Goal: Task Accomplishment & Management: Complete application form

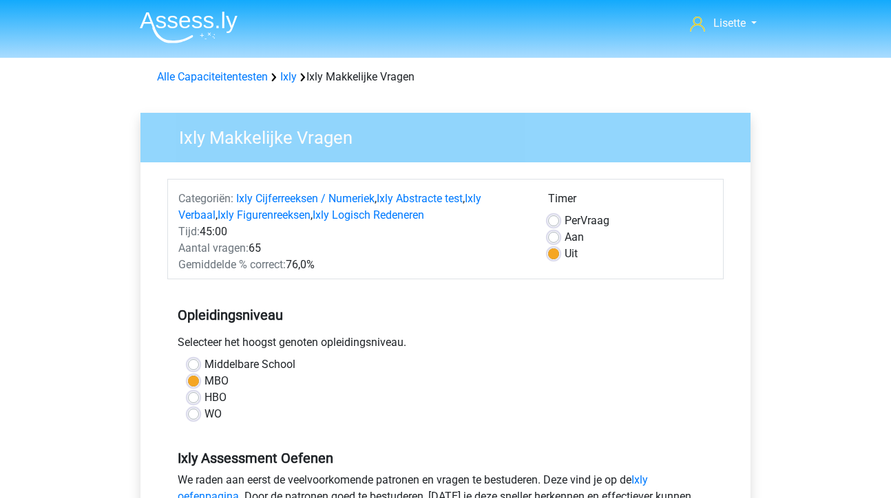
click at [204, 362] on label "Middelbare School" at bounding box center [249, 365] width 91 height 17
click at [193, 362] on input "Middelbare School" at bounding box center [193, 364] width 11 height 14
radio input "true"
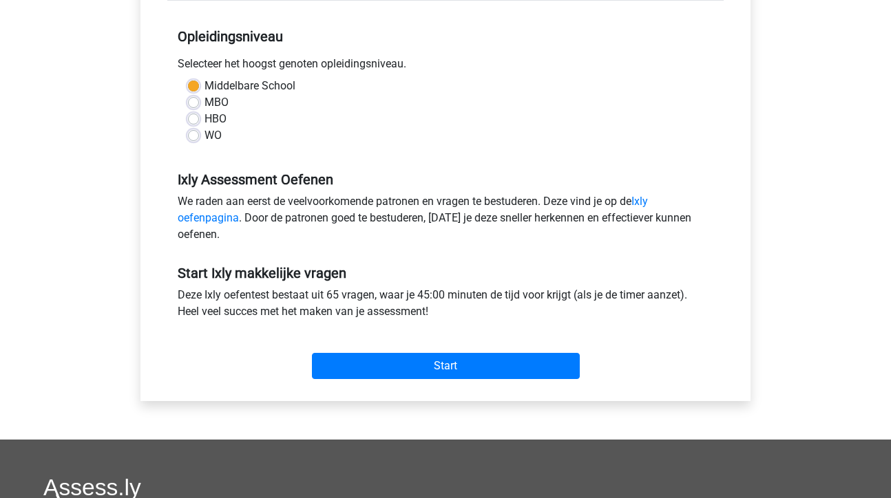
scroll to position [283, 0]
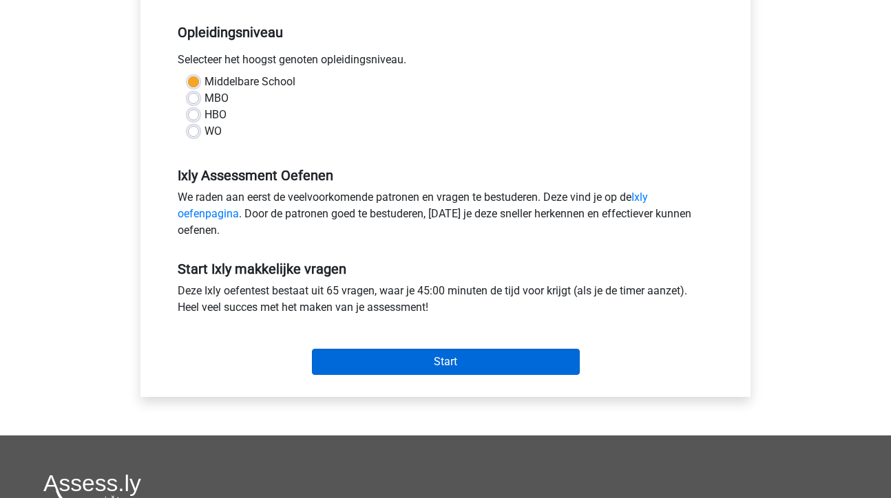
click at [453, 360] on input "Start" at bounding box center [446, 362] width 268 height 26
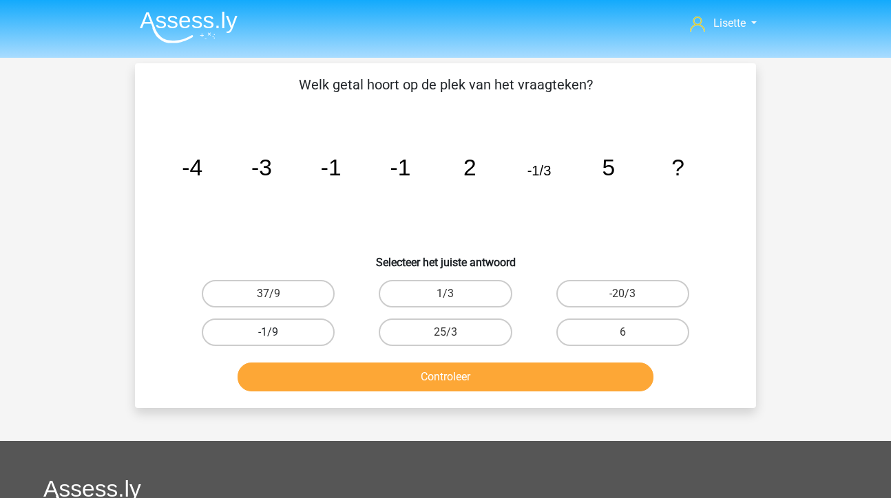
click at [287, 330] on label "-1/9" at bounding box center [268, 333] width 133 height 28
click at [277, 333] on input "-1/9" at bounding box center [273, 337] width 9 height 9
radio input "true"
click at [457, 375] on button "Controleer" at bounding box center [446, 377] width 417 height 29
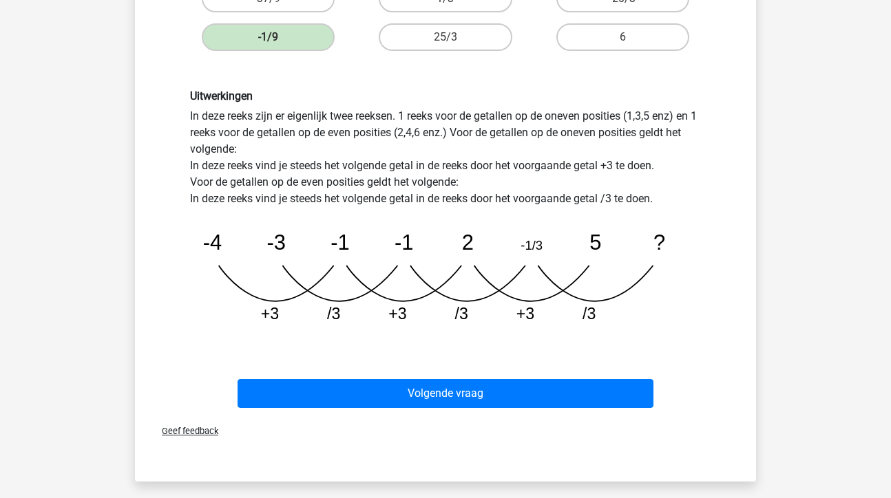
scroll to position [329, 0]
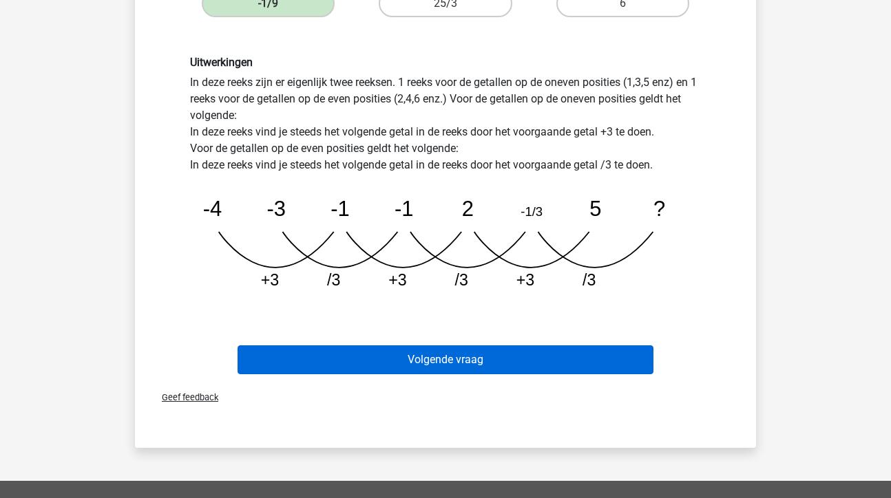
click at [444, 364] on button "Volgende vraag" at bounding box center [446, 360] width 417 height 29
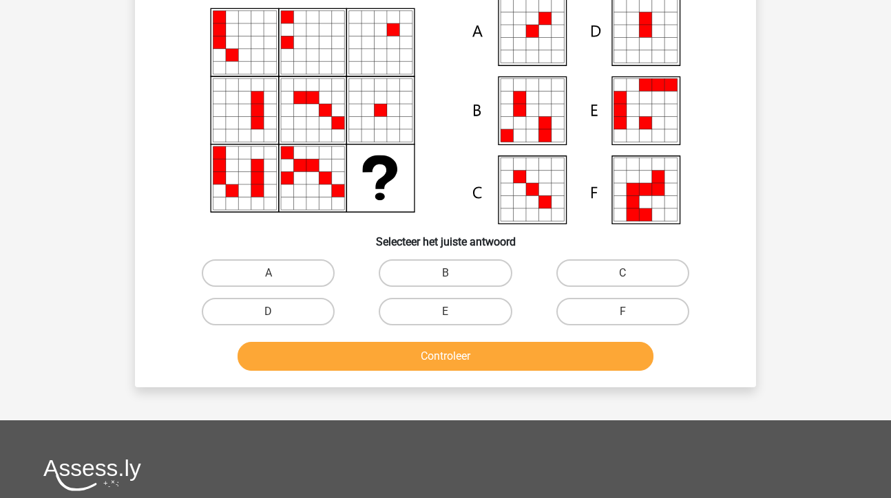
scroll to position [63, 0]
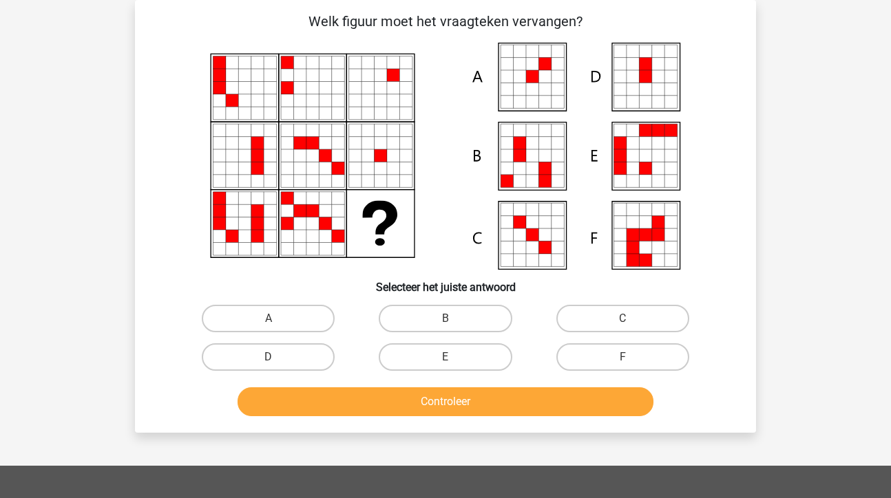
click at [538, 81] on icon at bounding box center [532, 76] width 12 height 12
click at [321, 316] on label "A" at bounding box center [268, 319] width 133 height 28
click at [277, 319] on input "A" at bounding box center [273, 323] width 9 height 9
radio input "true"
click at [445, 413] on button "Controleer" at bounding box center [446, 402] width 417 height 29
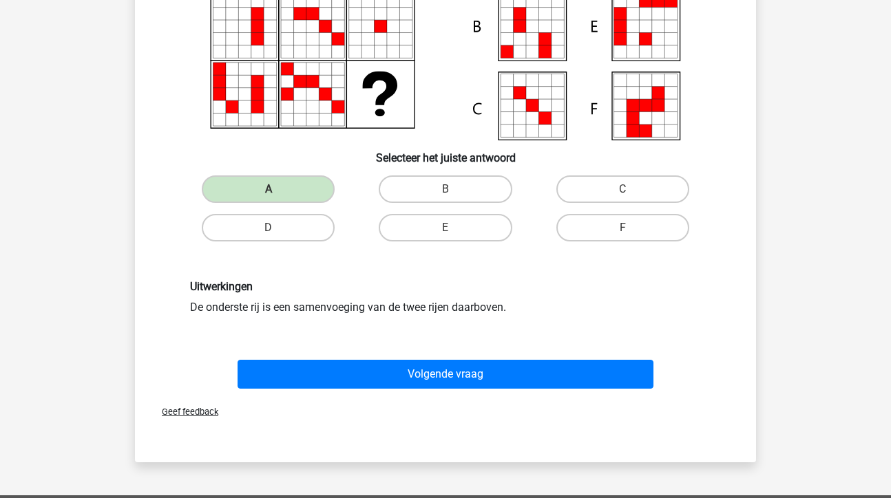
scroll to position [195, 0]
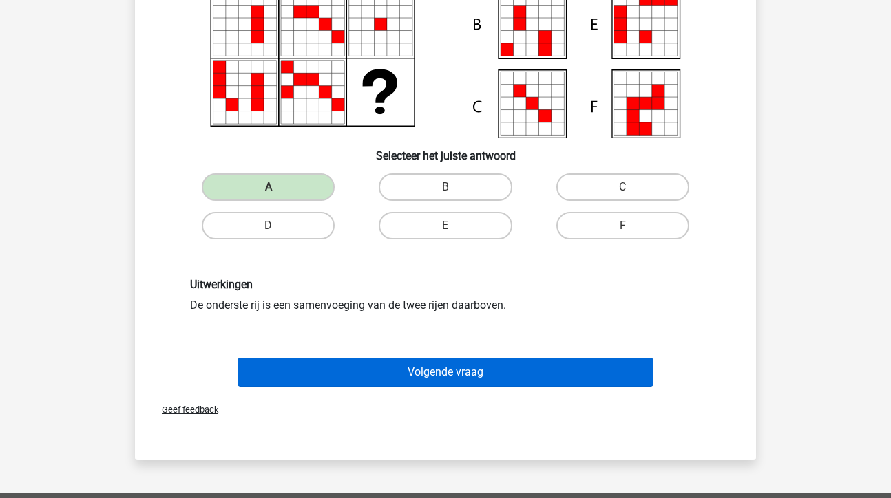
click at [472, 375] on button "Volgende vraag" at bounding box center [446, 372] width 417 height 29
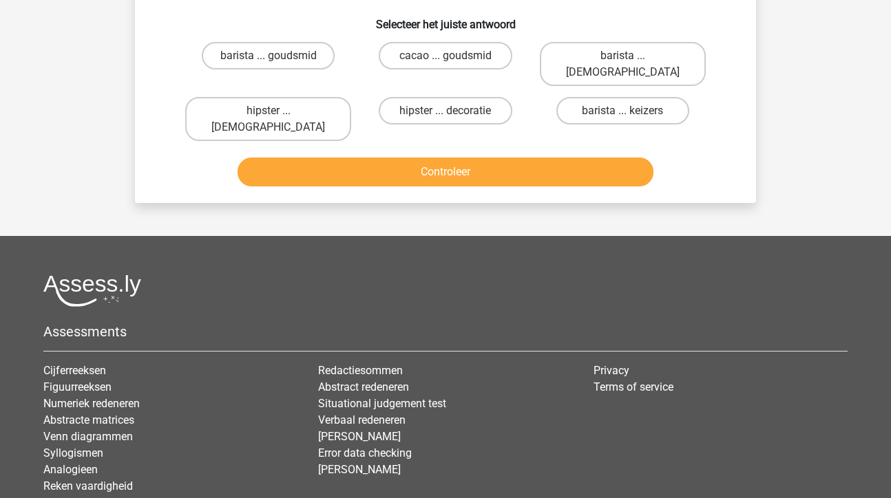
scroll to position [63, 0]
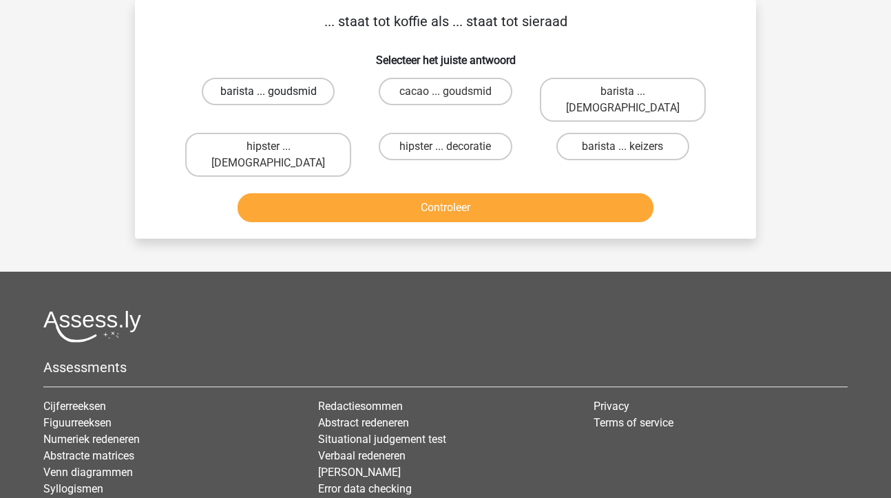
click at [260, 88] on label "barista ... goudsmid" at bounding box center [268, 92] width 133 height 28
click at [269, 92] on input "barista ... goudsmid" at bounding box center [273, 96] width 9 height 9
radio input "true"
click at [455, 193] on button "Controleer" at bounding box center [446, 207] width 417 height 29
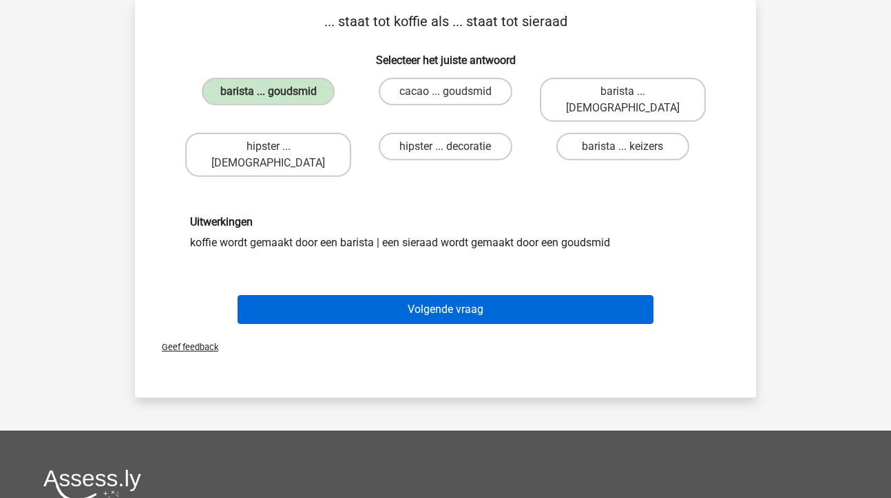
click at [450, 295] on button "Volgende vraag" at bounding box center [446, 309] width 417 height 29
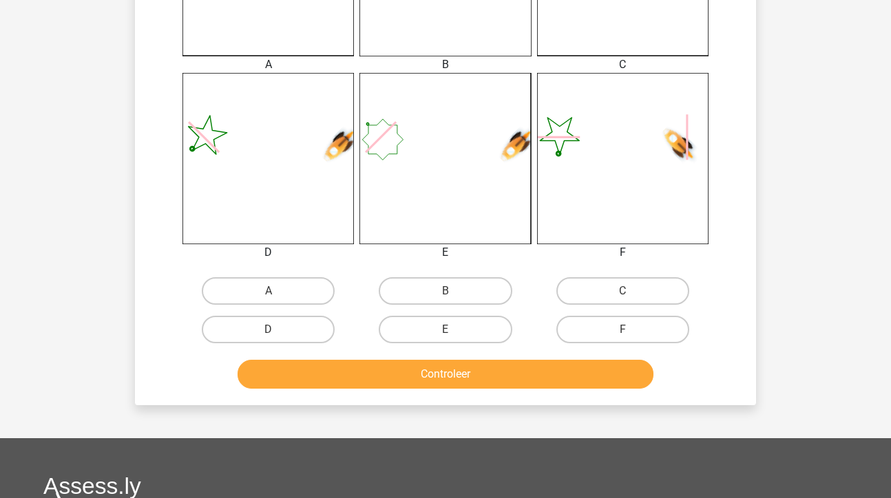
scroll to position [487, 0]
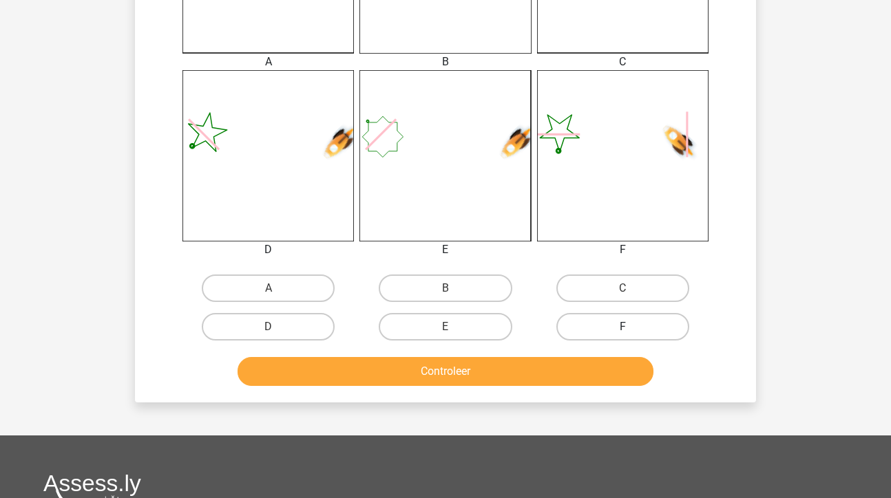
click at [614, 327] on label "F" at bounding box center [622, 327] width 133 height 28
click at [622, 327] on input "F" at bounding box center [626, 331] width 9 height 9
radio input "true"
click at [444, 372] on button "Controleer" at bounding box center [446, 371] width 417 height 29
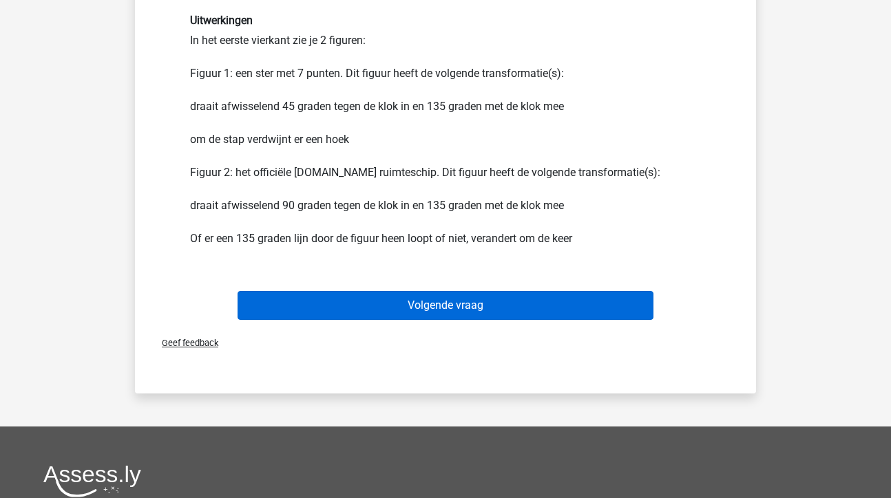
scroll to position [857, 0]
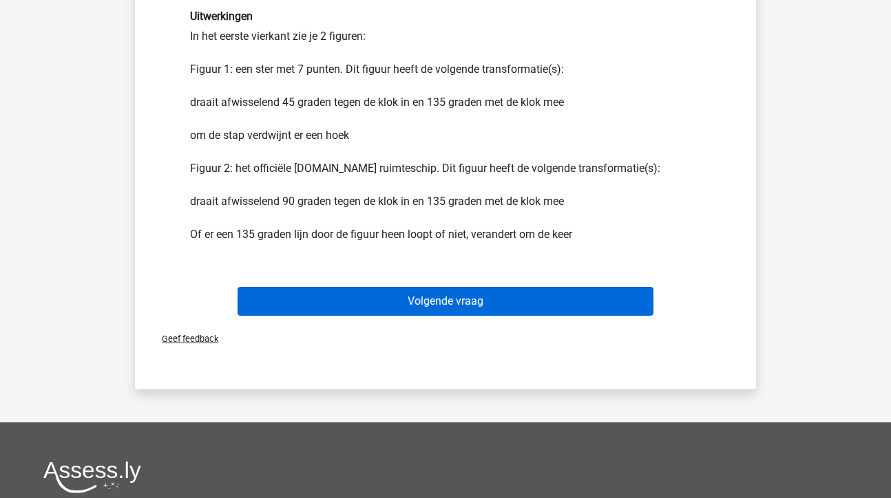
click at [473, 296] on button "Volgende vraag" at bounding box center [446, 301] width 417 height 29
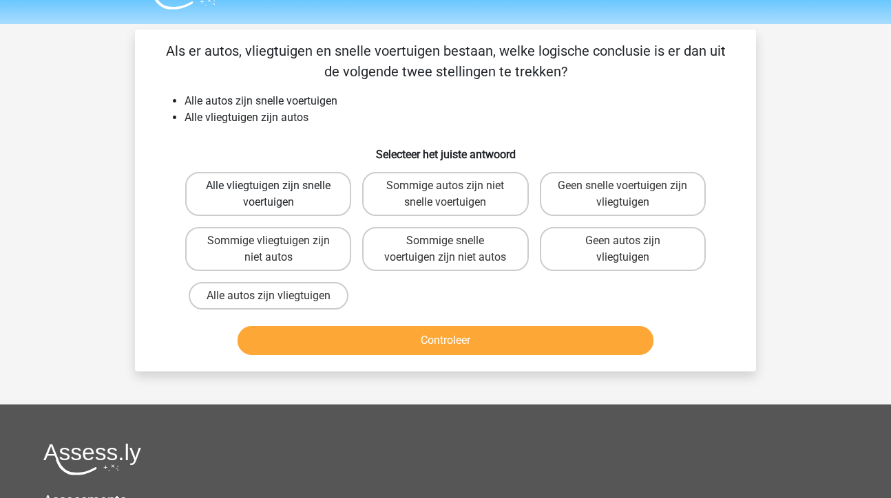
scroll to position [-1, 0]
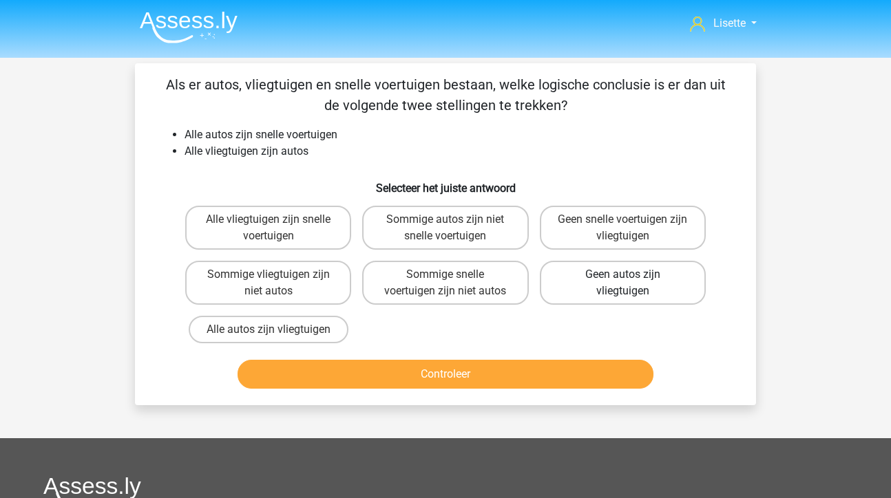
click at [595, 282] on label "Geen autos zijn vliegtuigen" at bounding box center [623, 283] width 166 height 44
click at [622, 282] on input "Geen autos zijn vliegtuigen" at bounding box center [626, 279] width 9 height 9
radio input "true"
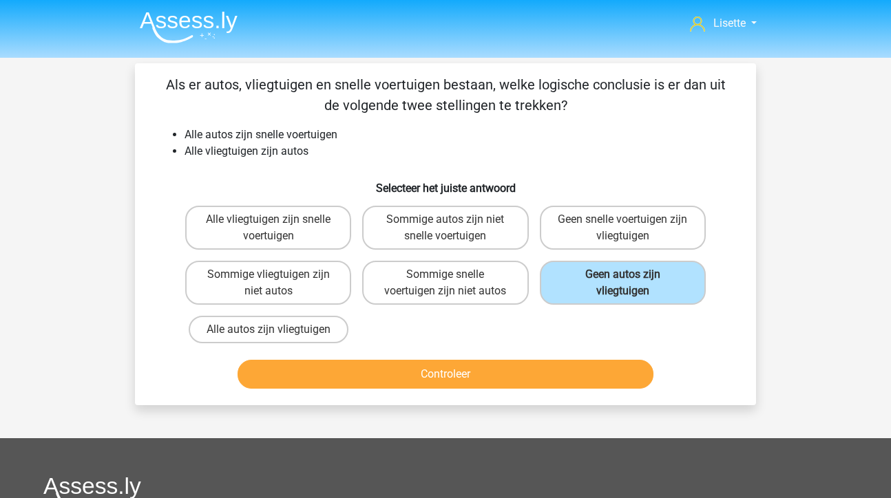
click at [457, 380] on button "Controleer" at bounding box center [446, 374] width 417 height 29
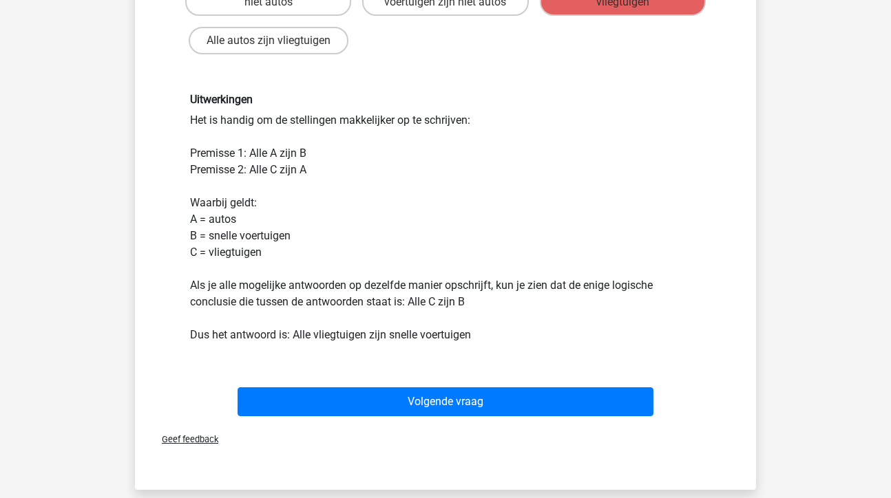
scroll to position [291, 0]
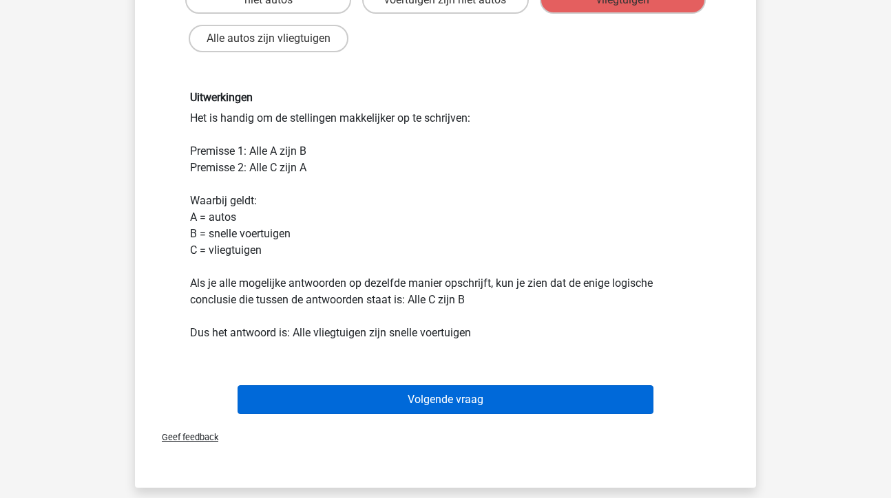
click at [468, 398] on button "Volgende vraag" at bounding box center [446, 400] width 417 height 29
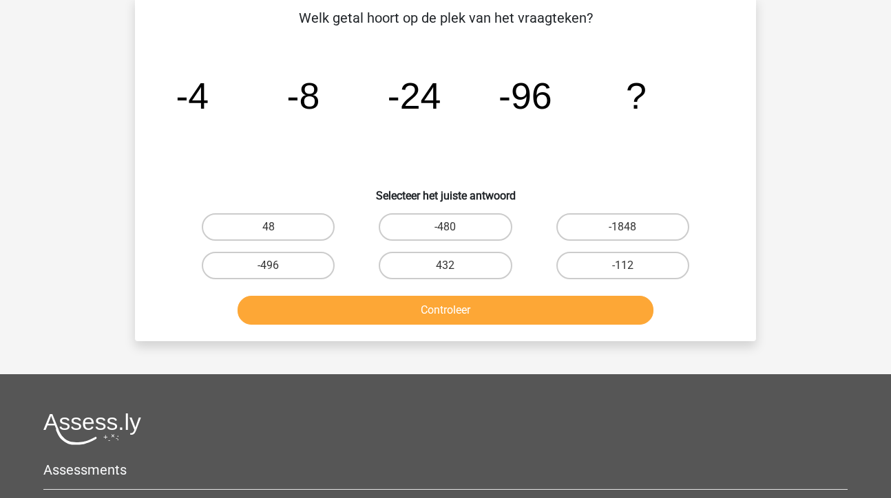
scroll to position [63, 0]
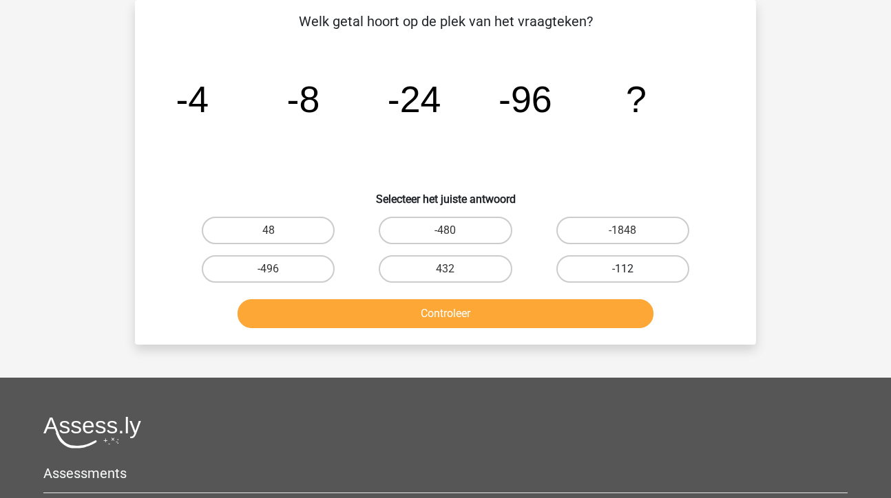
click at [598, 270] on label "-112" at bounding box center [622, 269] width 133 height 28
click at [622, 270] on input "-112" at bounding box center [626, 273] width 9 height 9
radio input "true"
click at [465, 311] on button "Controleer" at bounding box center [446, 314] width 417 height 29
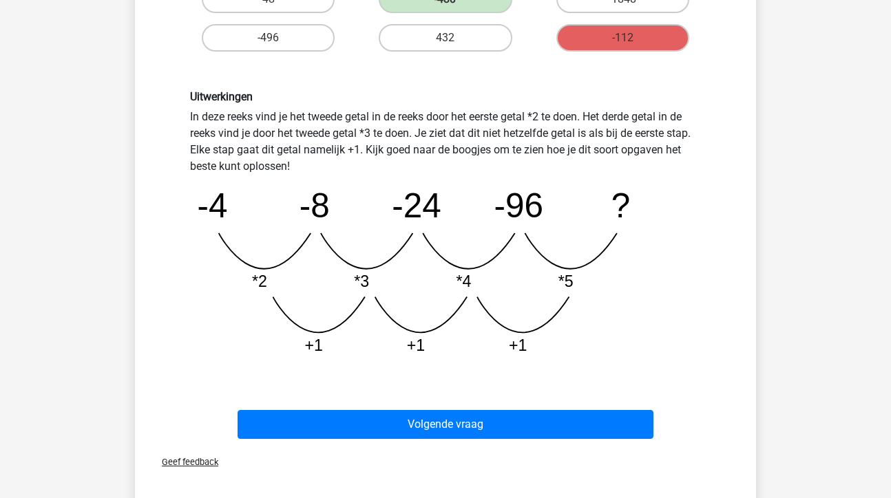
scroll to position [296, 0]
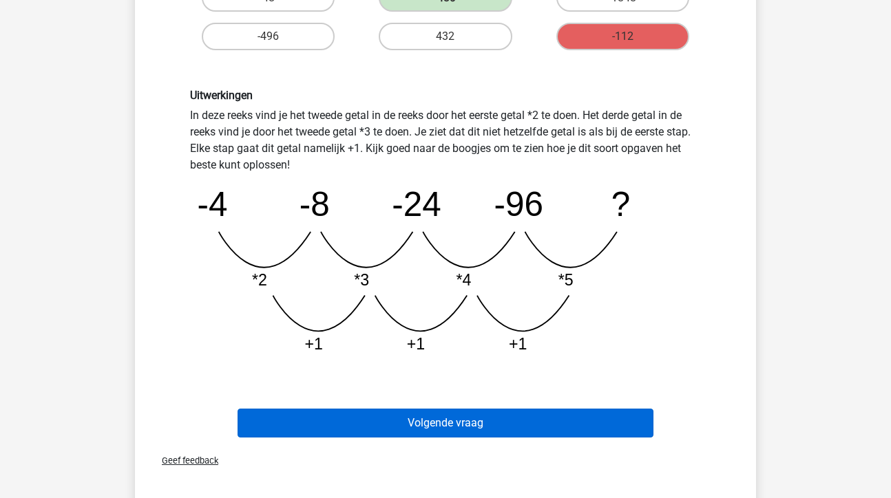
click at [460, 430] on button "Volgende vraag" at bounding box center [446, 423] width 417 height 29
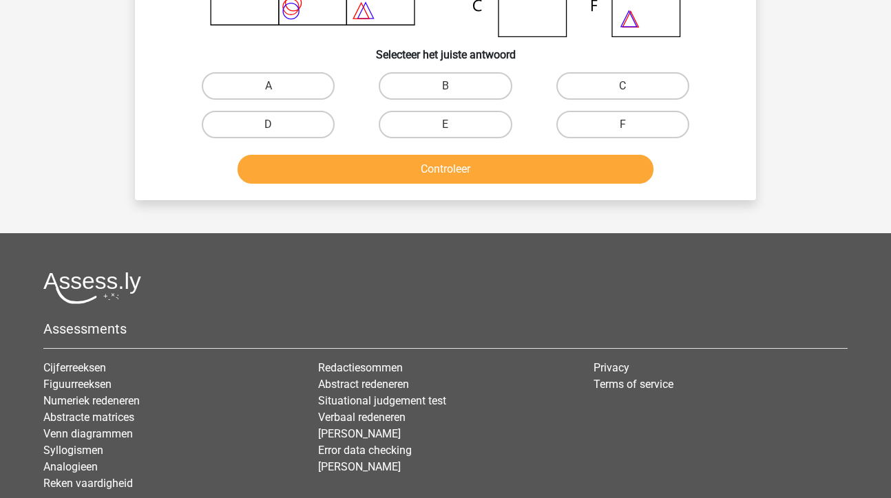
scroll to position [63, 0]
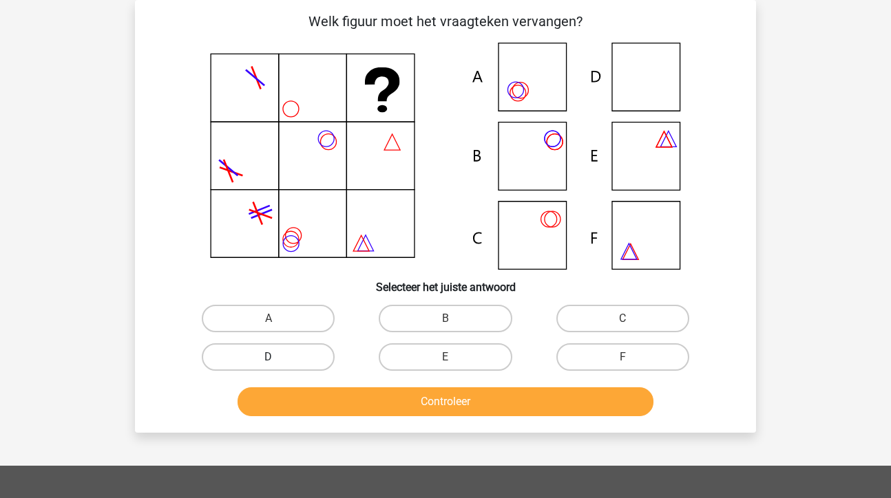
click at [308, 356] on label "D" at bounding box center [268, 358] width 133 height 28
click at [277, 357] on input "D" at bounding box center [273, 361] width 9 height 9
radio input "true"
click at [388, 398] on button "Controleer" at bounding box center [446, 402] width 417 height 29
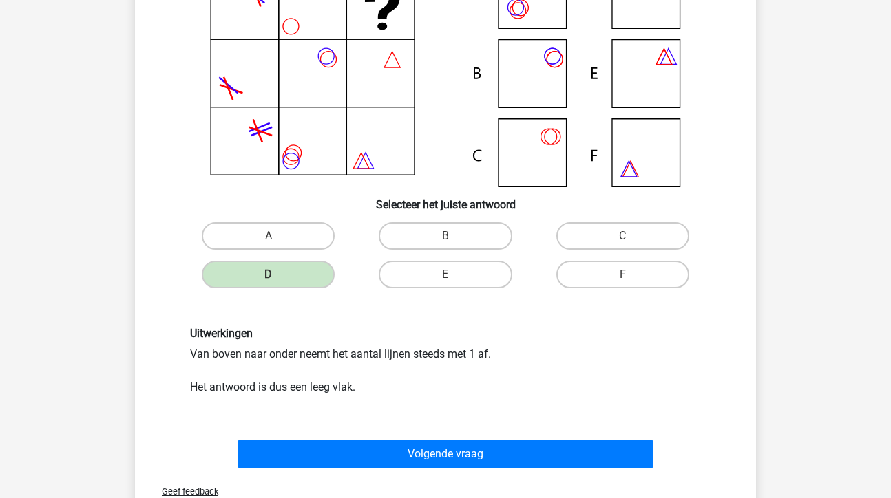
scroll to position [147, 0]
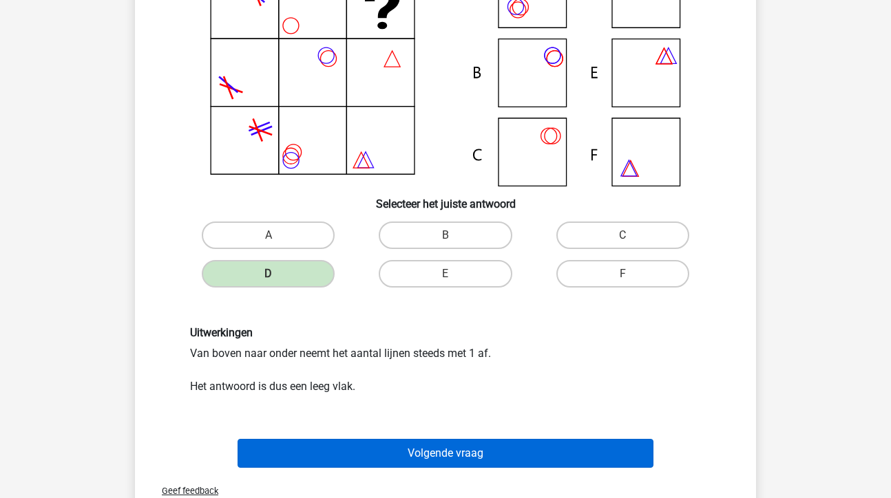
click at [482, 456] on button "Volgende vraag" at bounding box center [446, 453] width 417 height 29
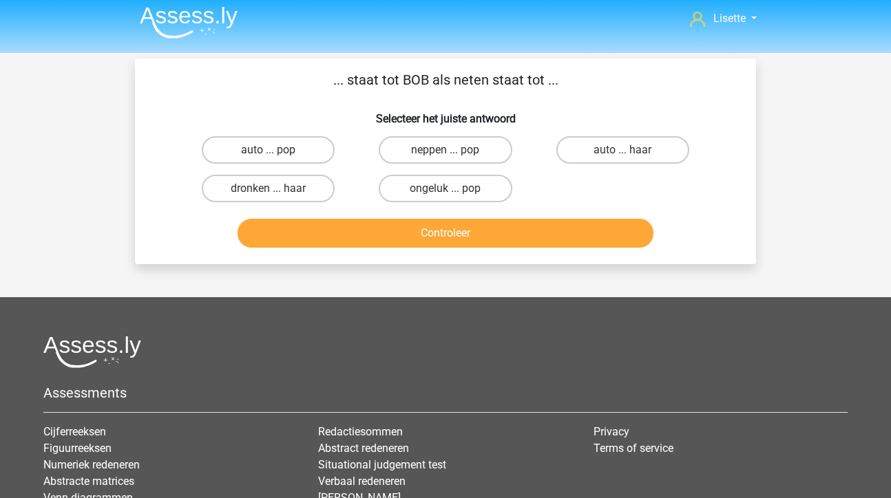
scroll to position [0, 0]
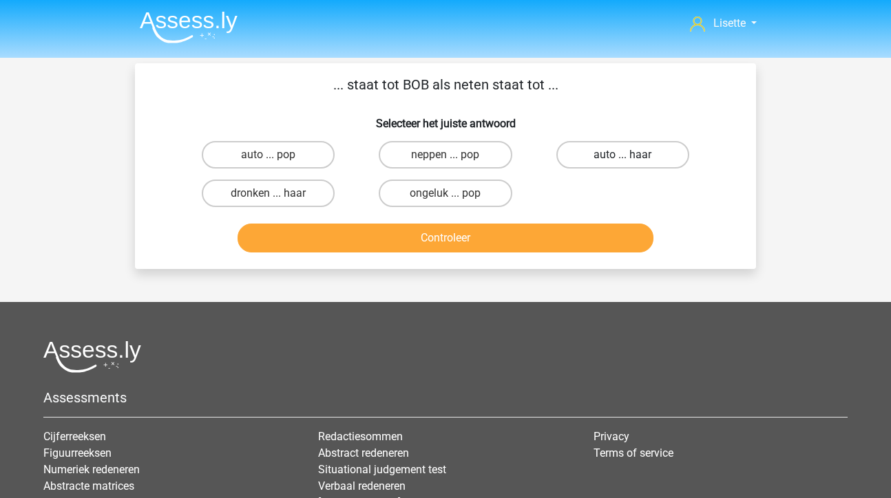
click at [620, 157] on label "auto ... haar" at bounding box center [622, 155] width 133 height 28
click at [622, 157] on input "auto ... haar" at bounding box center [626, 159] width 9 height 9
radio input "true"
click at [474, 240] on button "Controleer" at bounding box center [446, 238] width 417 height 29
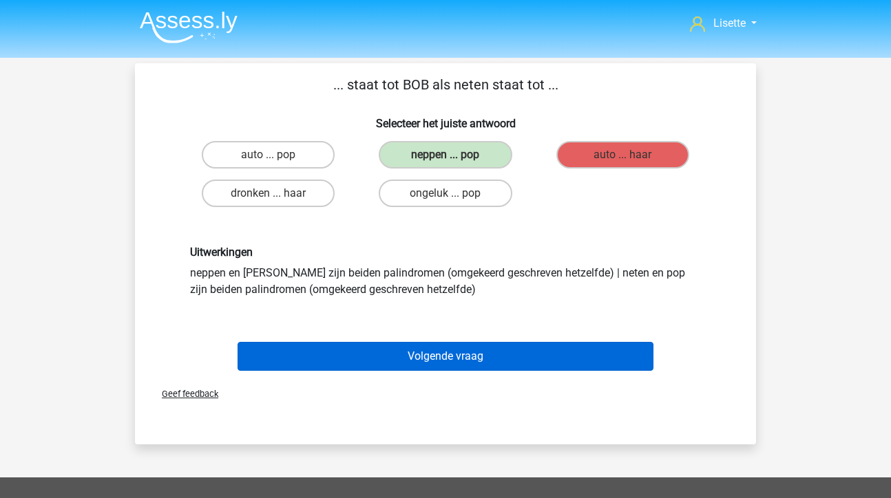
click at [437, 350] on button "Volgende vraag" at bounding box center [446, 356] width 417 height 29
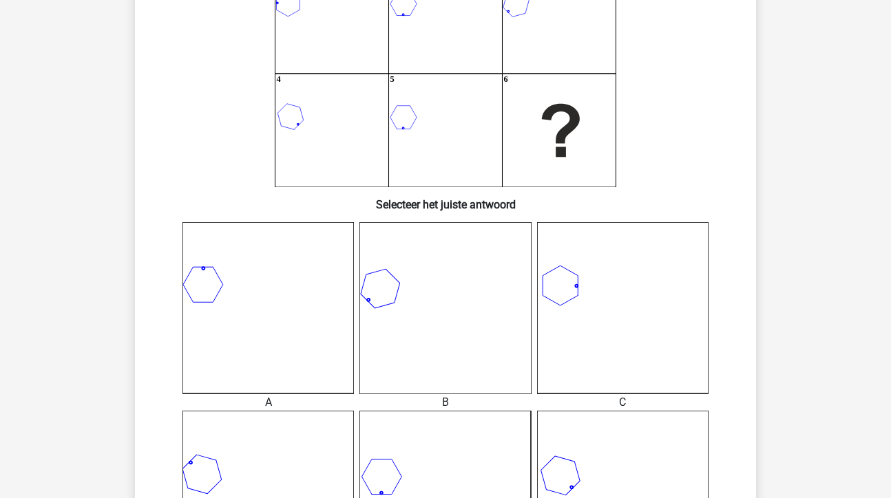
scroll to position [142, 0]
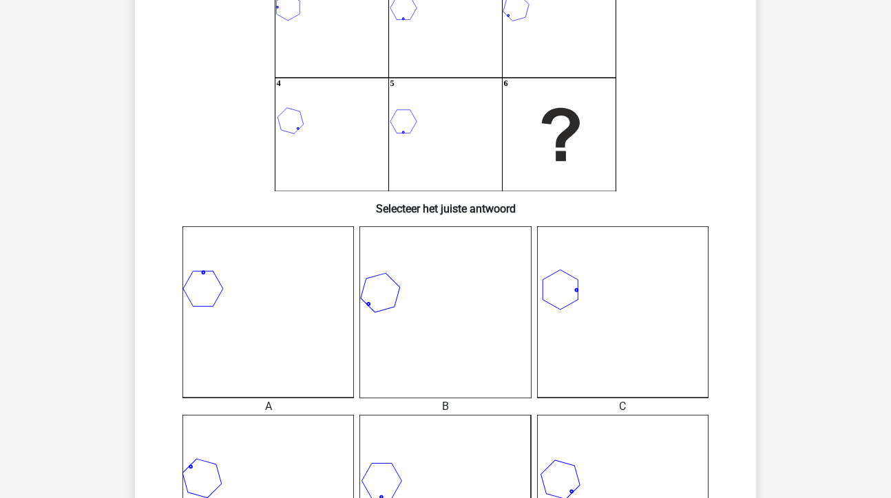
click at [593, 298] on icon at bounding box center [622, 312] width 171 height 171
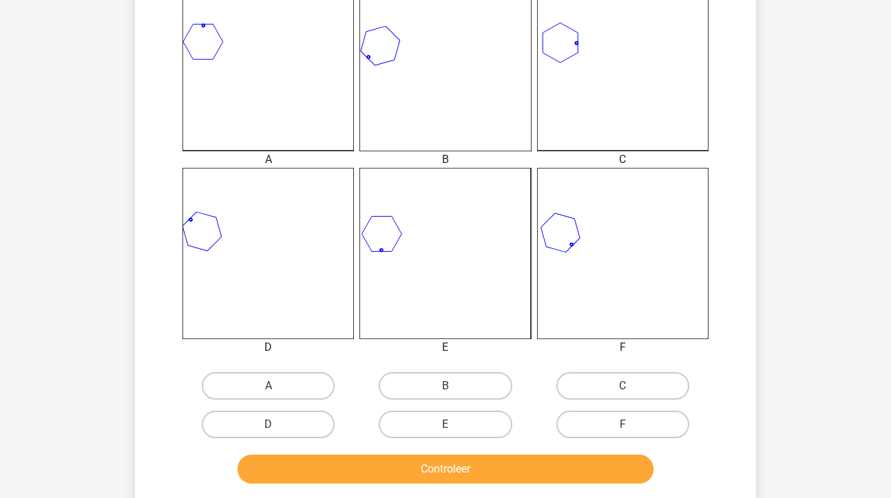
scroll to position [393, 0]
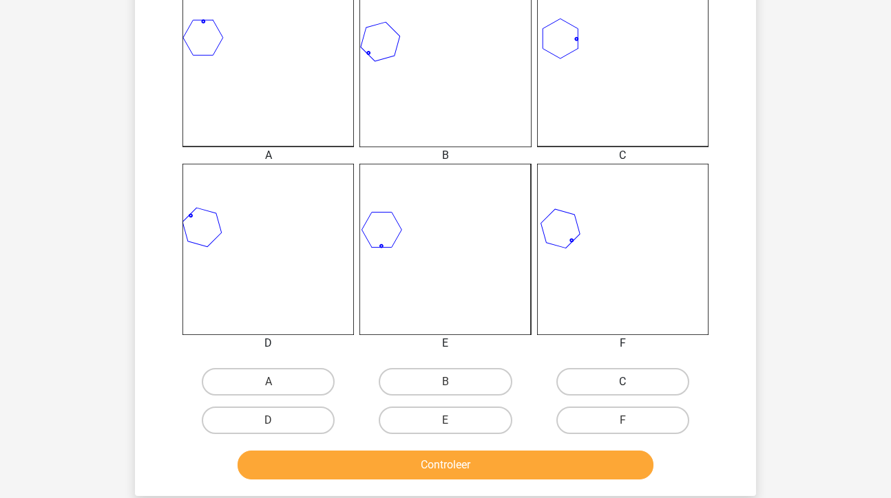
click at [644, 376] on label "C" at bounding box center [622, 382] width 133 height 28
click at [631, 382] on input "C" at bounding box center [626, 386] width 9 height 9
radio input "true"
click at [454, 470] on button "Controleer" at bounding box center [446, 465] width 417 height 29
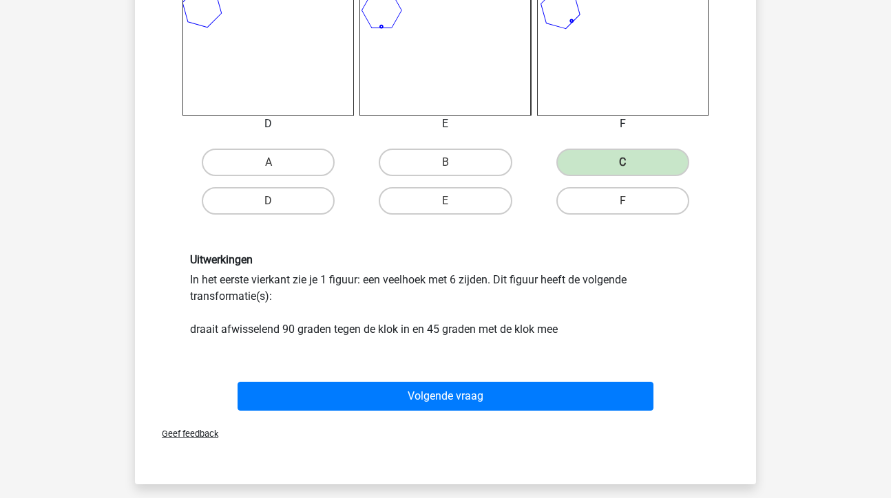
scroll to position [613, 0]
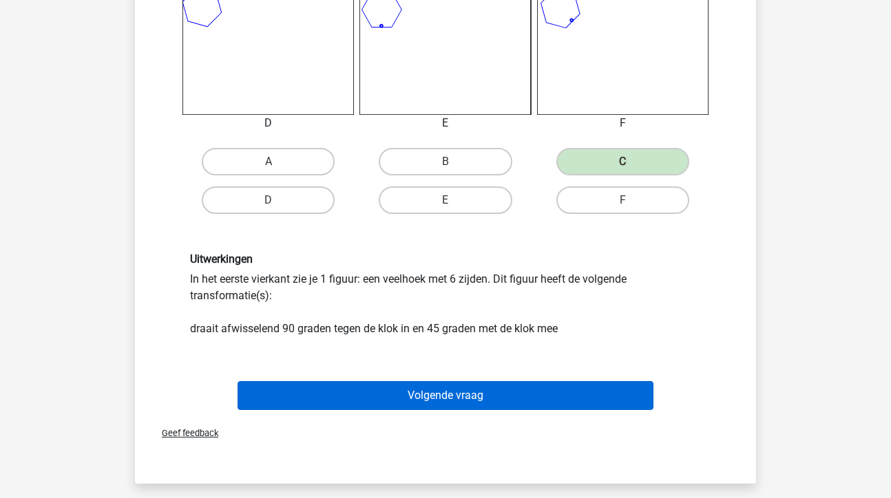
click at [462, 397] on button "Volgende vraag" at bounding box center [446, 395] width 417 height 29
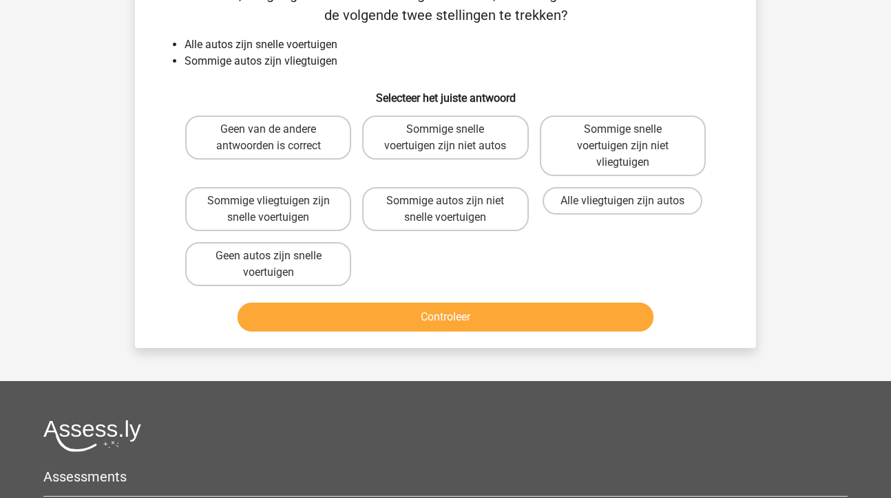
scroll to position [63, 0]
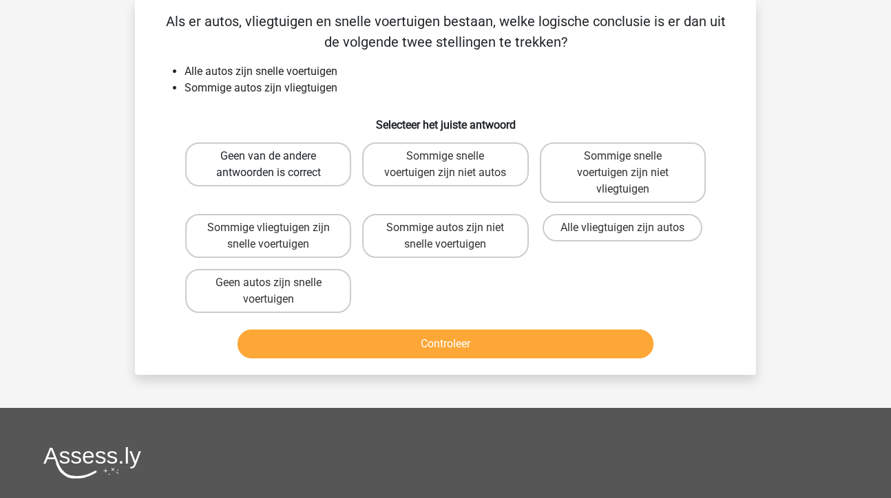
click at [316, 156] on label "Geen van de andere antwoorden is correct" at bounding box center [268, 165] width 166 height 44
click at [277, 156] on input "Geen van de andere antwoorden is correct" at bounding box center [273, 160] width 9 height 9
radio input "true"
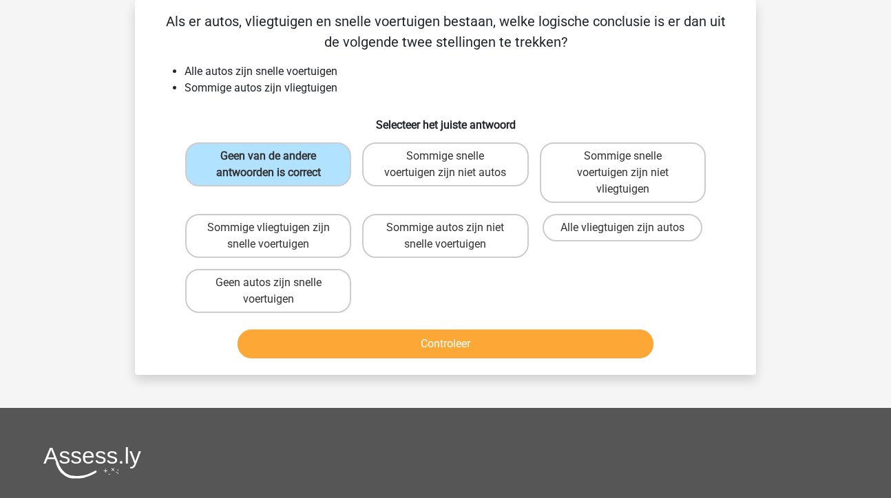
click at [390, 339] on button "Controleer" at bounding box center [446, 344] width 417 height 29
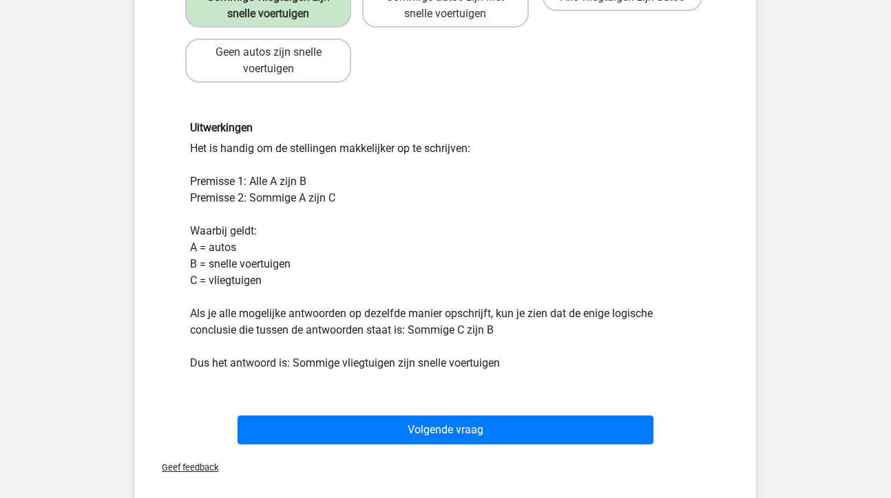
scroll to position [298, 0]
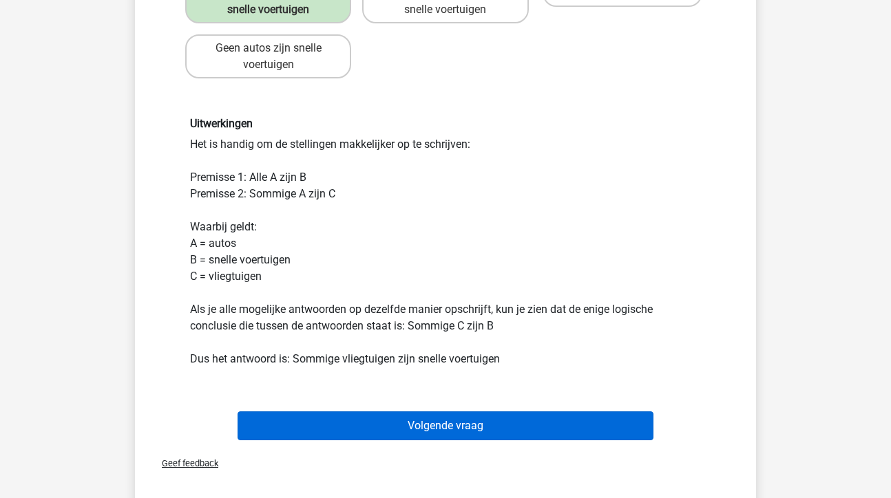
click at [443, 428] on button "Volgende vraag" at bounding box center [446, 426] width 417 height 29
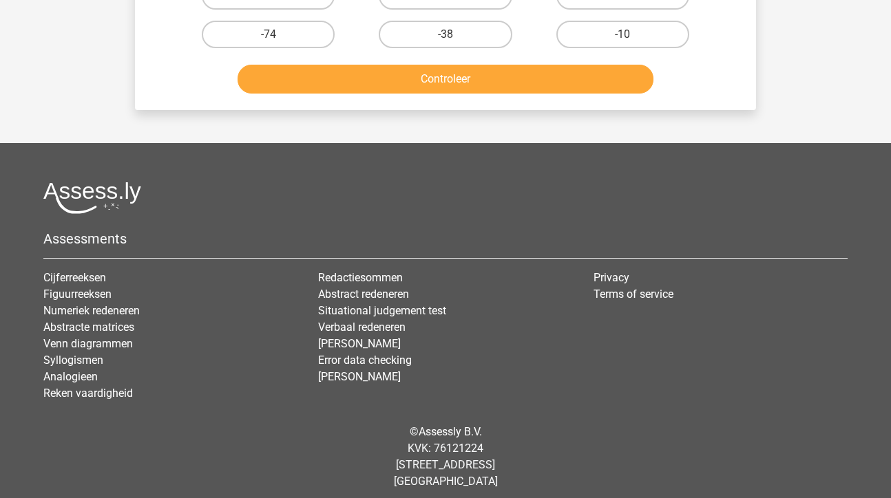
scroll to position [63, 0]
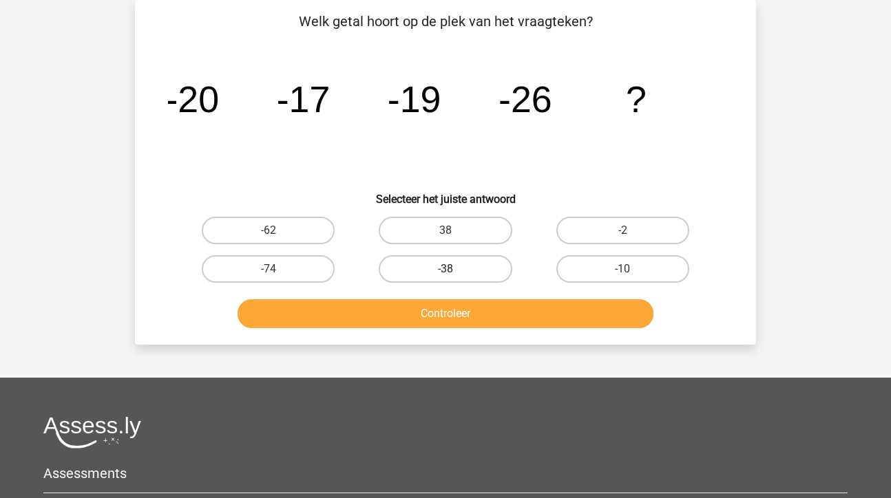
click at [455, 266] on label "-38" at bounding box center [445, 269] width 133 height 28
click at [454, 269] on input "-38" at bounding box center [449, 273] width 9 height 9
radio input "true"
click at [470, 324] on button "Controleer" at bounding box center [446, 314] width 417 height 29
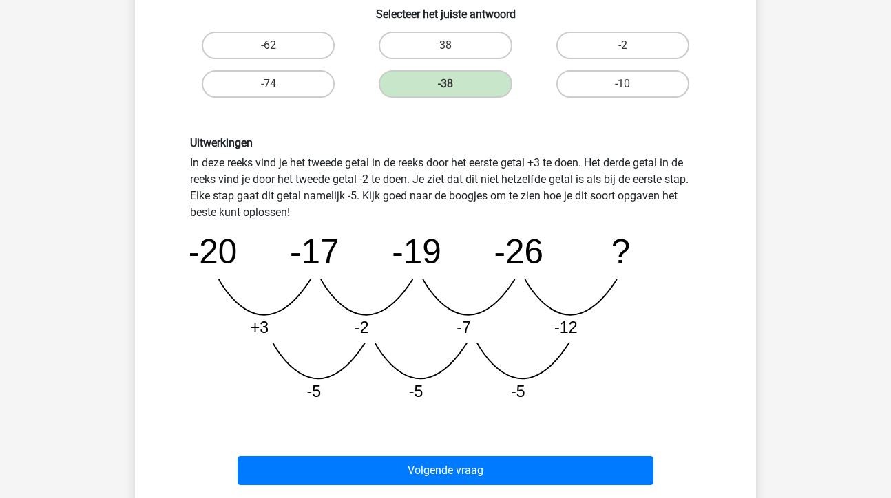
scroll to position [253, 0]
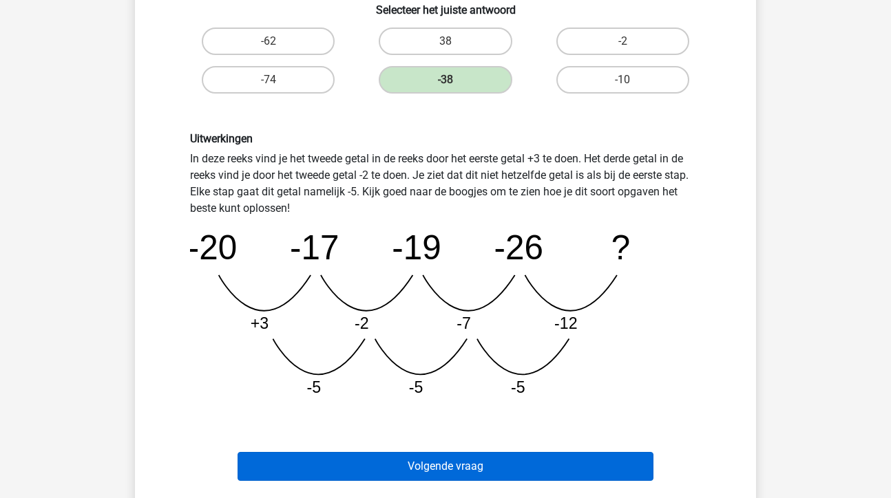
click at [478, 461] on button "Volgende vraag" at bounding box center [446, 466] width 417 height 29
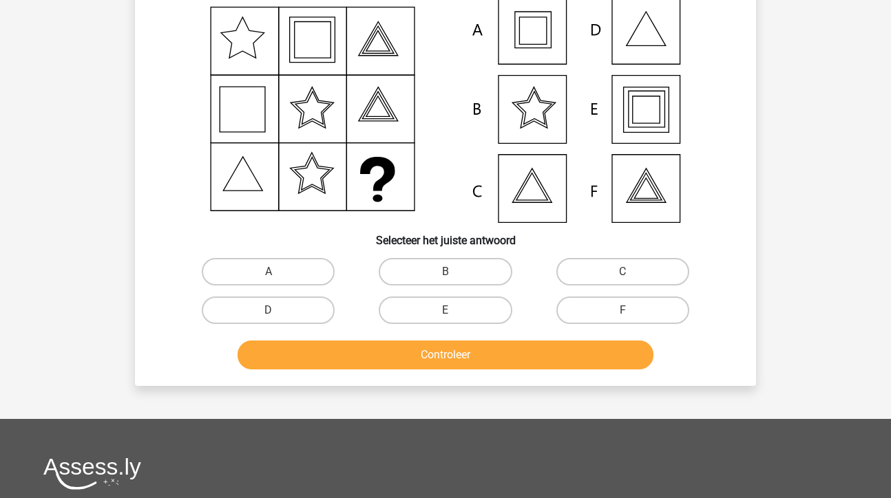
scroll to position [63, 0]
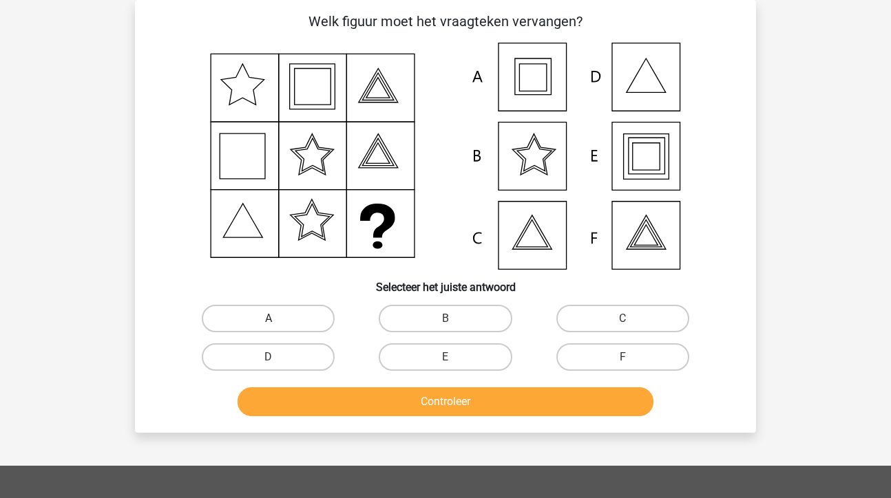
click at [313, 317] on label "A" at bounding box center [268, 319] width 133 height 28
click at [277, 319] on input "A" at bounding box center [273, 323] width 9 height 9
radio input "true"
click at [453, 401] on button "Controleer" at bounding box center [446, 402] width 417 height 29
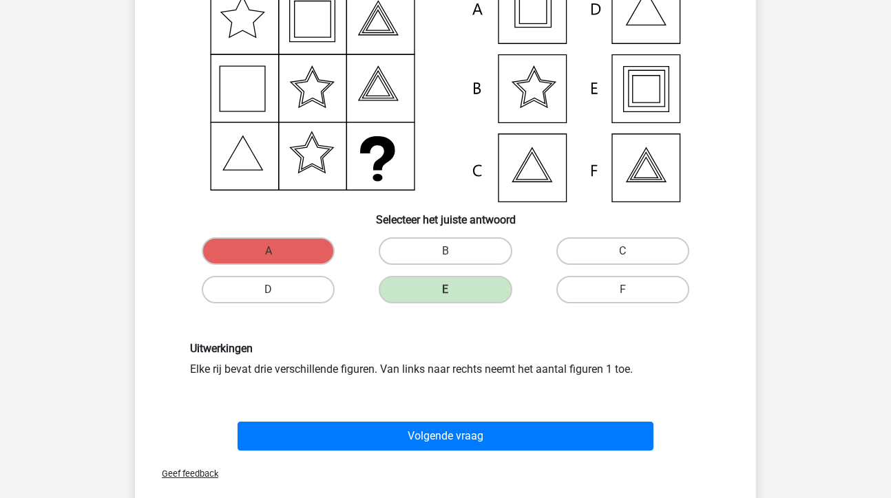
scroll to position [138, 0]
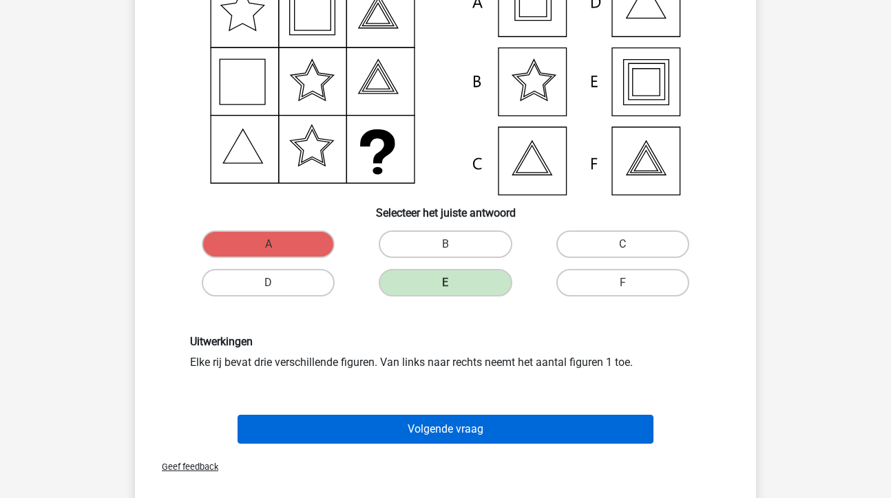
click at [483, 427] on button "Volgende vraag" at bounding box center [446, 429] width 417 height 29
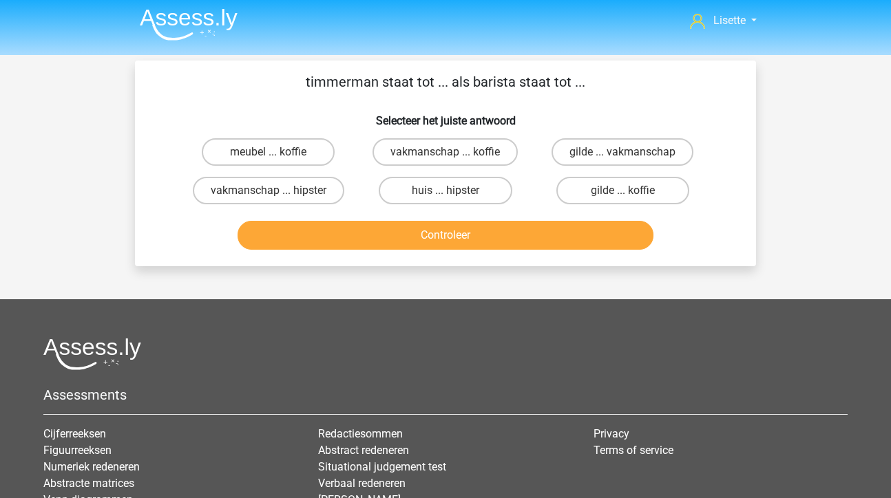
scroll to position [-1, 0]
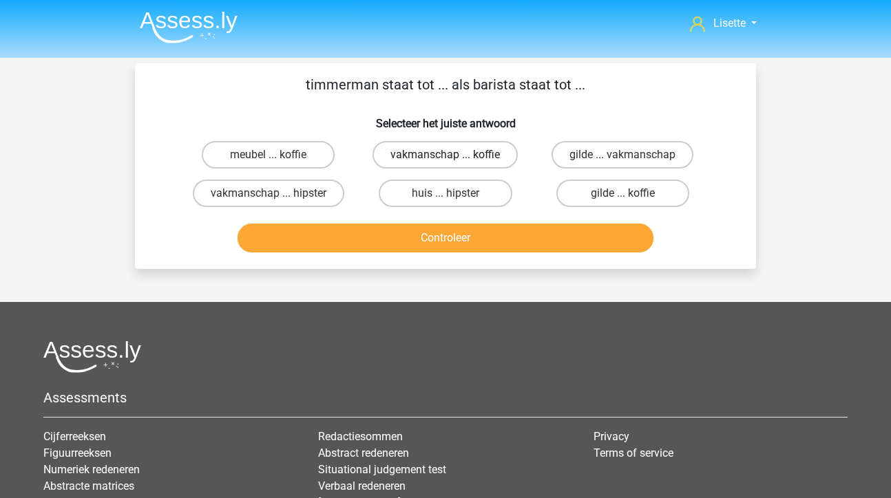
click at [441, 158] on label "vakmanschap ... koffie" at bounding box center [444, 155] width 145 height 28
click at [445, 158] on input "vakmanschap ... koffie" at bounding box center [449, 159] width 9 height 9
radio input "true"
click at [436, 241] on button "Controleer" at bounding box center [446, 238] width 417 height 29
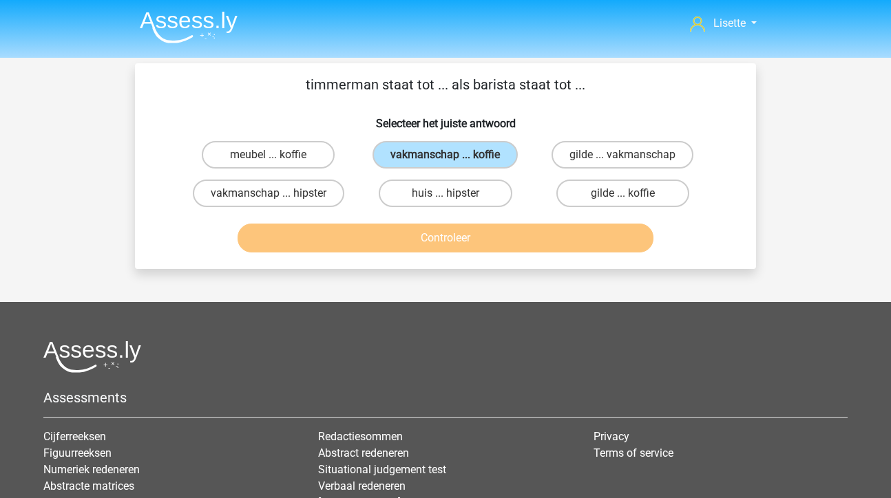
scroll to position [0, 0]
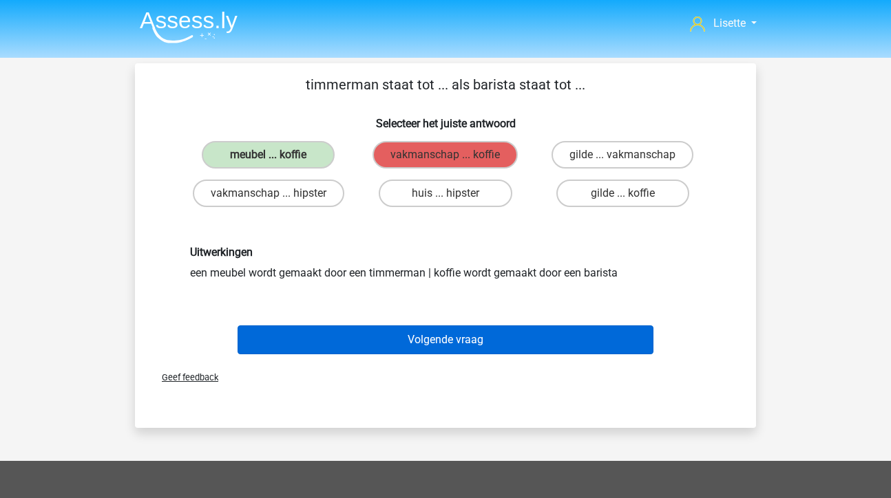
click at [454, 333] on button "Volgende vraag" at bounding box center [446, 340] width 417 height 29
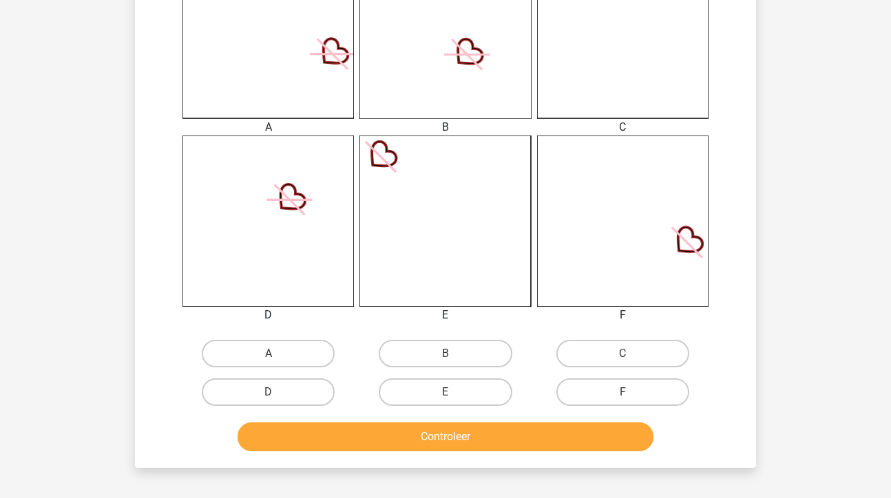
scroll to position [428, 0]
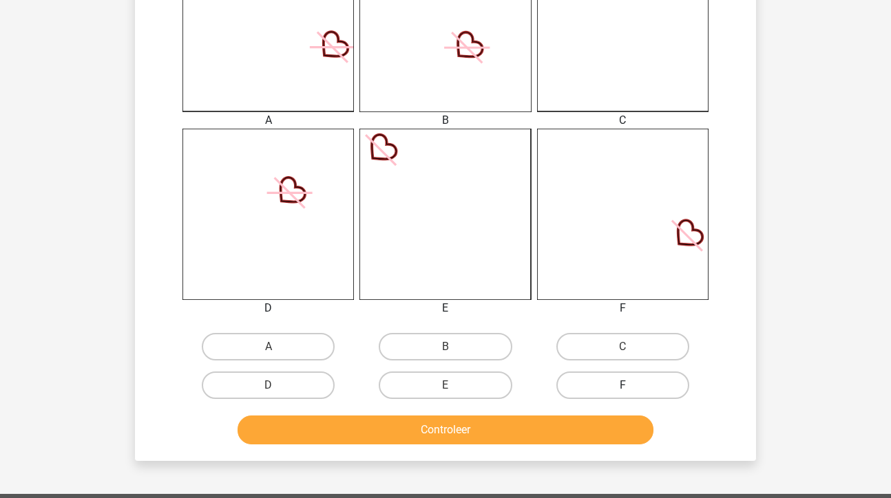
click at [652, 388] on label "F" at bounding box center [622, 386] width 133 height 28
click at [631, 388] on input "F" at bounding box center [626, 390] width 9 height 9
radio input "true"
click at [451, 430] on button "Controleer" at bounding box center [446, 430] width 417 height 29
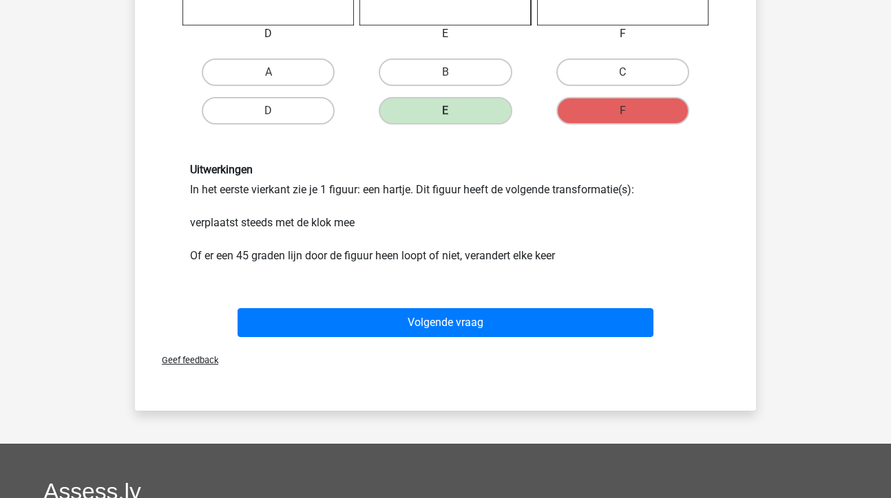
scroll to position [704, 0]
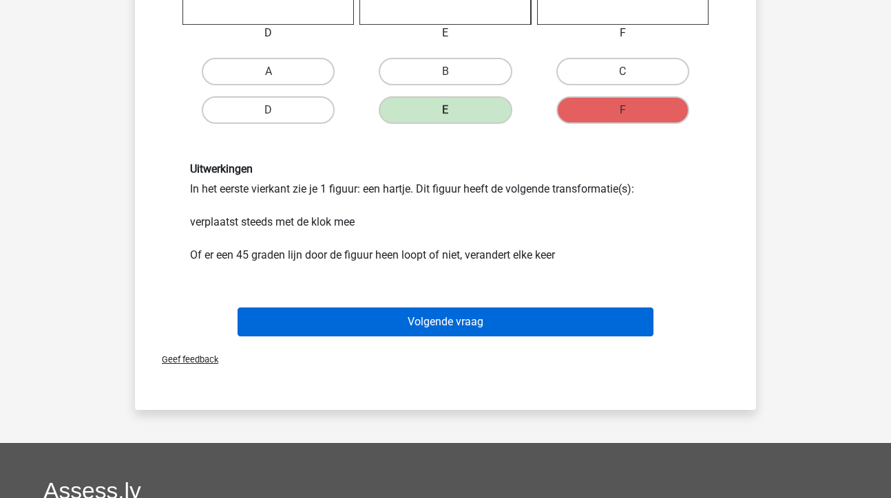
click at [443, 325] on button "Volgende vraag" at bounding box center [446, 322] width 417 height 29
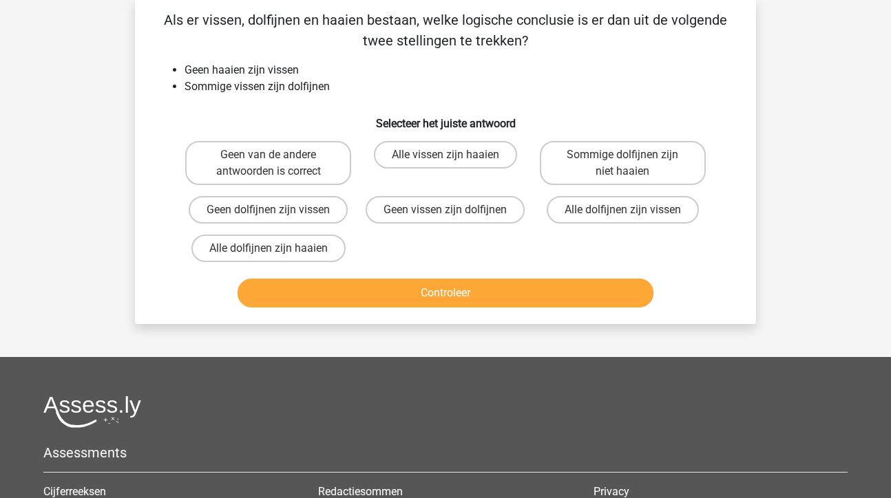
scroll to position [63, 0]
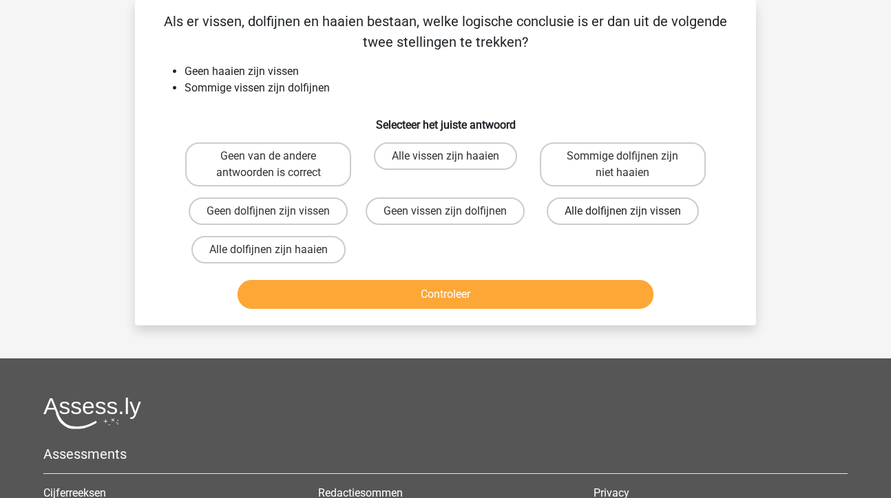
click at [622, 211] on label "Alle dolfijnen zijn vissen" at bounding box center [623, 212] width 152 height 28
click at [622, 211] on input "Alle dolfijnen zijn vissen" at bounding box center [626, 215] width 9 height 9
radio input "true"
click at [441, 309] on button "Controleer" at bounding box center [446, 294] width 417 height 29
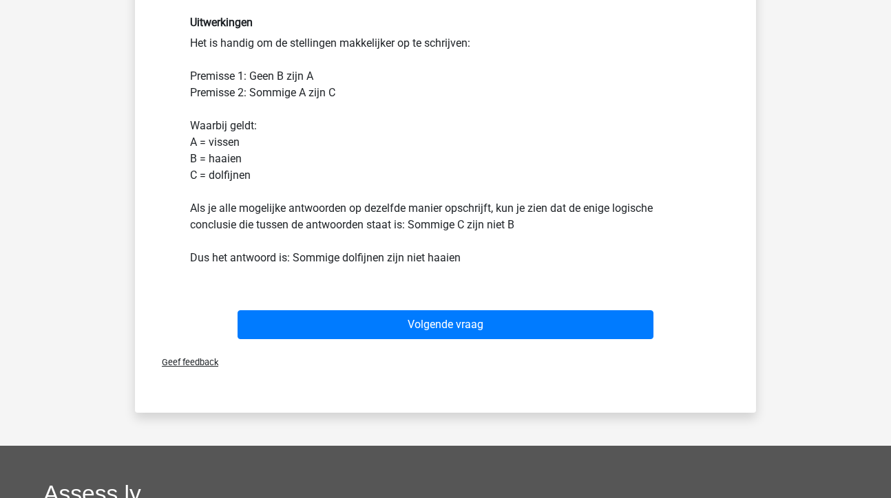
scroll to position [361, 0]
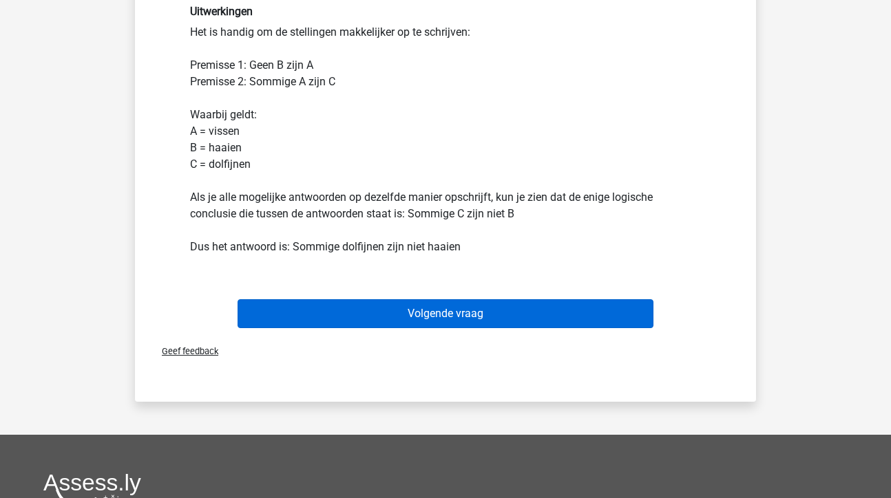
click at [458, 319] on button "Volgende vraag" at bounding box center [446, 314] width 417 height 29
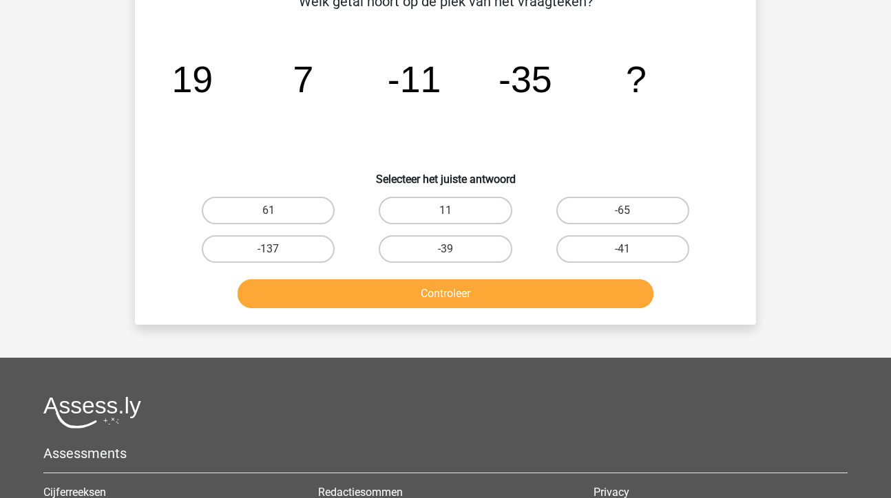
scroll to position [63, 0]
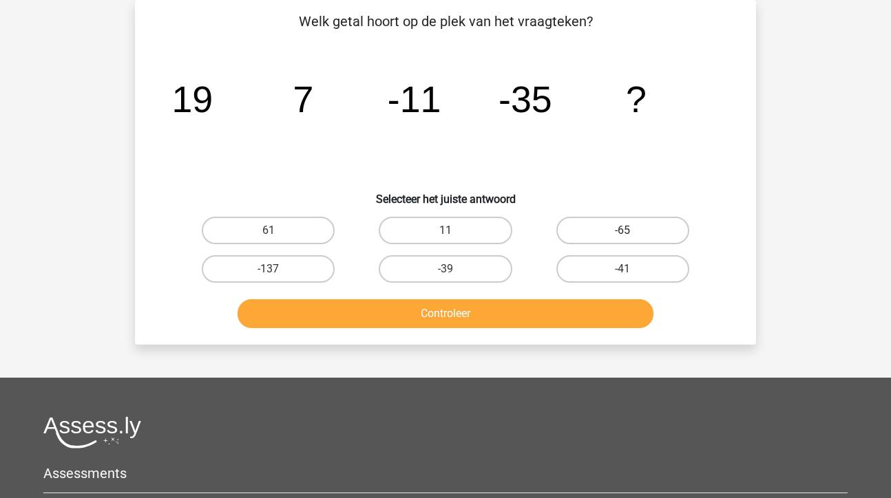
click at [617, 229] on label "-65" at bounding box center [622, 231] width 133 height 28
click at [622, 231] on input "-65" at bounding box center [626, 235] width 9 height 9
radio input "true"
click at [463, 317] on button "Controleer" at bounding box center [446, 314] width 417 height 29
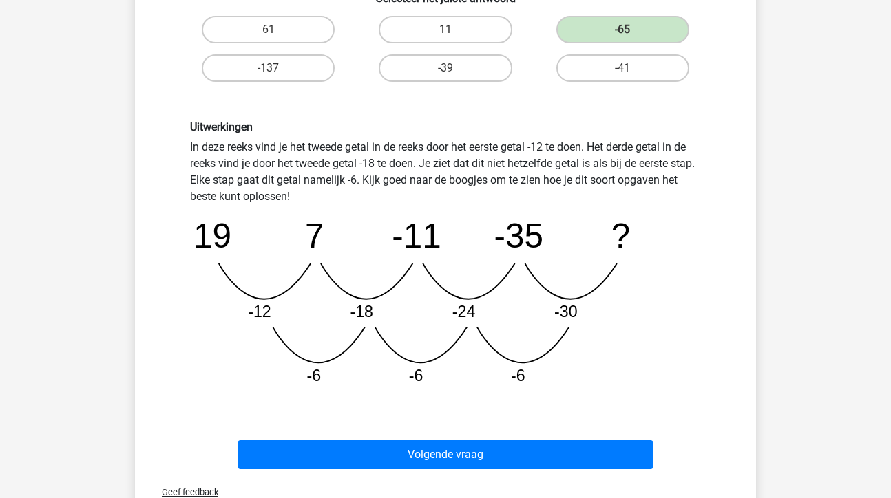
scroll to position [265, 0]
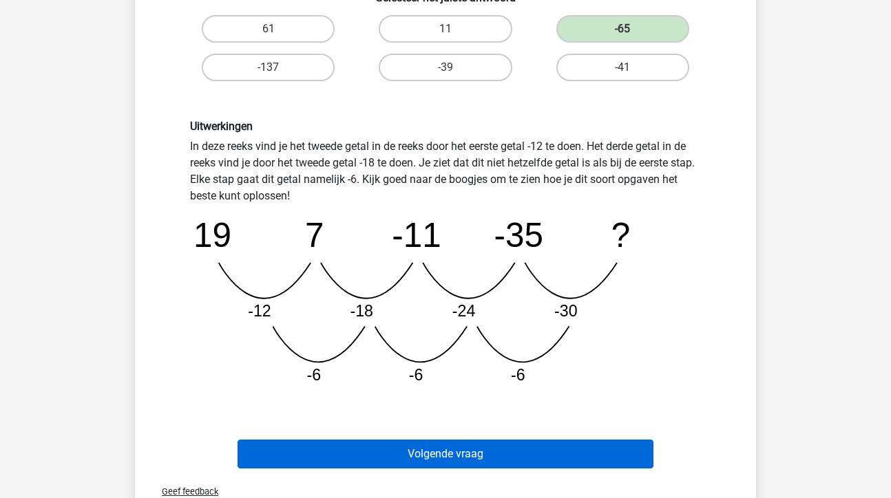
click at [475, 454] on button "Volgende vraag" at bounding box center [446, 454] width 417 height 29
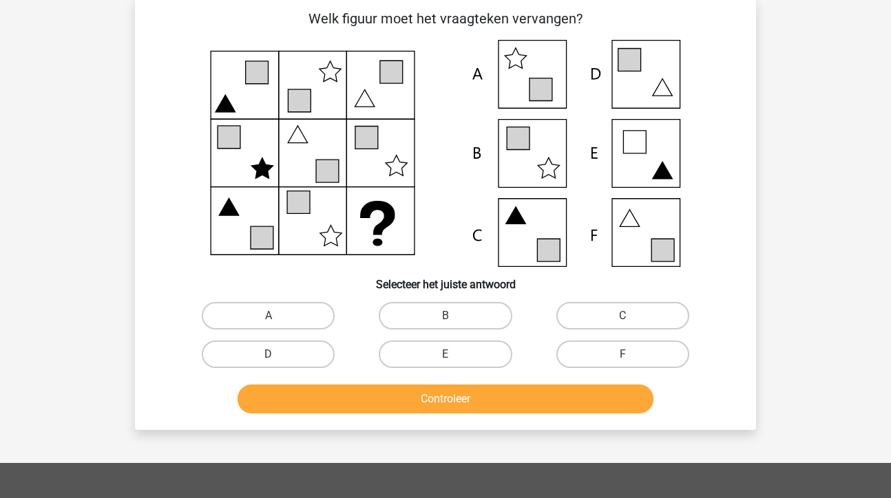
scroll to position [63, 0]
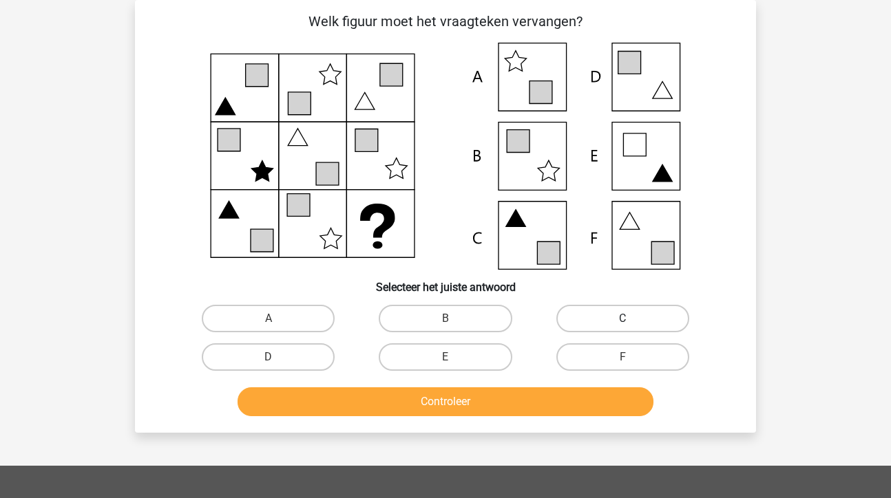
click at [662, 321] on label "C" at bounding box center [622, 319] width 133 height 28
click at [631, 321] on input "C" at bounding box center [626, 323] width 9 height 9
radio input "true"
click at [516, 406] on button "Controleer" at bounding box center [446, 402] width 417 height 29
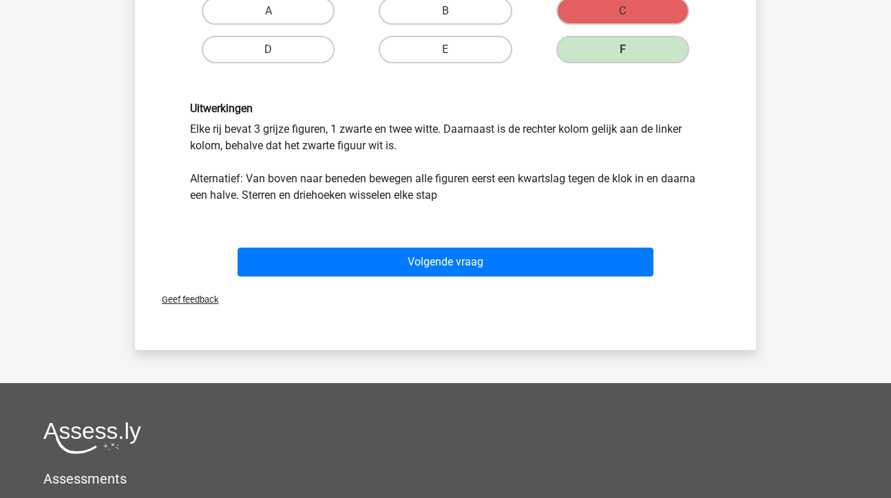
scroll to position [407, 0]
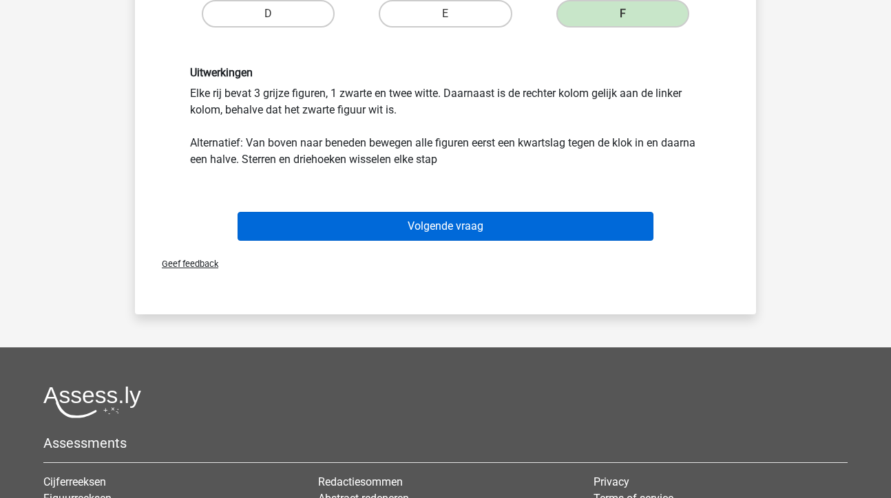
click at [427, 225] on button "Volgende vraag" at bounding box center [446, 226] width 417 height 29
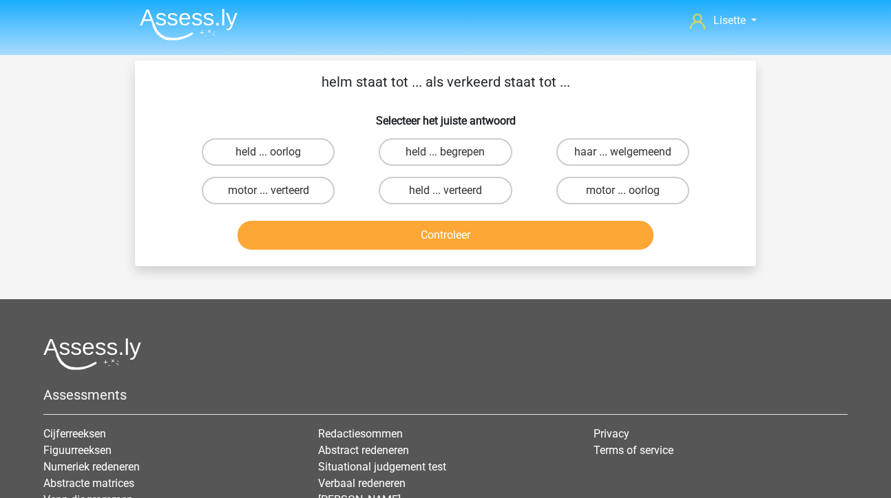
scroll to position [0, 0]
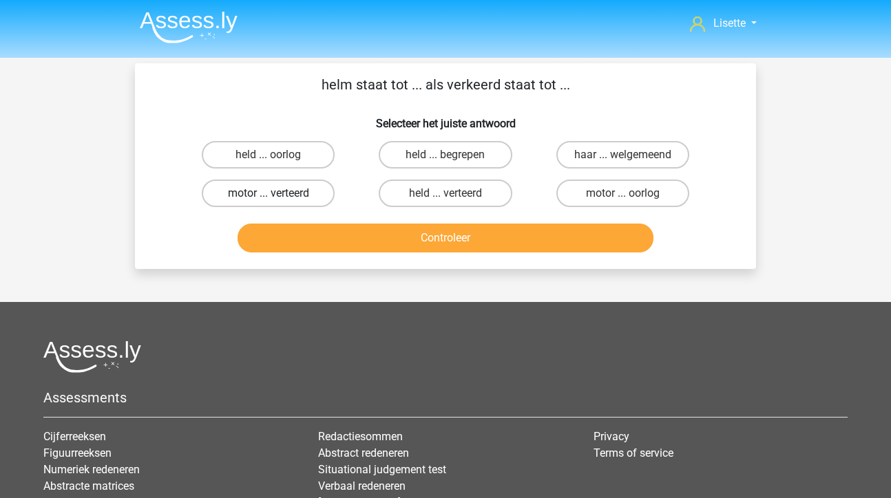
click at [311, 191] on label "motor ... verteerd" at bounding box center [268, 194] width 133 height 28
click at [277, 193] on input "motor ... verteerd" at bounding box center [273, 197] width 9 height 9
radio input "true"
click at [608, 160] on label "haar ... welgemeend" at bounding box center [622, 155] width 133 height 28
click at [622, 160] on input "haar ... welgemeend" at bounding box center [626, 159] width 9 height 9
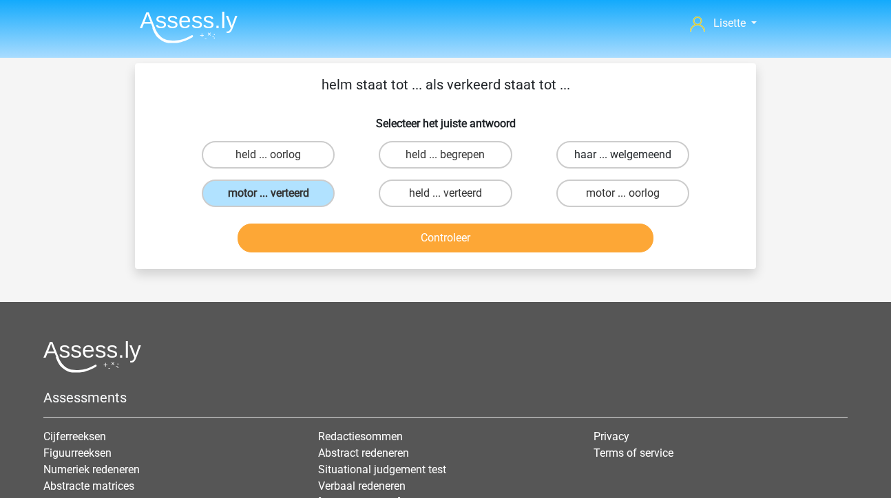
radio input "true"
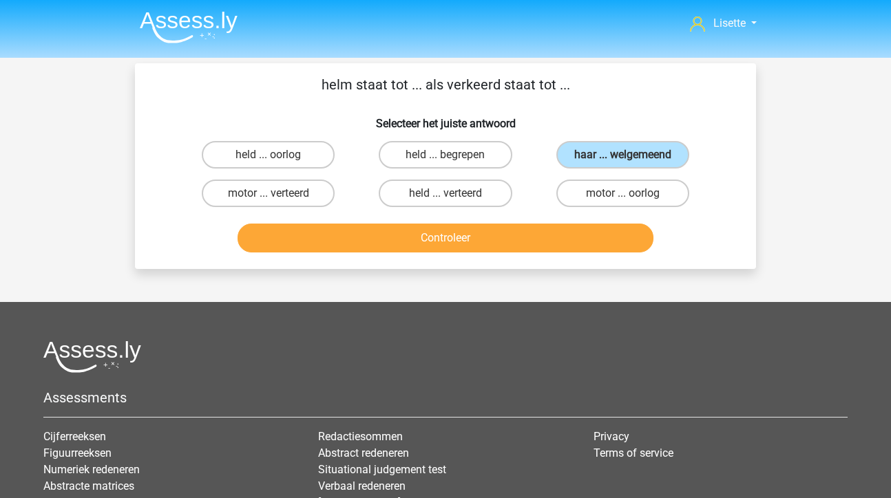
click at [462, 237] on button "Controleer" at bounding box center [446, 238] width 417 height 29
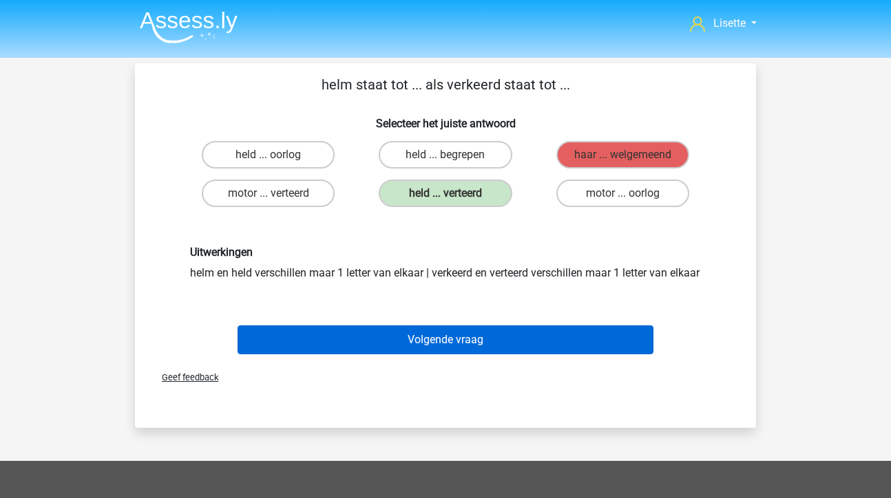
click at [434, 354] on button "Volgende vraag" at bounding box center [446, 340] width 417 height 29
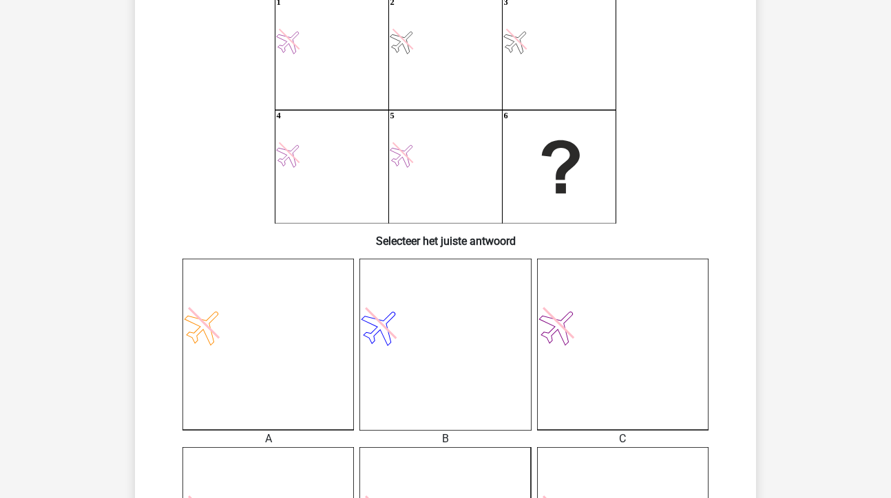
scroll to position [118, 0]
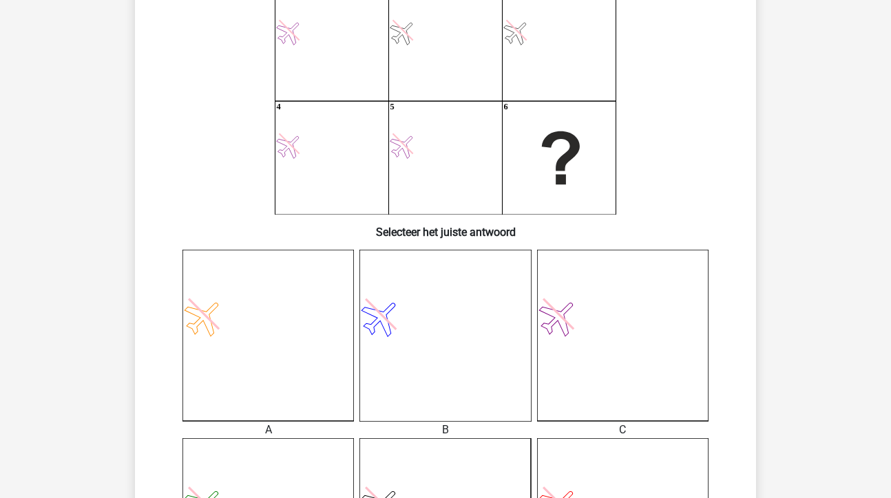
click at [406, 339] on icon at bounding box center [444, 335] width 171 height 171
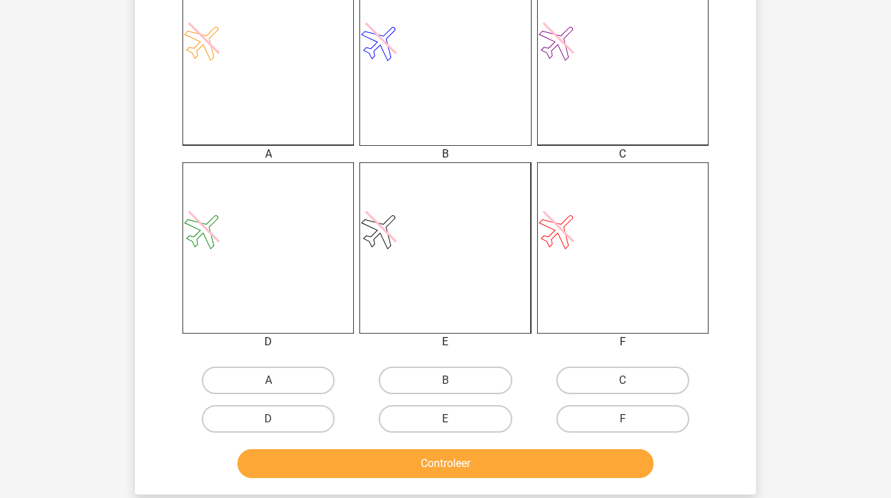
scroll to position [406, 0]
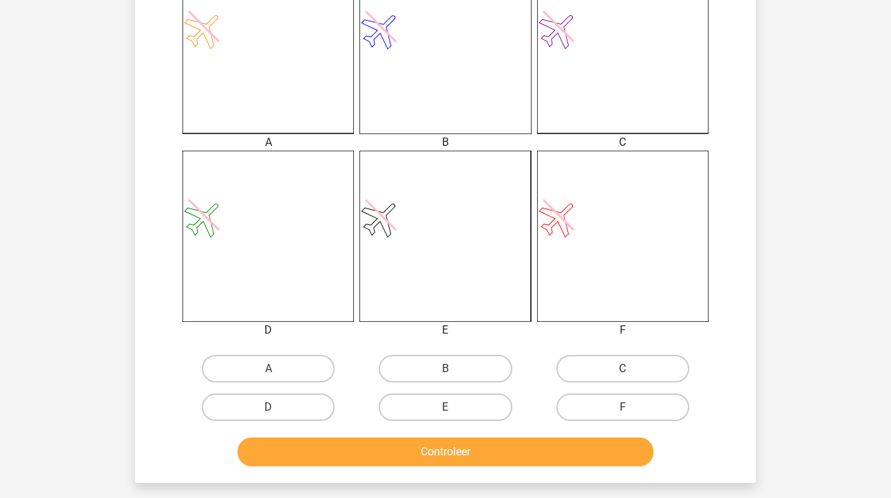
click at [601, 379] on label "C" at bounding box center [622, 369] width 133 height 28
click at [622, 378] on input "C" at bounding box center [626, 373] width 9 height 9
radio input "true"
click at [494, 453] on button "Controleer" at bounding box center [446, 452] width 417 height 29
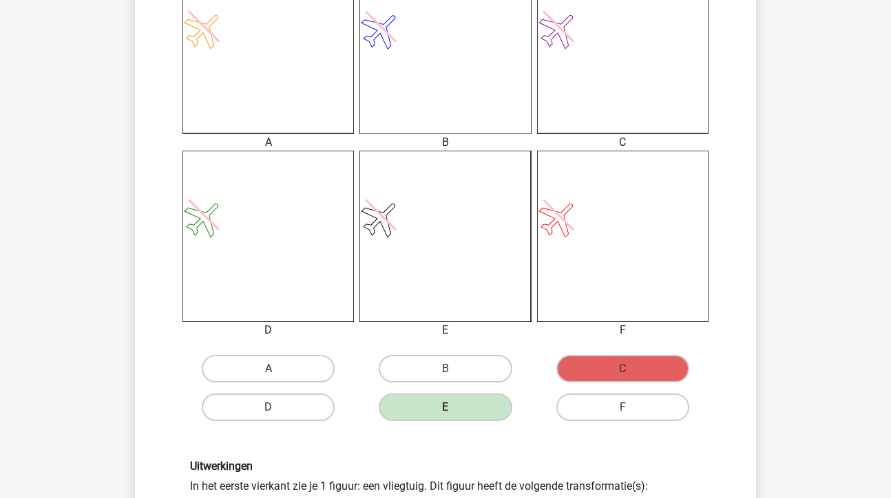
click at [823, 160] on div "Lisette [EMAIL_ADDRESS][DOMAIN_NAME]" at bounding box center [445, 333] width 891 height 1478
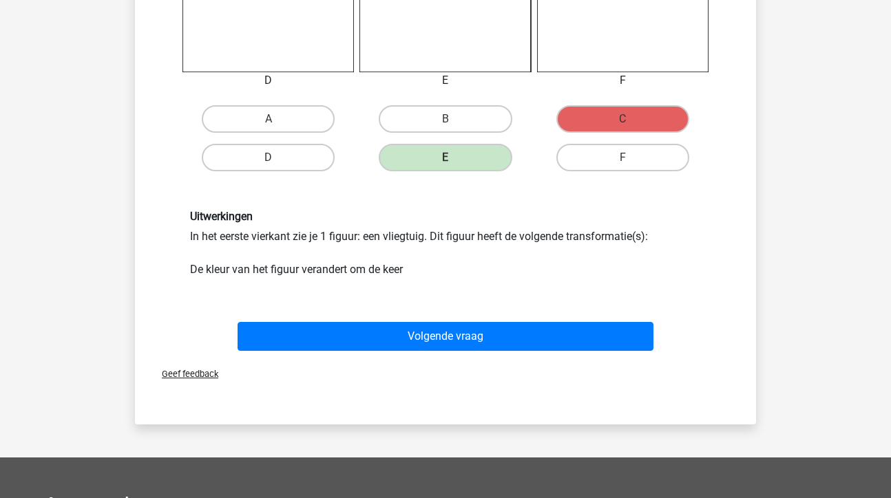
scroll to position [658, 0]
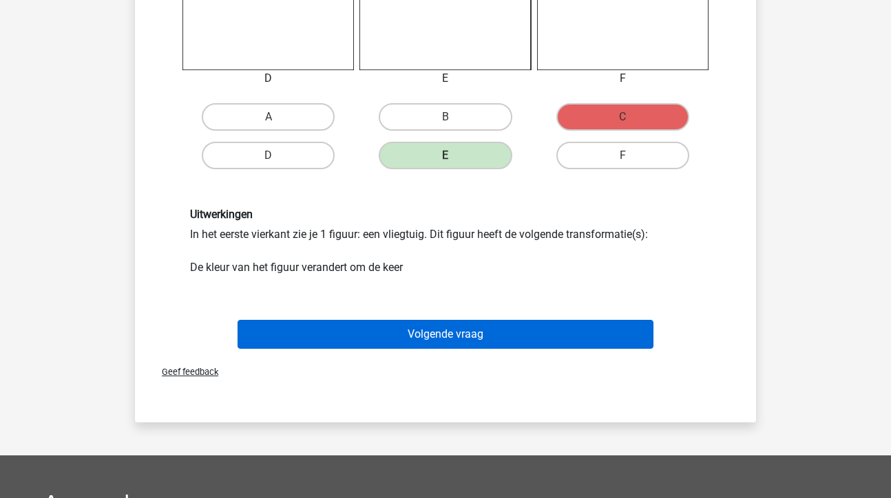
click at [476, 330] on button "Volgende vraag" at bounding box center [446, 334] width 417 height 29
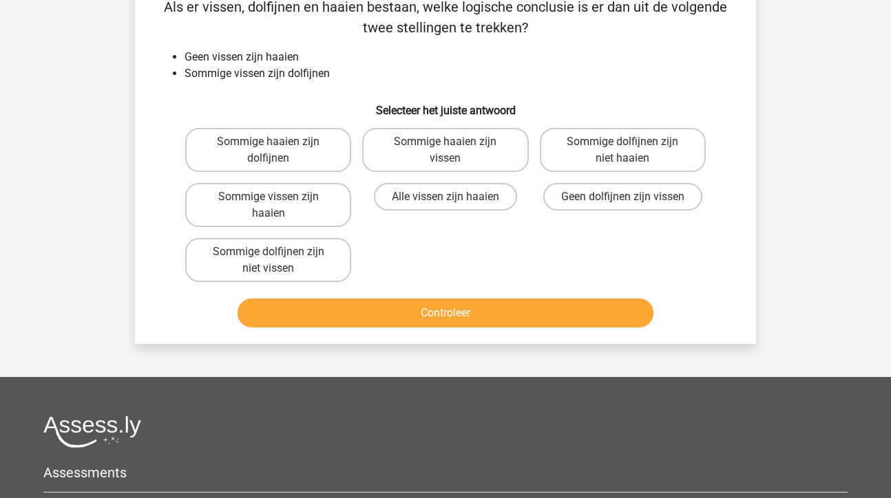
scroll to position [63, 0]
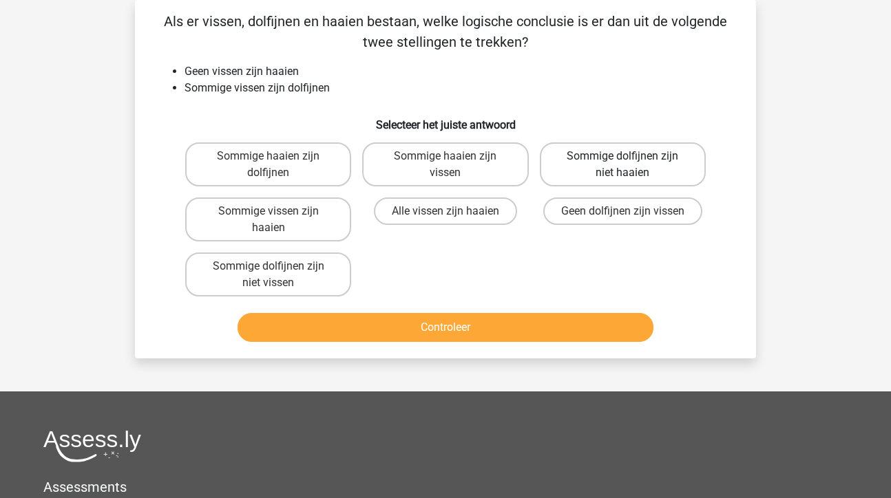
click at [632, 161] on label "Sommige dolfijnen zijn niet haaien" at bounding box center [623, 165] width 166 height 44
click at [631, 161] on input "Sommige dolfijnen zijn niet haaien" at bounding box center [626, 160] width 9 height 9
radio input "true"
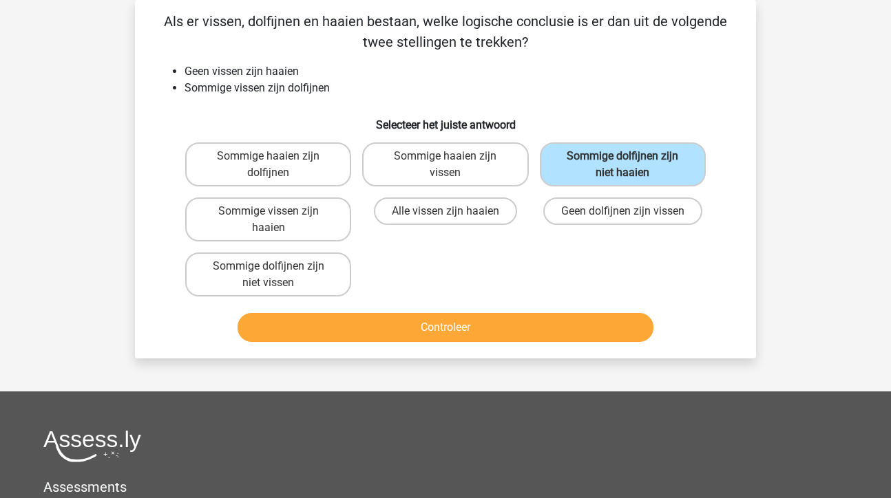
click at [472, 324] on button "Controleer" at bounding box center [446, 327] width 417 height 29
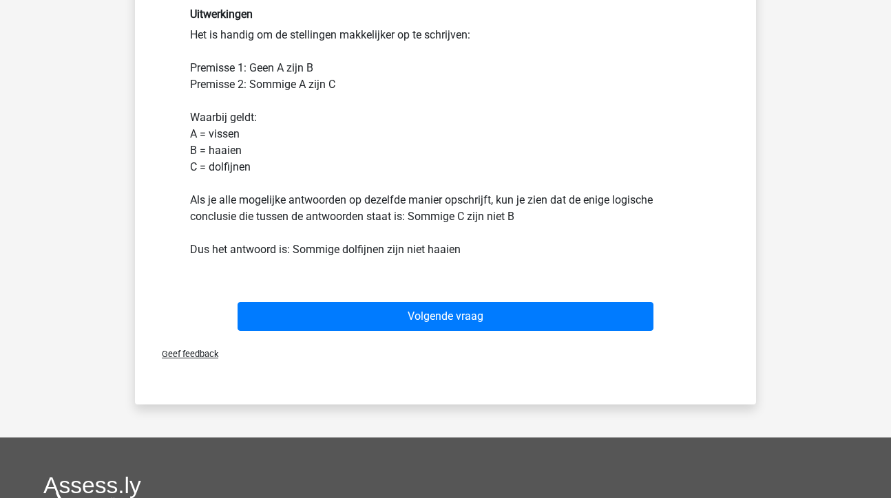
scroll to position [411, 0]
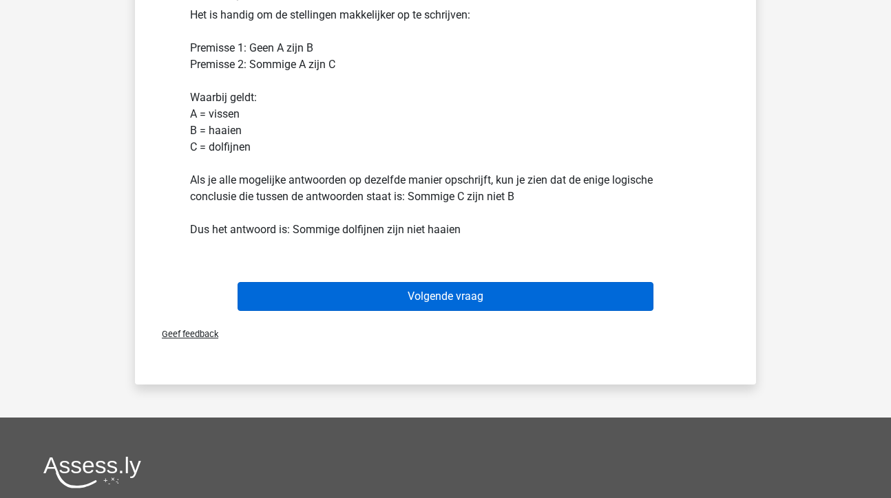
click at [465, 298] on button "Volgende vraag" at bounding box center [446, 296] width 417 height 29
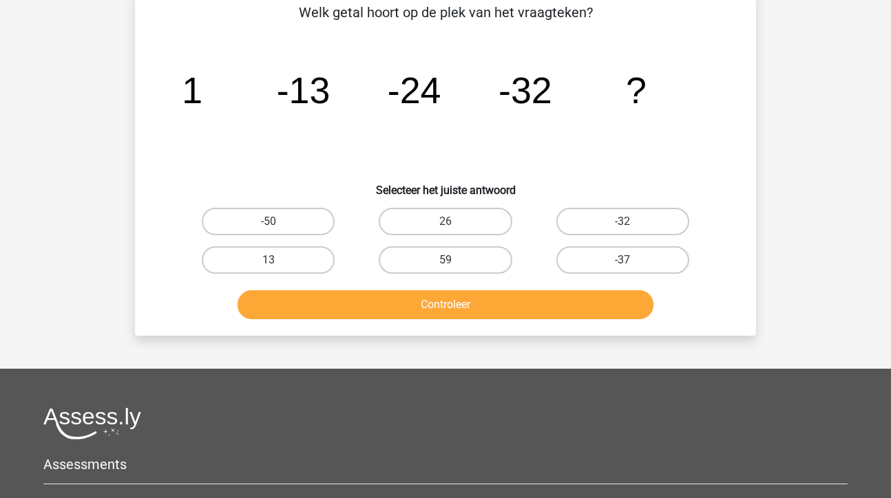
scroll to position [63, 0]
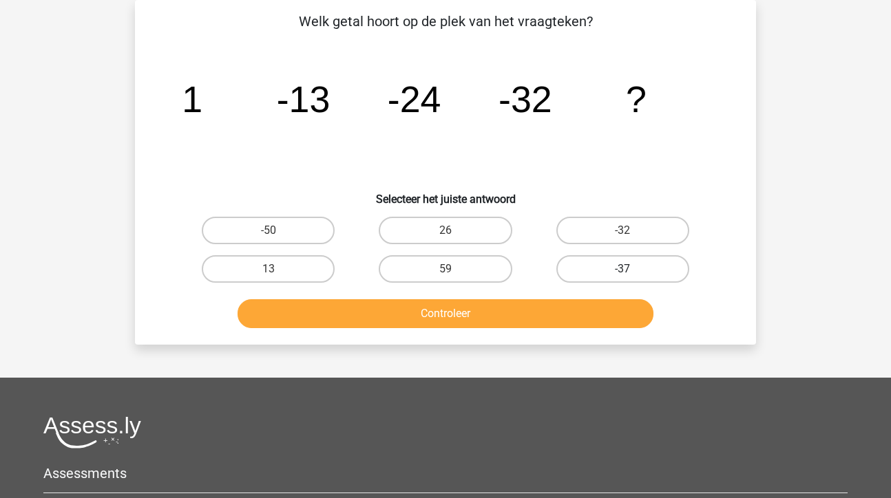
click at [610, 273] on label "-37" at bounding box center [622, 269] width 133 height 28
click at [622, 273] on input "-37" at bounding box center [626, 273] width 9 height 9
radio input "true"
click at [445, 312] on button "Controleer" at bounding box center [446, 314] width 417 height 29
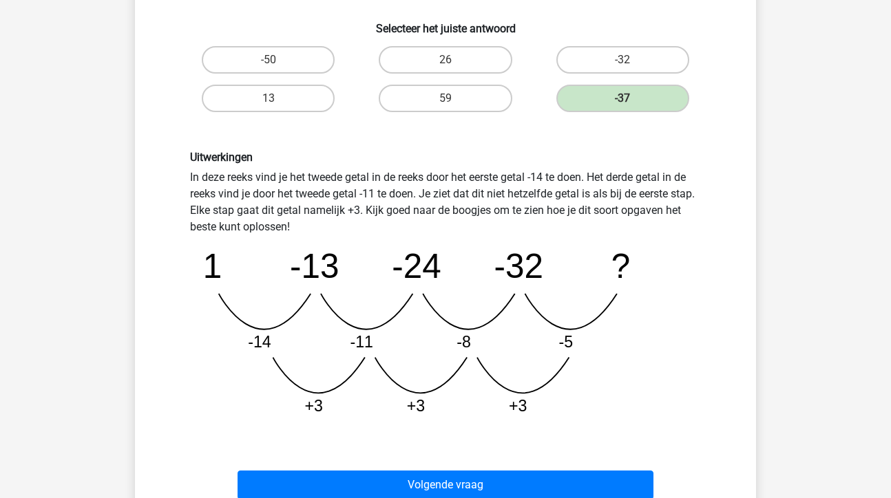
scroll to position [235, 0]
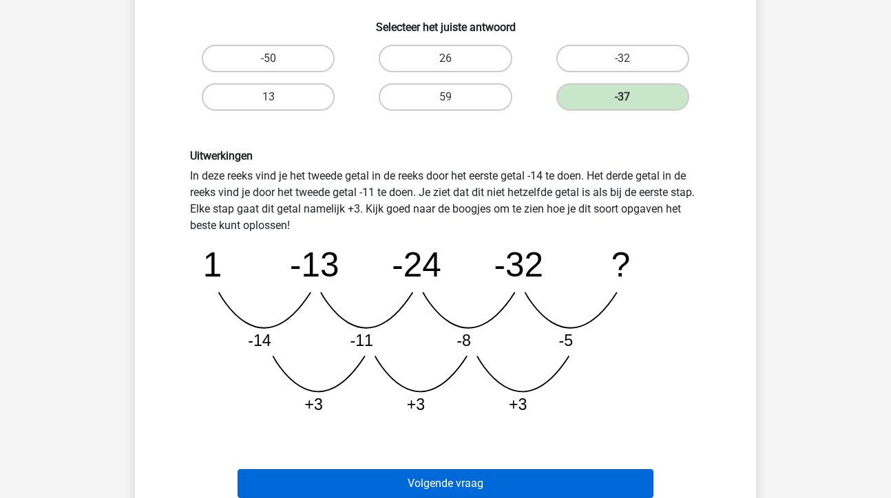
click at [420, 483] on button "Volgende vraag" at bounding box center [446, 484] width 417 height 29
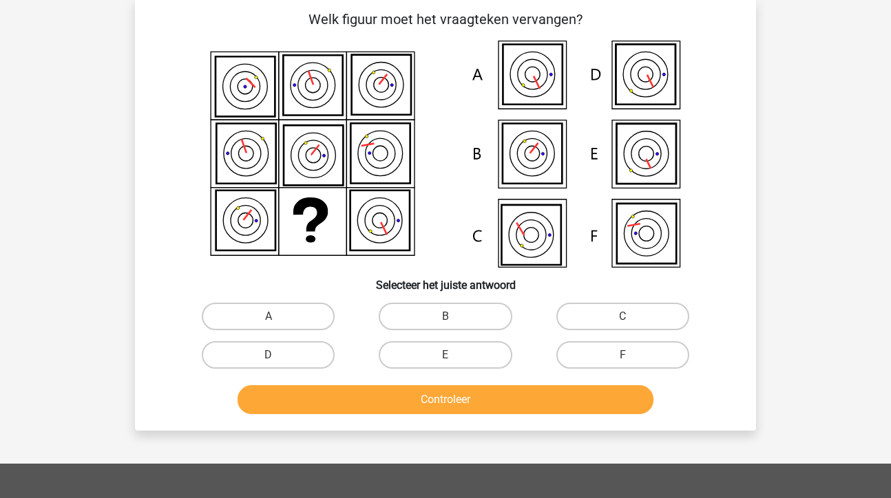
scroll to position [63, 0]
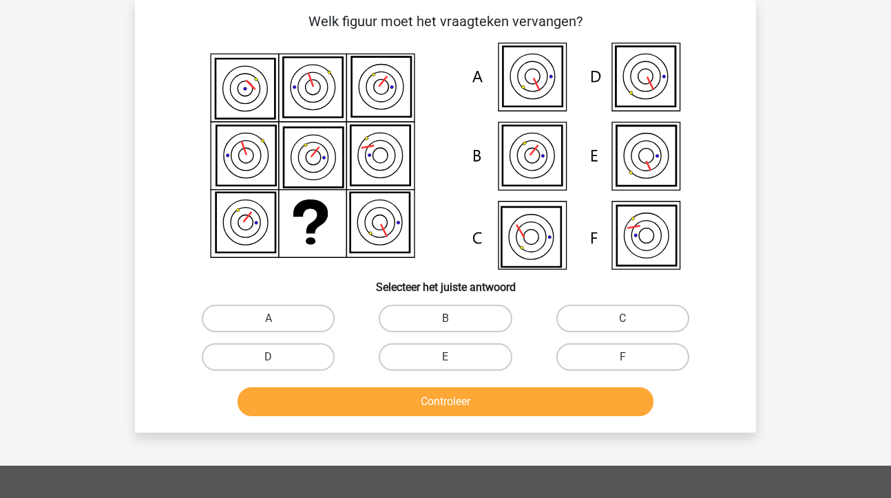
click at [529, 229] on icon at bounding box center [530, 237] width 59 height 60
click at [591, 316] on label "C" at bounding box center [622, 319] width 133 height 28
click at [622, 319] on input "C" at bounding box center [626, 323] width 9 height 9
radio input "true"
click at [389, 403] on button "Controleer" at bounding box center [446, 402] width 417 height 29
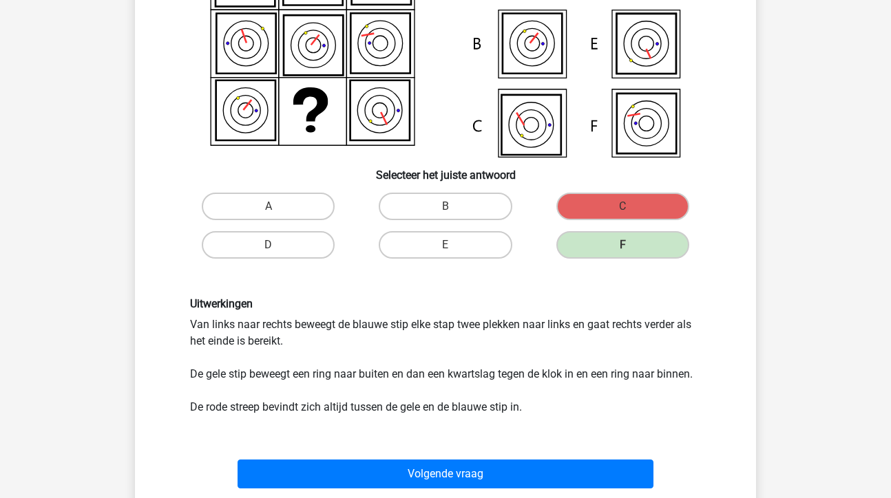
scroll to position [180, 0]
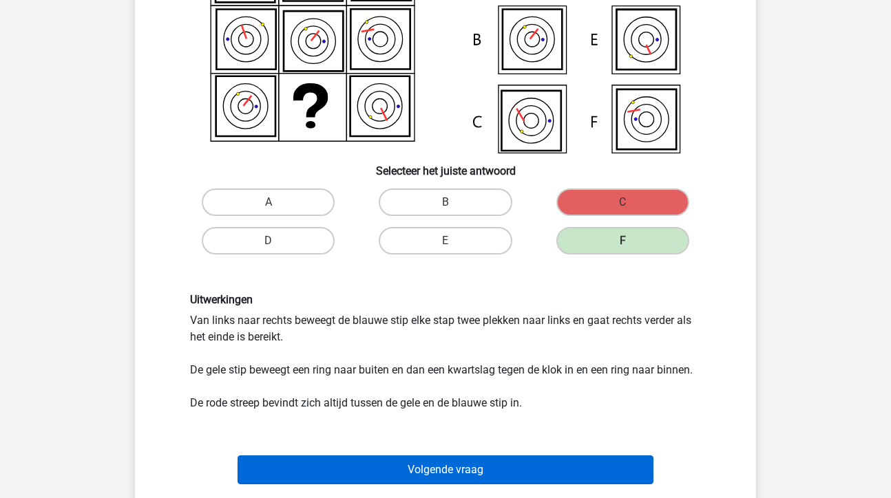
click at [430, 467] on button "Volgende vraag" at bounding box center [446, 470] width 417 height 29
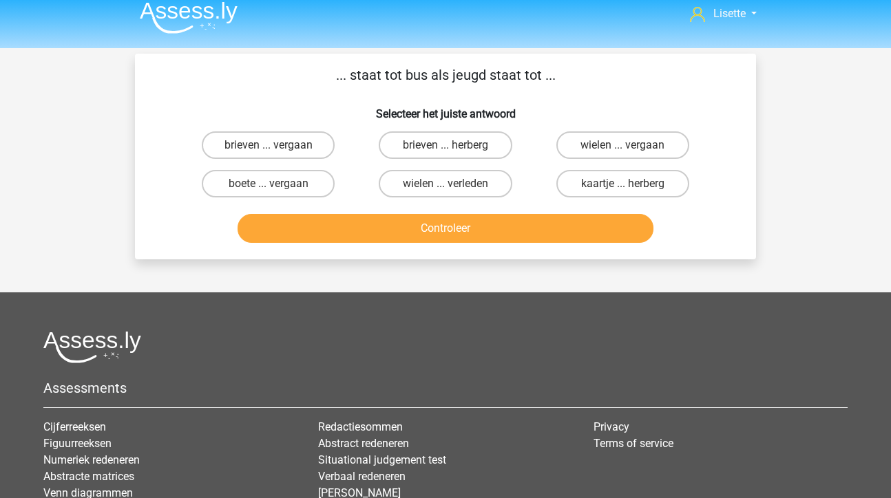
scroll to position [8, 0]
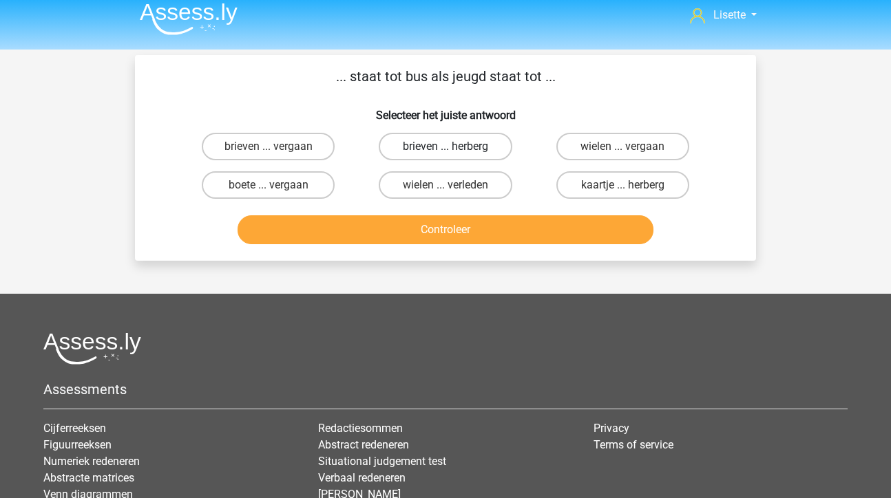
click at [424, 145] on label "brieven ... herberg" at bounding box center [445, 147] width 133 height 28
click at [445, 147] on input "brieven ... herberg" at bounding box center [449, 151] width 9 height 9
radio input "true"
click at [432, 233] on button "Controleer" at bounding box center [446, 230] width 417 height 29
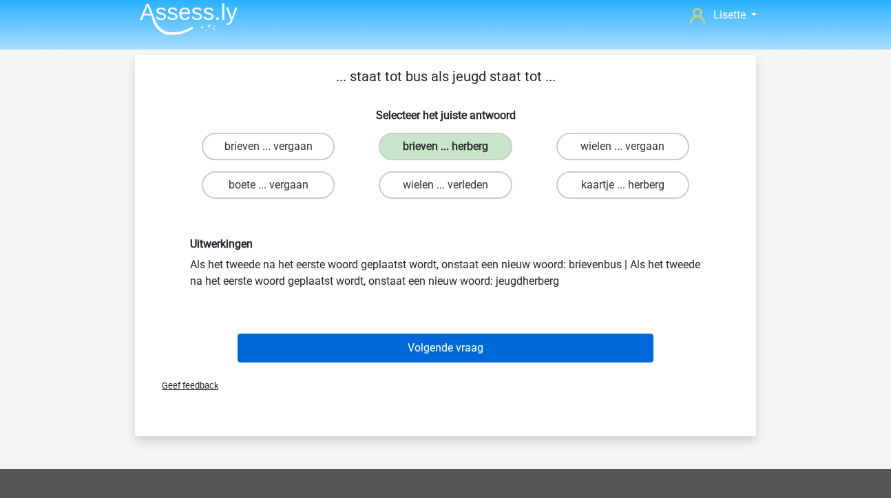
click at [437, 350] on button "Volgende vraag" at bounding box center [446, 348] width 417 height 29
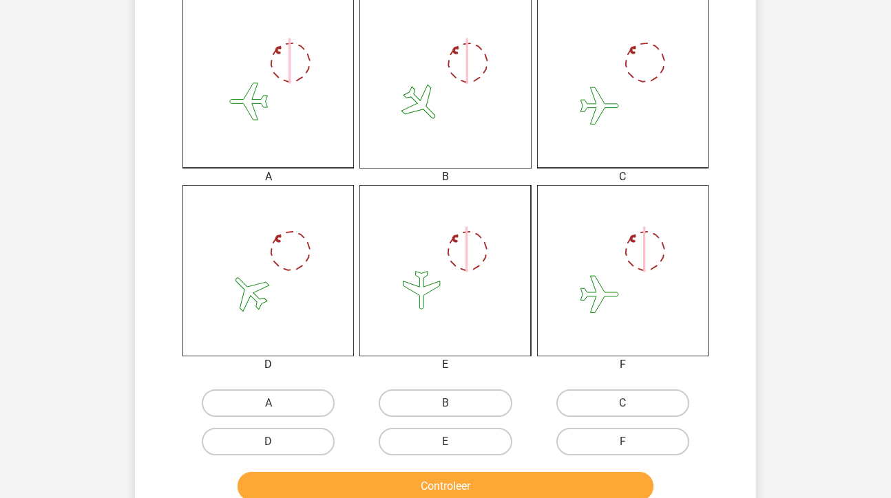
scroll to position [375, 0]
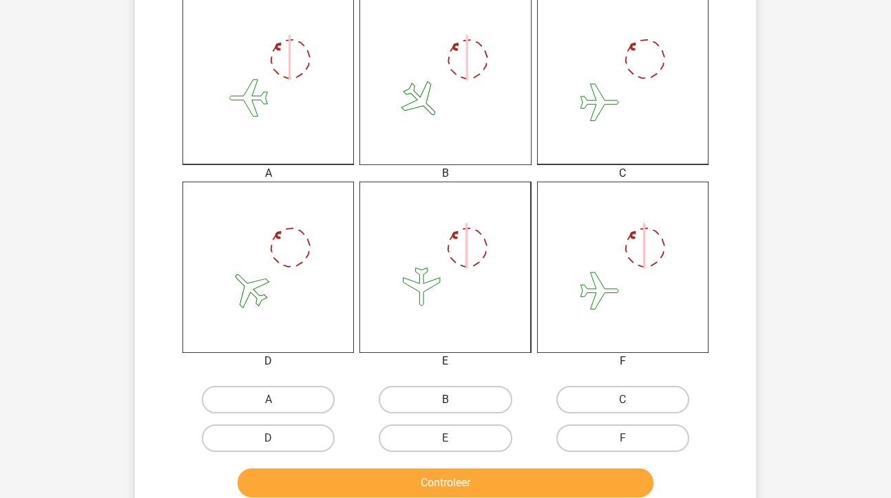
click at [464, 402] on label "B" at bounding box center [445, 400] width 133 height 28
click at [454, 402] on input "B" at bounding box center [449, 404] width 9 height 9
radio input "true"
click at [472, 486] on button "Controleer" at bounding box center [446, 483] width 417 height 29
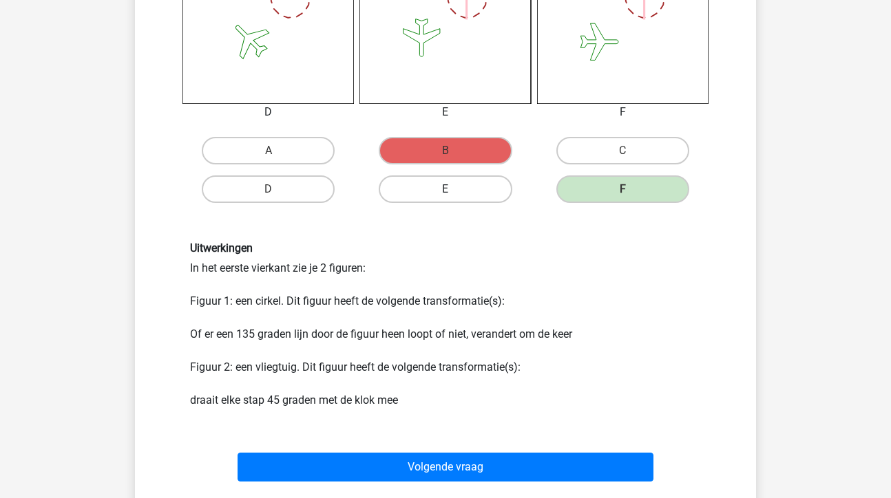
scroll to position [626, 0]
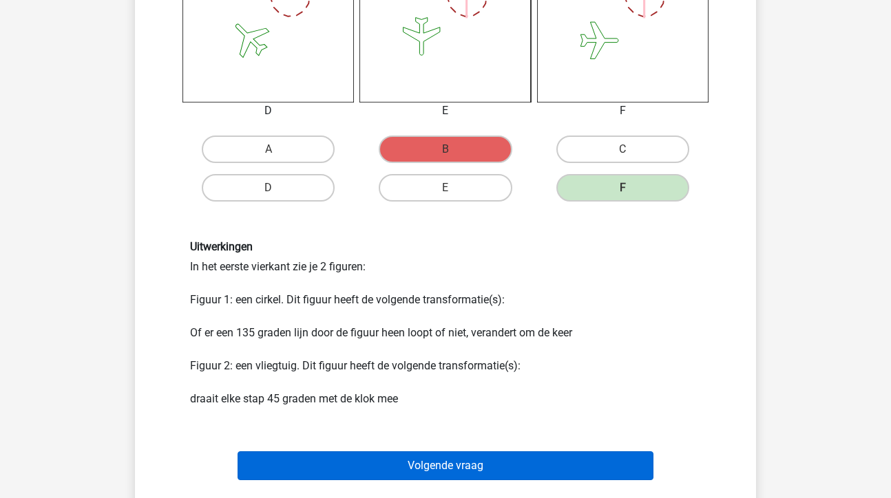
click at [428, 465] on button "Volgende vraag" at bounding box center [446, 466] width 417 height 29
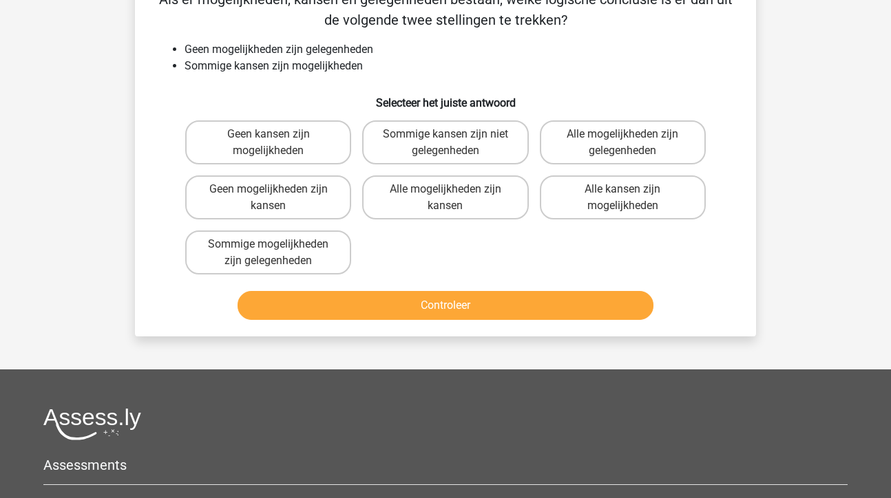
scroll to position [63, 0]
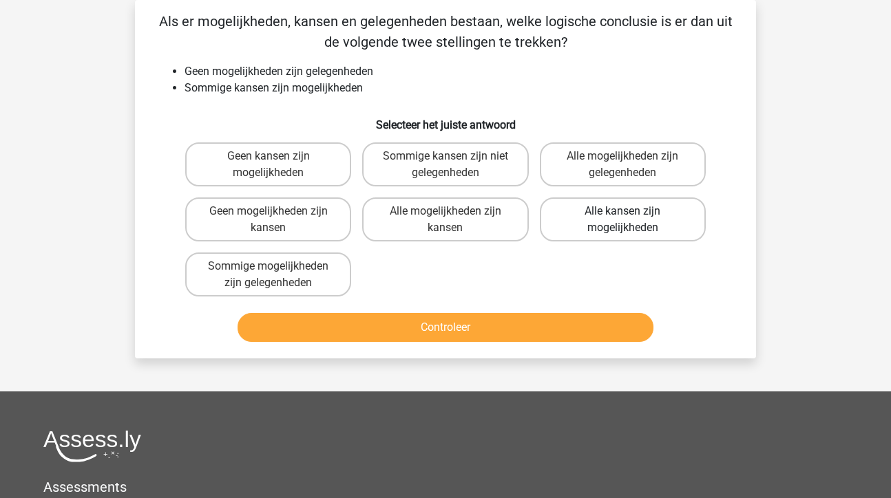
click at [592, 231] on label "Alle kansen zijn mogelijkheden" at bounding box center [623, 220] width 166 height 44
click at [622, 220] on input "Alle kansen zijn mogelijkheden" at bounding box center [626, 215] width 9 height 9
radio input "true"
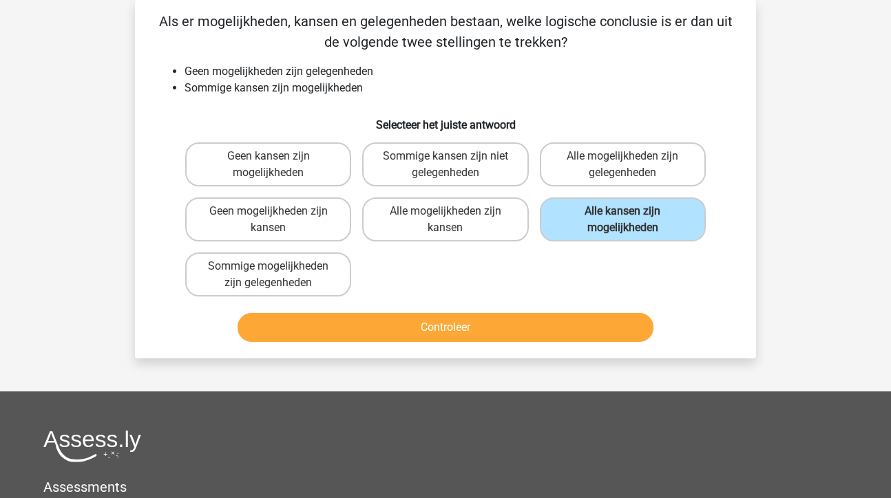
click at [427, 330] on button "Controleer" at bounding box center [446, 327] width 417 height 29
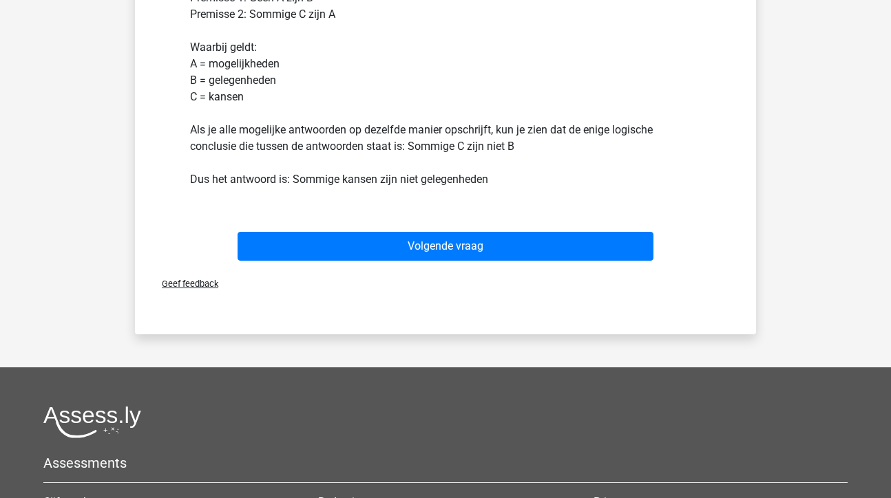
scroll to position [466, 0]
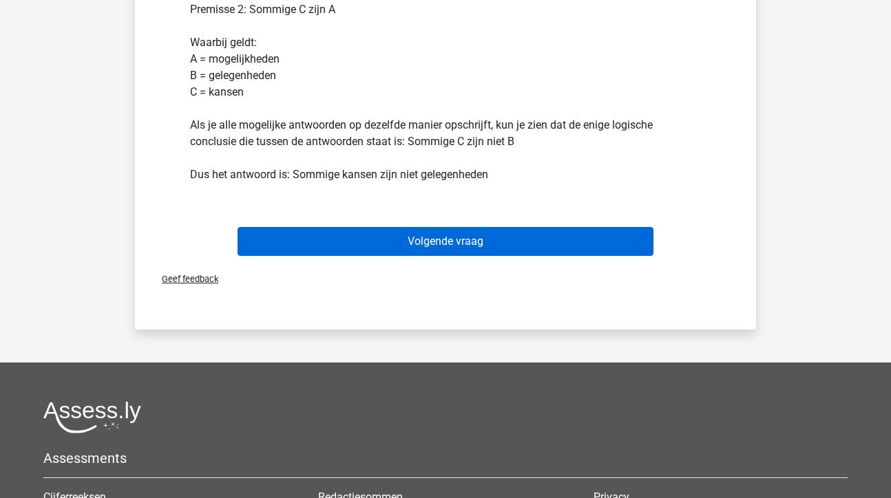
click at [444, 240] on button "Volgende vraag" at bounding box center [446, 241] width 417 height 29
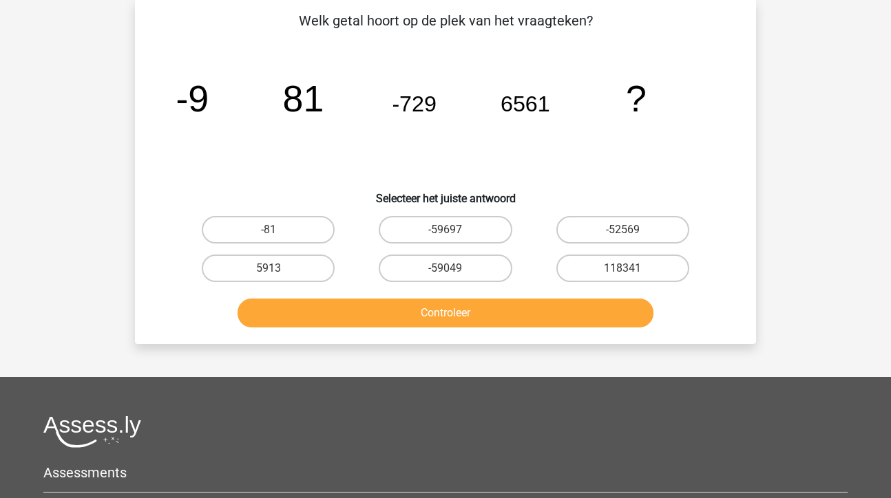
scroll to position [63, 0]
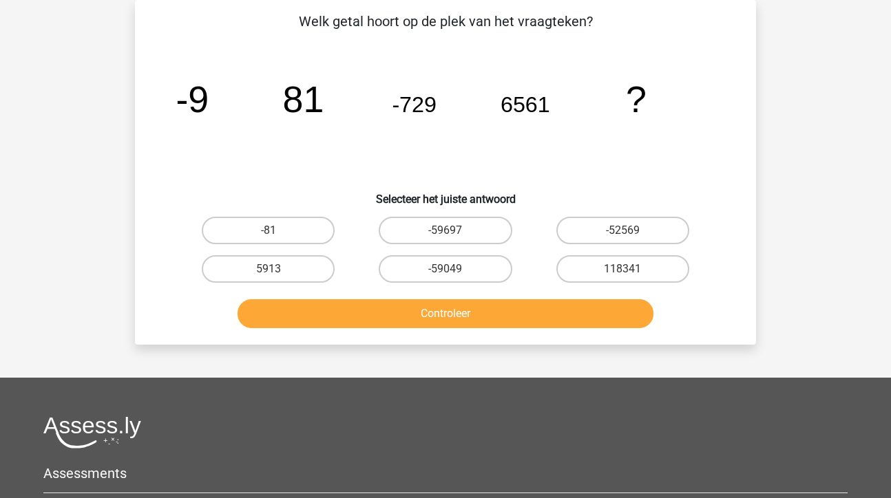
click at [447, 269] on input "-59049" at bounding box center [449, 273] width 9 height 9
radio input "true"
click at [449, 317] on button "Controleer" at bounding box center [446, 314] width 417 height 29
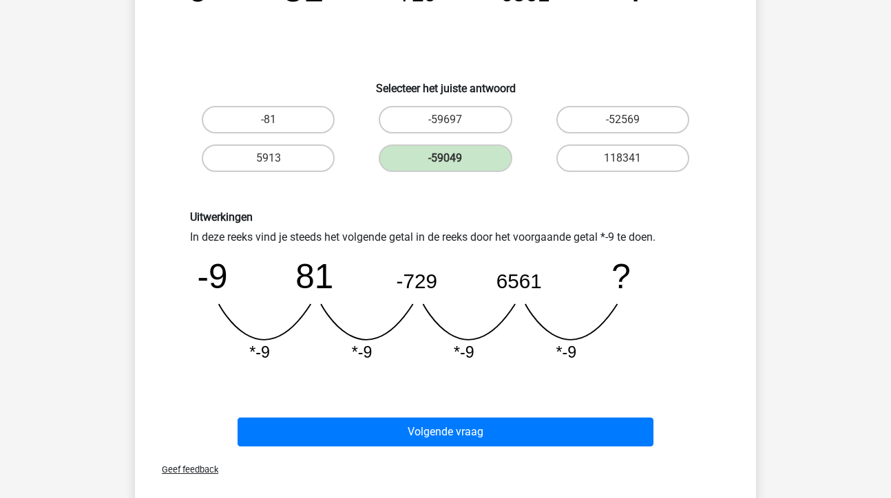
scroll to position [198, 0]
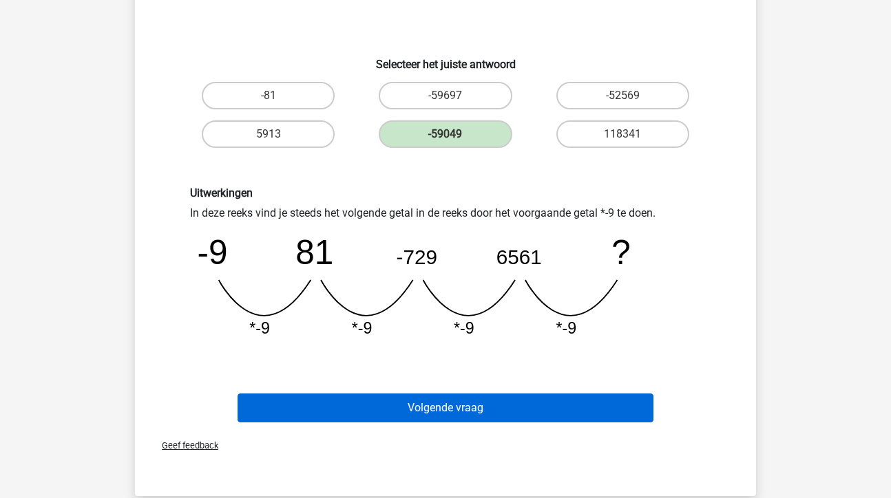
click at [487, 410] on button "Volgende vraag" at bounding box center [446, 408] width 417 height 29
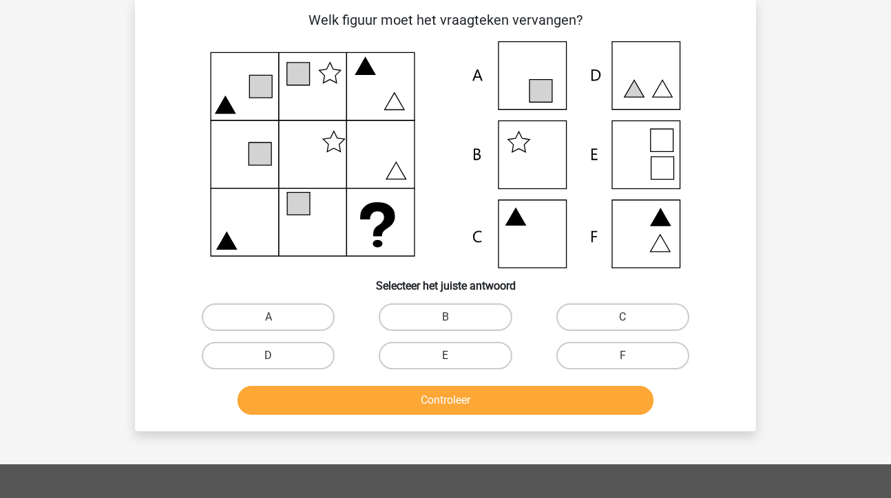
scroll to position [63, 0]
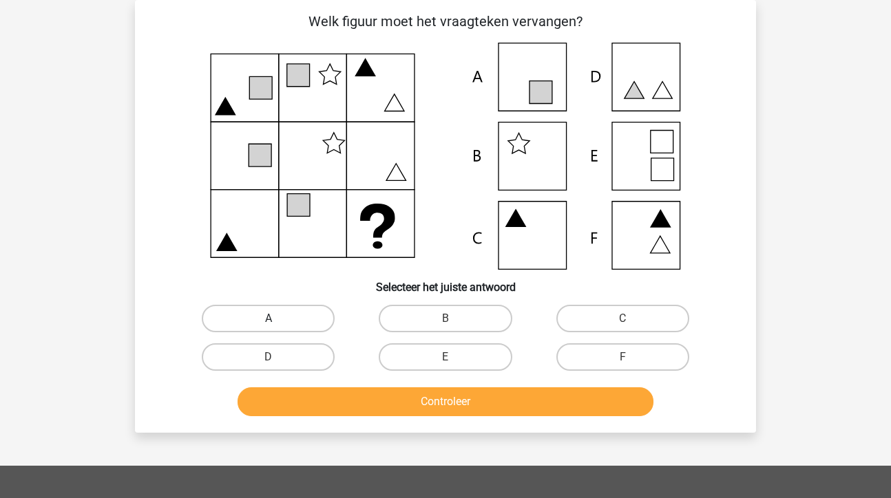
click at [257, 318] on label "A" at bounding box center [268, 319] width 133 height 28
click at [269, 319] on input "A" at bounding box center [273, 323] width 9 height 9
radio input "true"
click at [431, 409] on button "Controleer" at bounding box center [446, 402] width 417 height 29
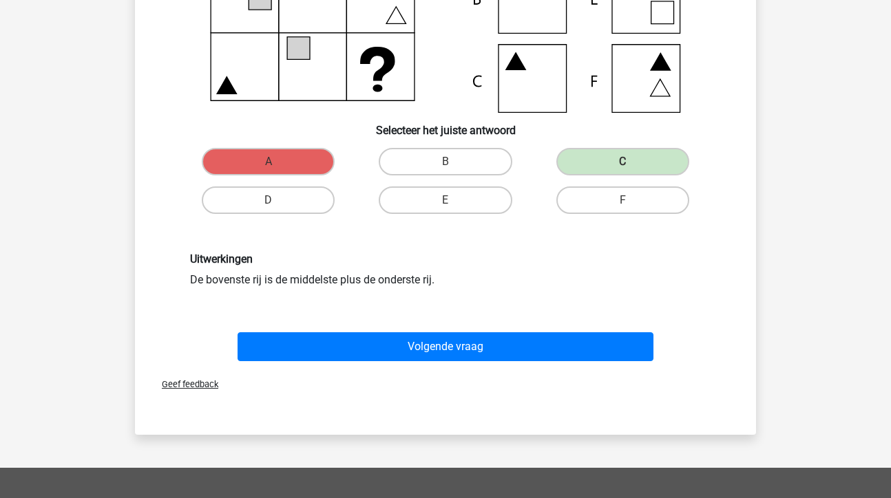
scroll to position [230, 0]
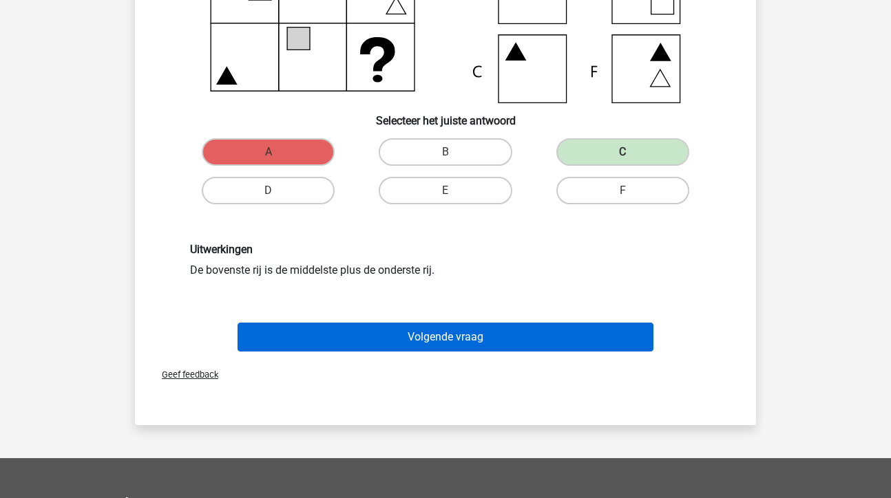
click at [459, 337] on button "Volgende vraag" at bounding box center [446, 337] width 417 height 29
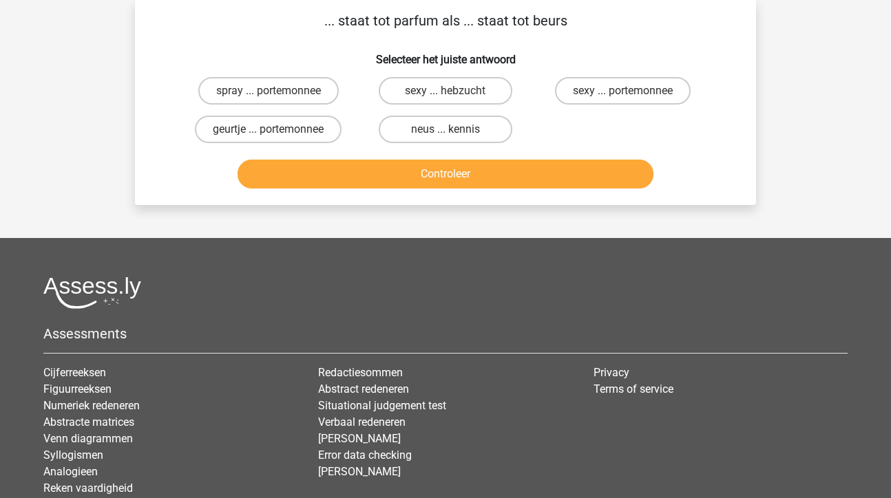
scroll to position [63, 0]
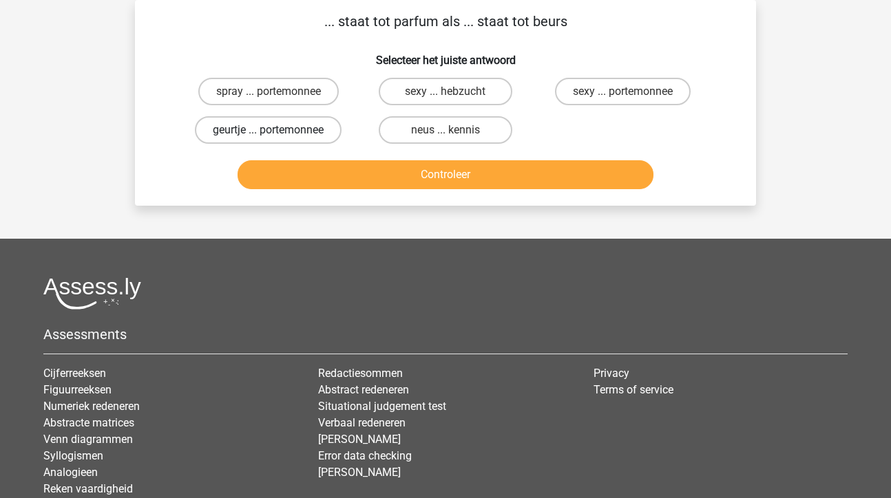
click at [282, 125] on label "geurtje ... portemonnee" at bounding box center [268, 130] width 147 height 28
click at [277, 130] on input "geurtje ... portemonnee" at bounding box center [273, 134] width 9 height 9
radio input "true"
click at [384, 172] on button "Controleer" at bounding box center [446, 174] width 417 height 29
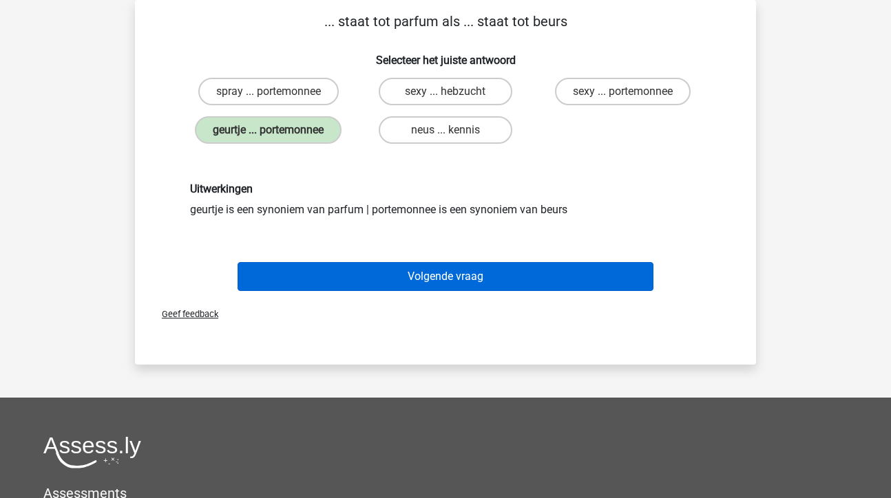
click at [445, 278] on button "Volgende vraag" at bounding box center [446, 276] width 417 height 29
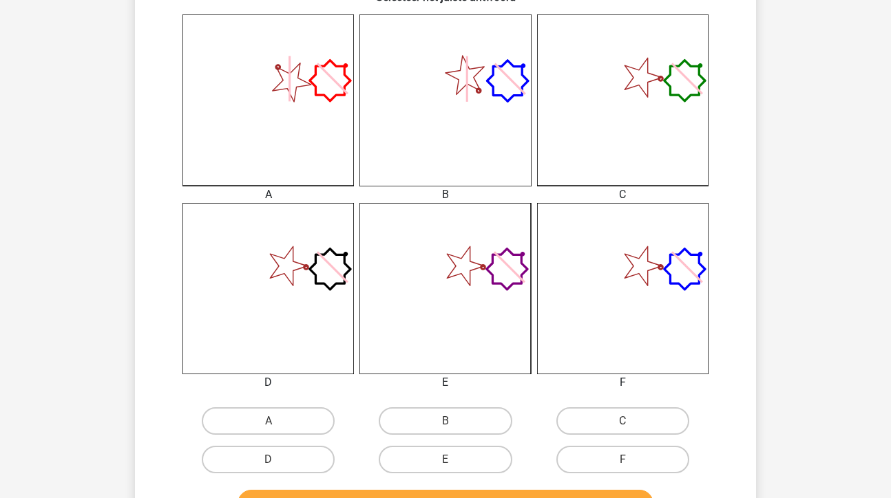
scroll to position [359, 0]
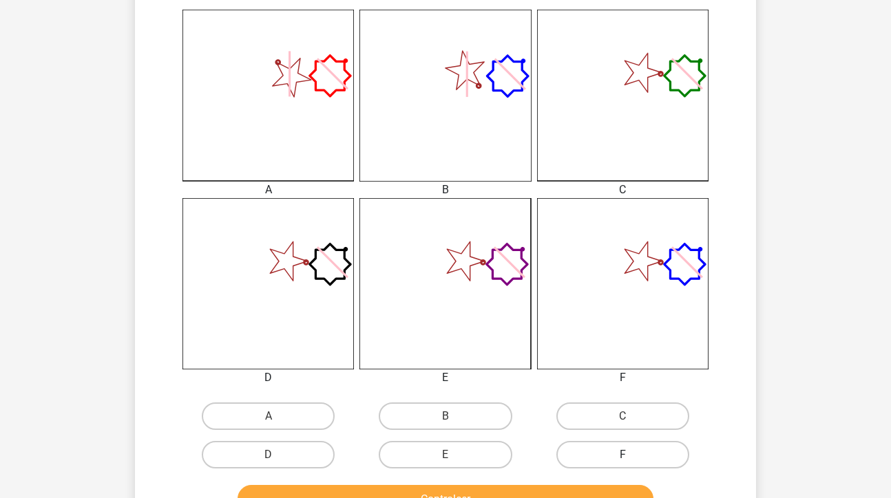
click at [637, 454] on label "F" at bounding box center [622, 455] width 133 height 28
click at [631, 455] on input "F" at bounding box center [626, 459] width 9 height 9
radio input "true"
click at [559, 487] on button "Controleer" at bounding box center [446, 499] width 417 height 29
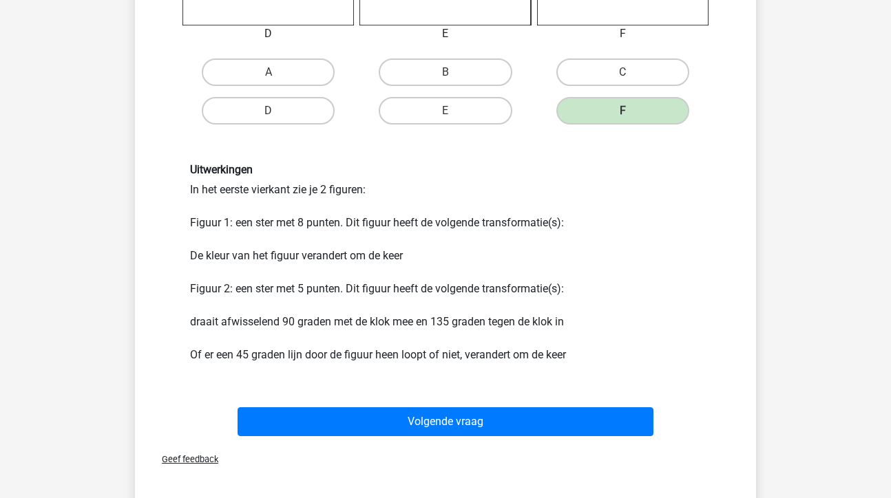
scroll to position [708, 0]
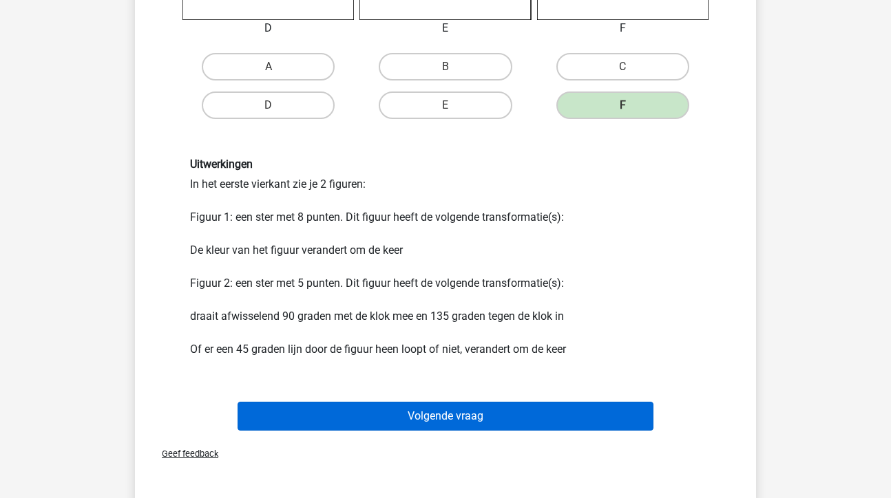
click at [448, 412] on button "Volgende vraag" at bounding box center [446, 416] width 417 height 29
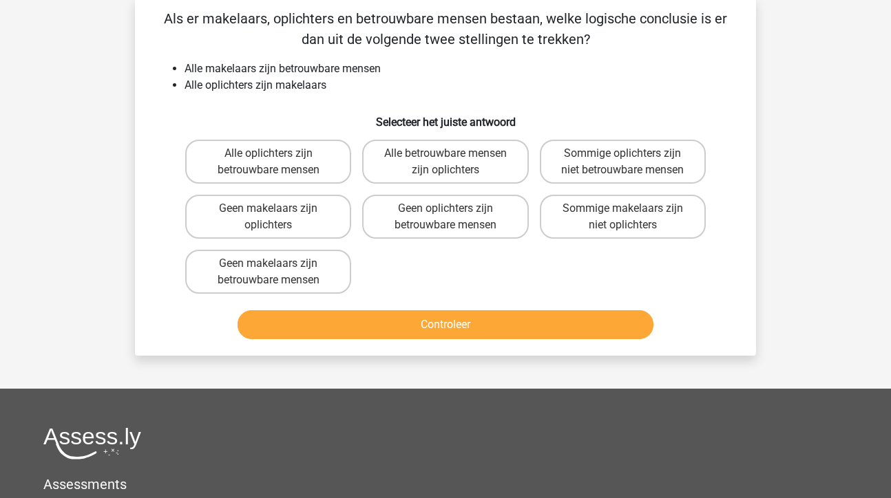
scroll to position [63, 0]
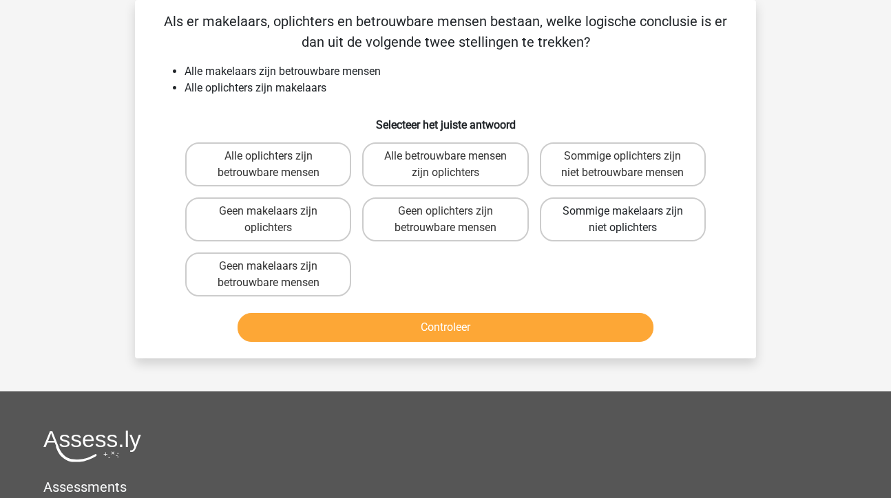
click at [607, 219] on label "Sommige makelaars zijn niet oplichters" at bounding box center [623, 220] width 166 height 44
click at [622, 219] on input "Sommige makelaars zijn niet oplichters" at bounding box center [626, 215] width 9 height 9
radio input "true"
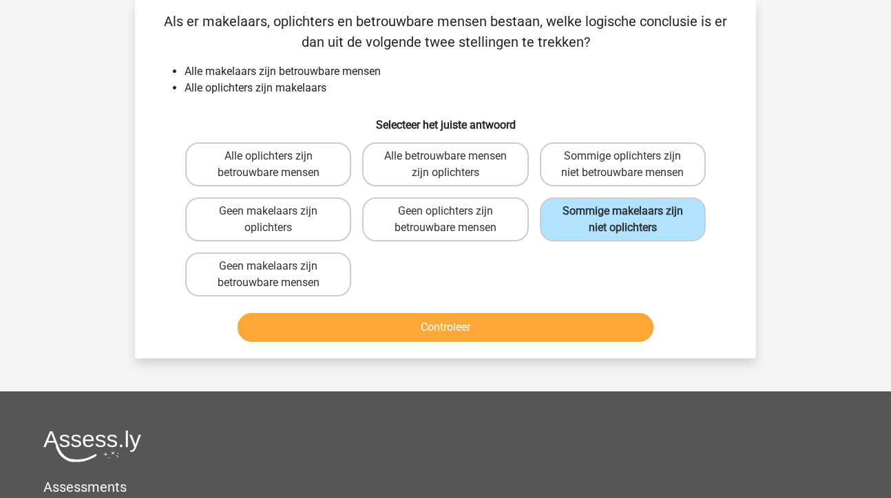
click at [461, 328] on button "Controleer" at bounding box center [446, 327] width 417 height 29
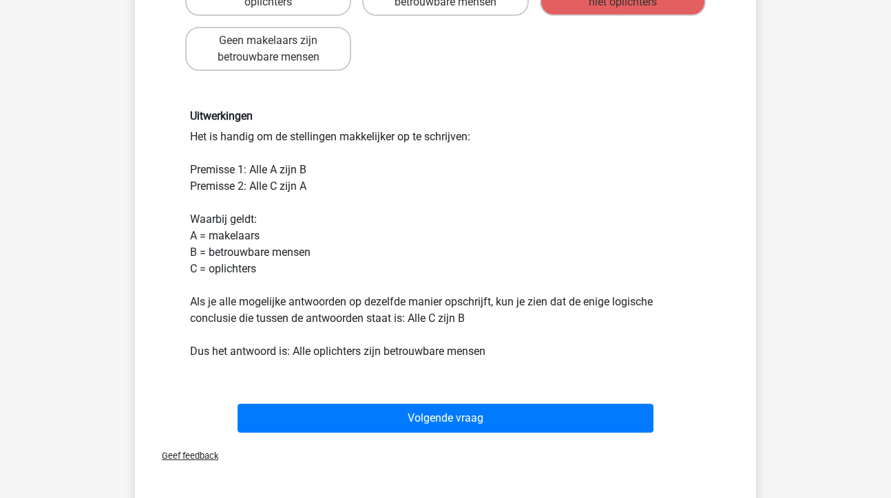
scroll to position [309, 0]
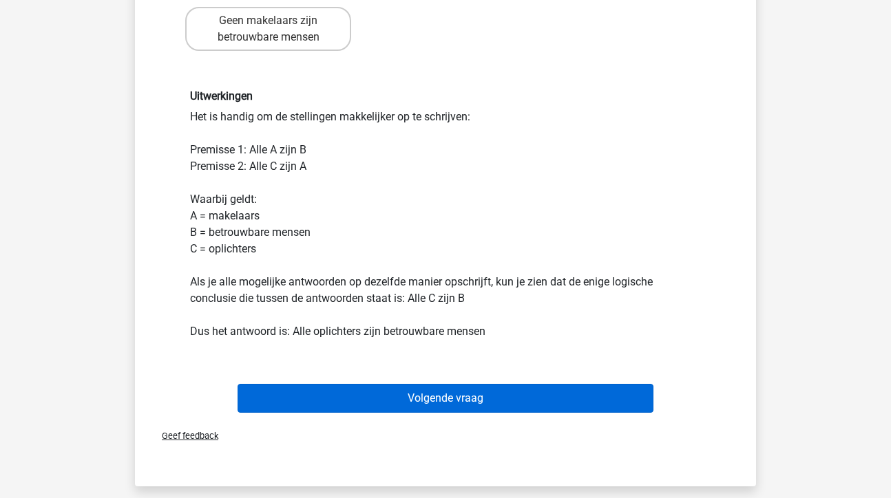
click at [448, 392] on button "Volgende vraag" at bounding box center [446, 398] width 417 height 29
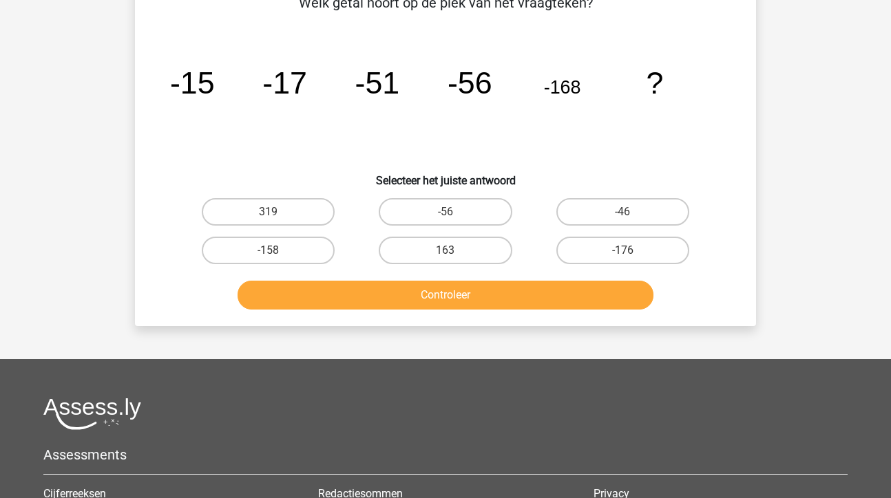
scroll to position [63, 0]
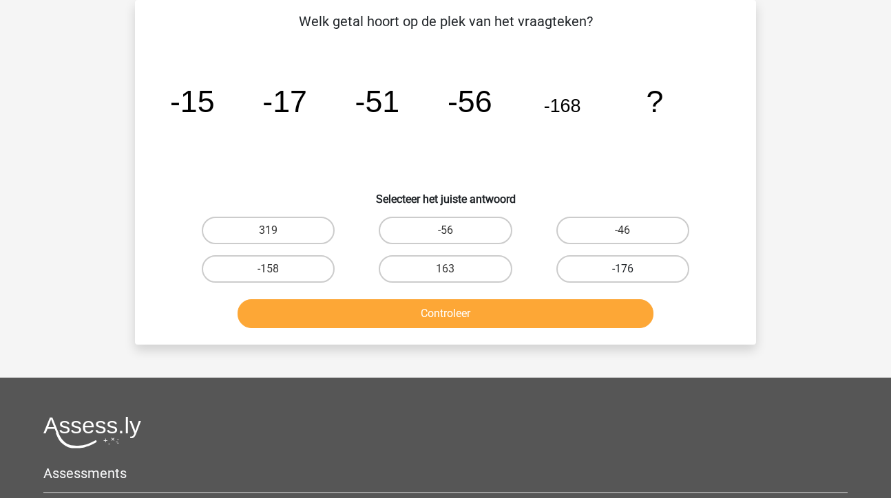
click at [600, 266] on label "-176" at bounding box center [622, 269] width 133 height 28
click at [622, 269] on input "-176" at bounding box center [626, 273] width 9 height 9
radio input "true"
click at [452, 322] on button "Controleer" at bounding box center [446, 314] width 417 height 29
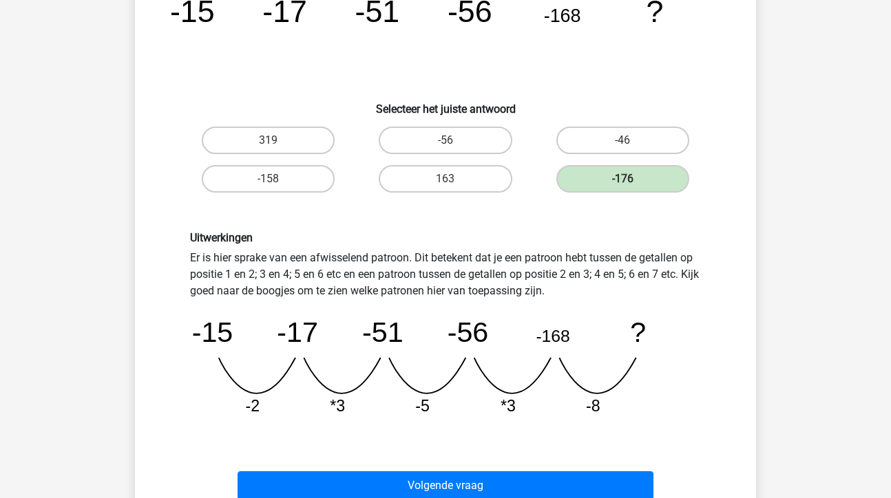
scroll to position [162, 0]
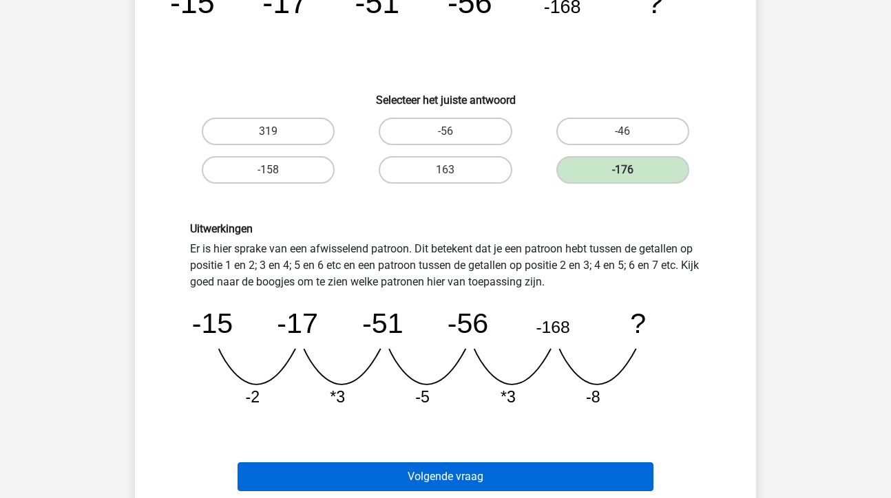
click at [462, 471] on button "Volgende vraag" at bounding box center [446, 477] width 417 height 29
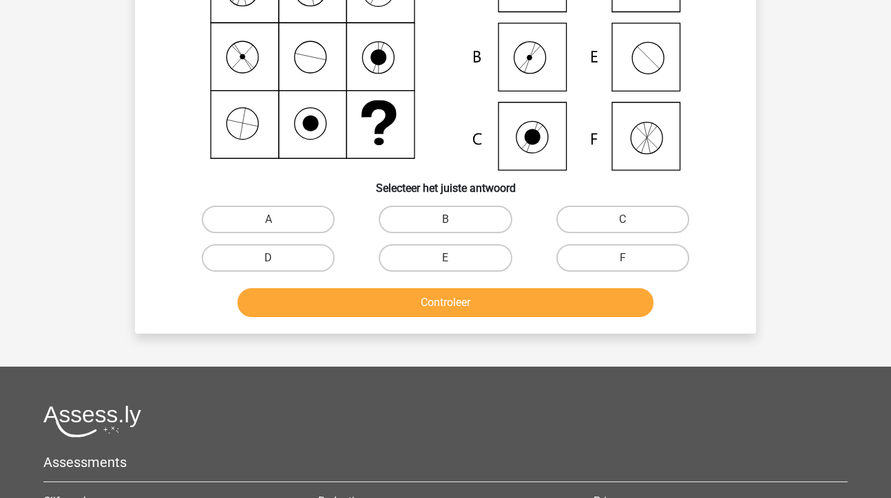
scroll to position [63, 0]
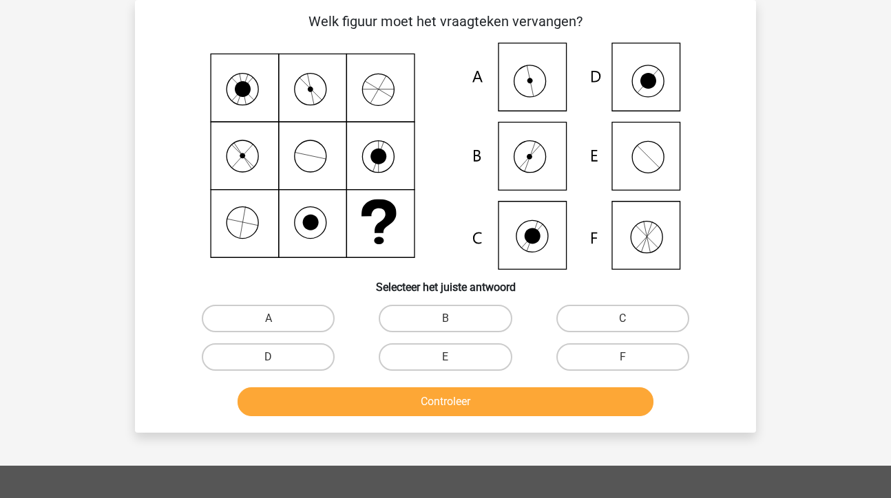
click at [273, 324] on input "A" at bounding box center [273, 323] width 9 height 9
radio input "true"
click at [342, 401] on button "Controleer" at bounding box center [446, 402] width 417 height 29
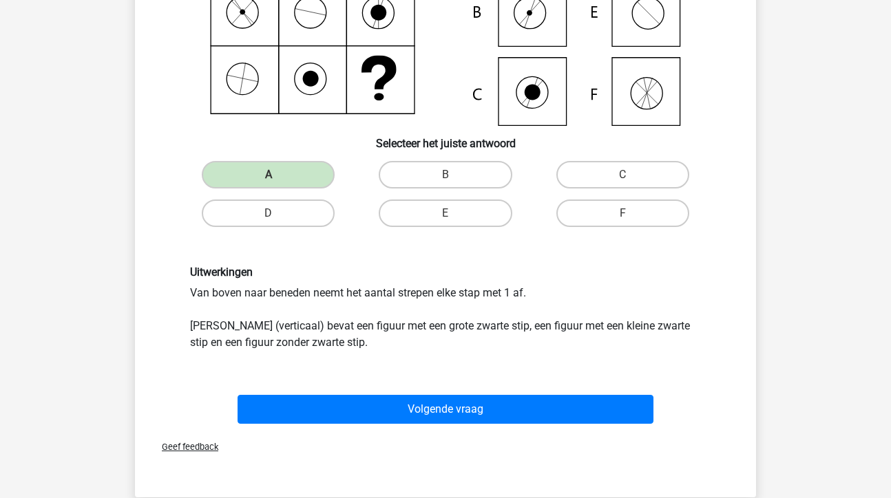
scroll to position [208, 0]
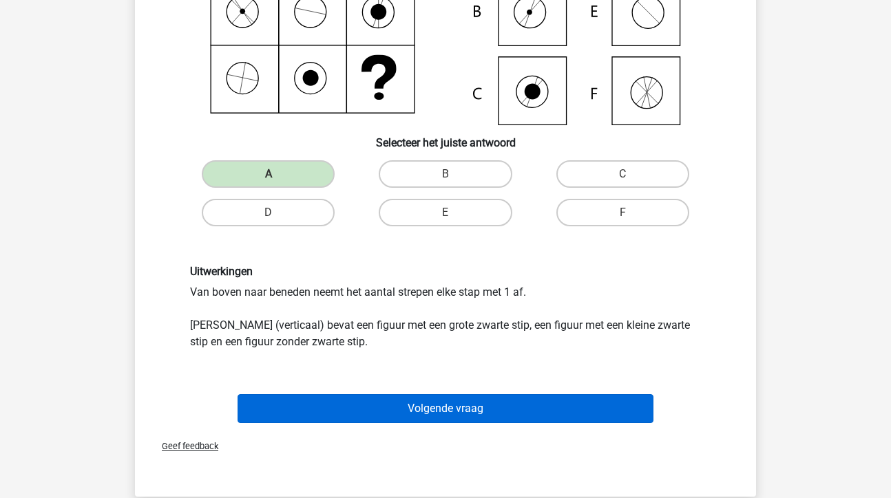
click at [437, 409] on button "Volgende vraag" at bounding box center [446, 409] width 417 height 29
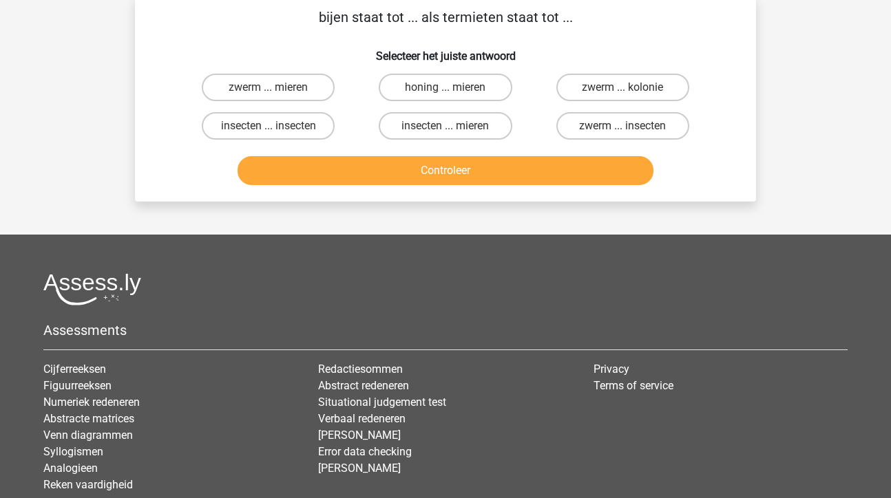
scroll to position [63, 0]
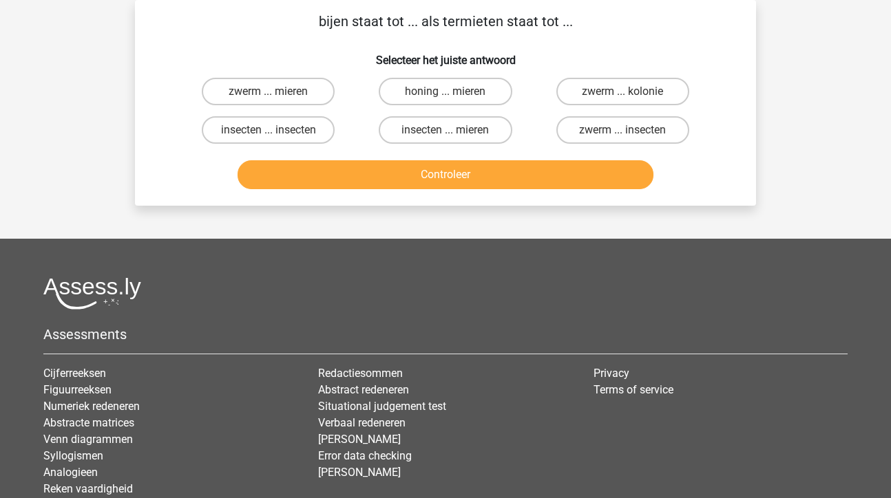
click at [624, 134] on input "zwerm ... insecten" at bounding box center [626, 134] width 9 height 9
radio input "true"
click at [560, 179] on button "Controleer" at bounding box center [446, 174] width 417 height 29
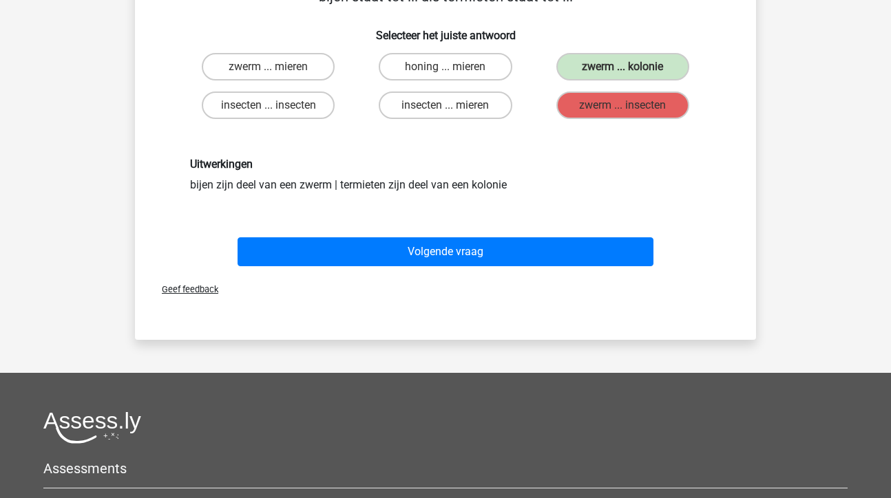
scroll to position [91, 0]
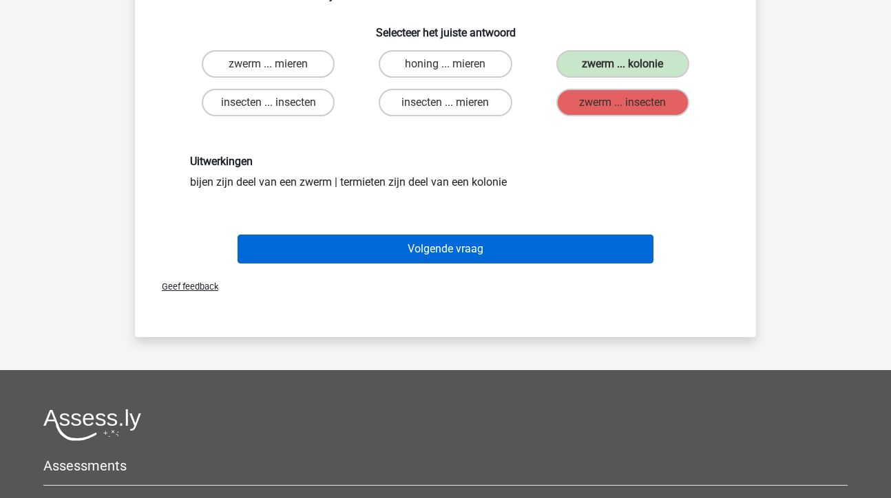
click at [423, 253] on button "Volgende vraag" at bounding box center [446, 249] width 417 height 29
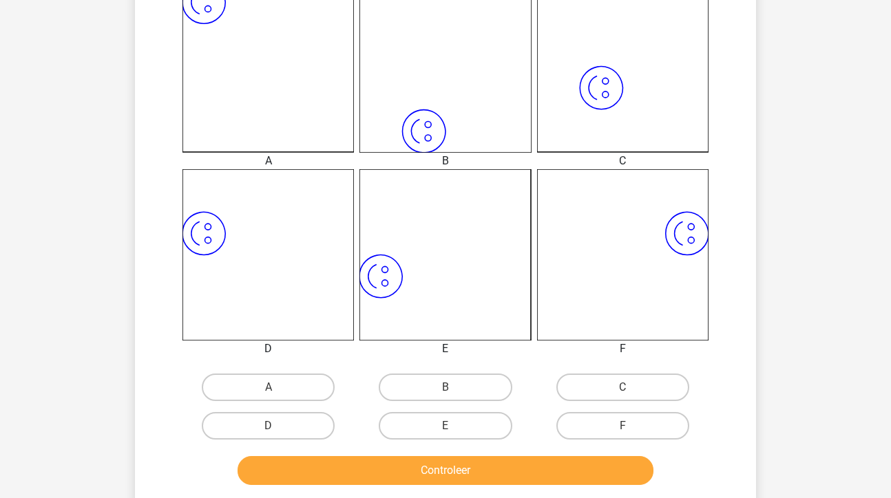
scroll to position [410, 0]
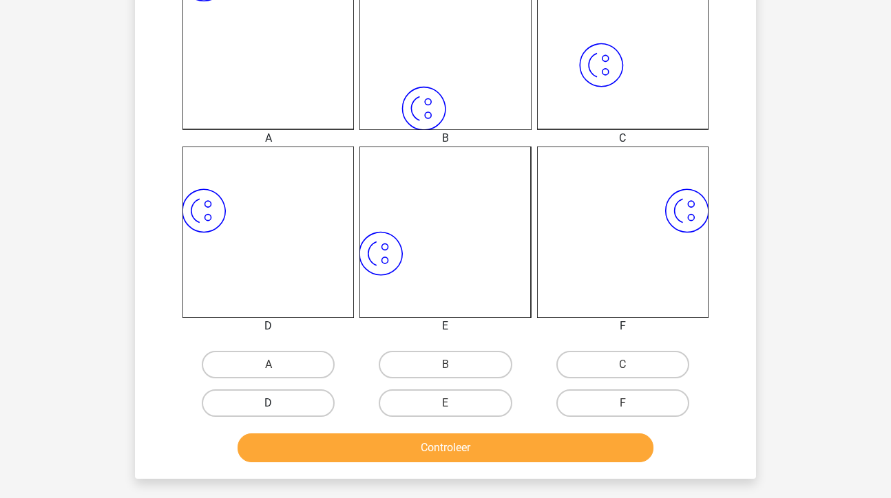
click at [247, 403] on label "D" at bounding box center [268, 404] width 133 height 28
click at [269, 403] on input "D" at bounding box center [273, 407] width 9 height 9
radio input "true"
click at [441, 444] on button "Controleer" at bounding box center [446, 448] width 417 height 29
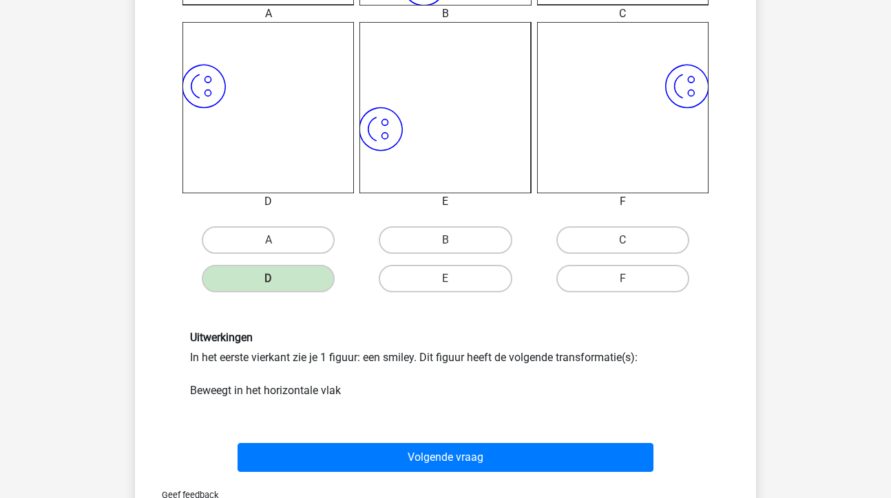
scroll to position [578, 0]
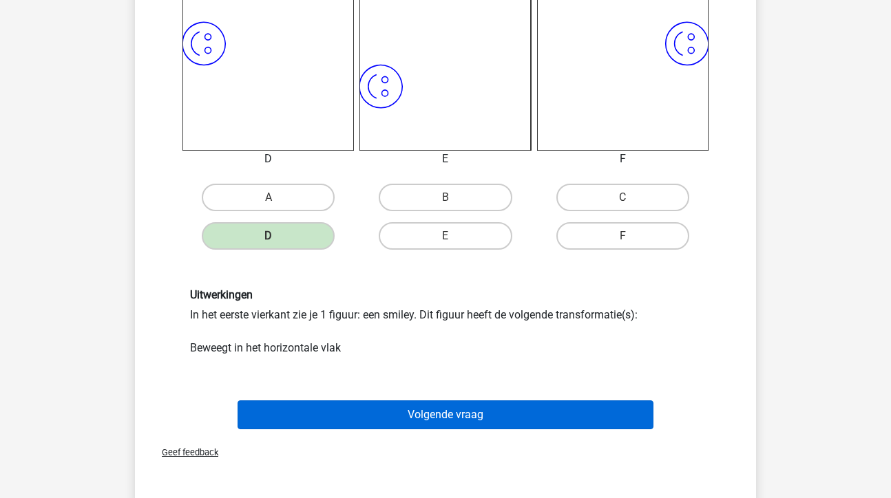
click at [454, 416] on button "Volgende vraag" at bounding box center [446, 415] width 417 height 29
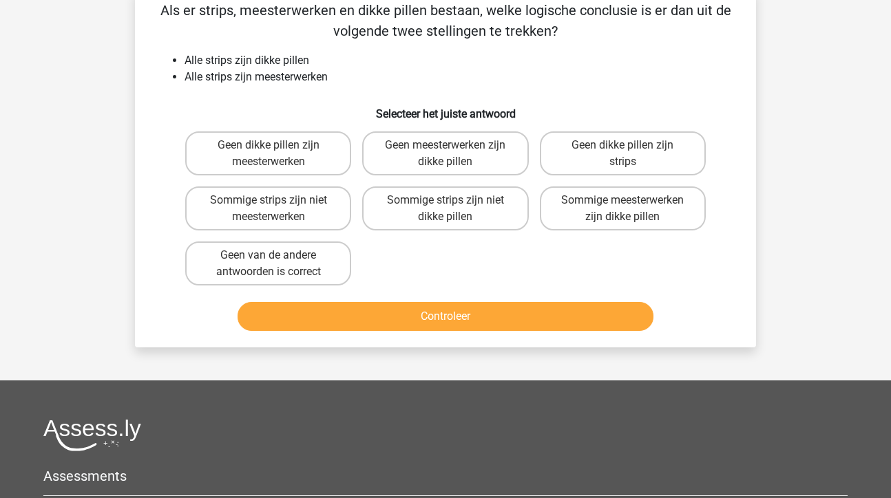
scroll to position [63, 0]
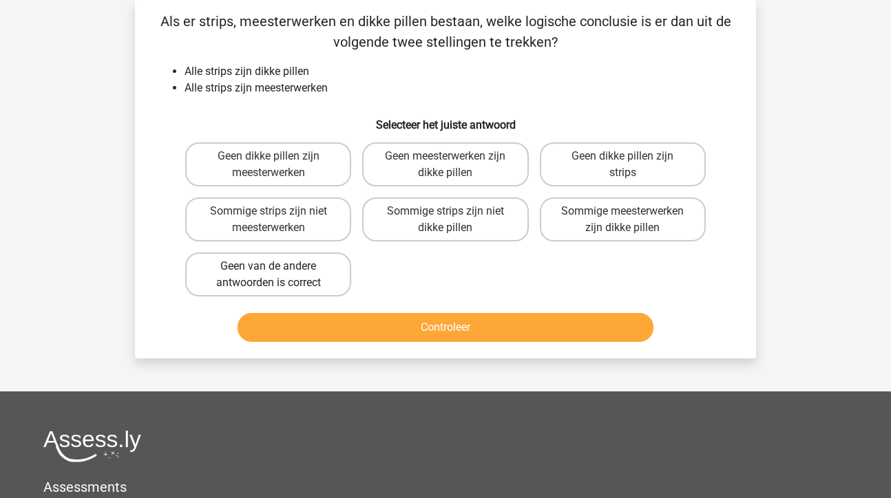
click at [282, 288] on label "Geen van de andere antwoorden is correct" at bounding box center [268, 275] width 166 height 44
click at [277, 275] on input "Geen van de andere antwoorden is correct" at bounding box center [273, 270] width 9 height 9
radio input "true"
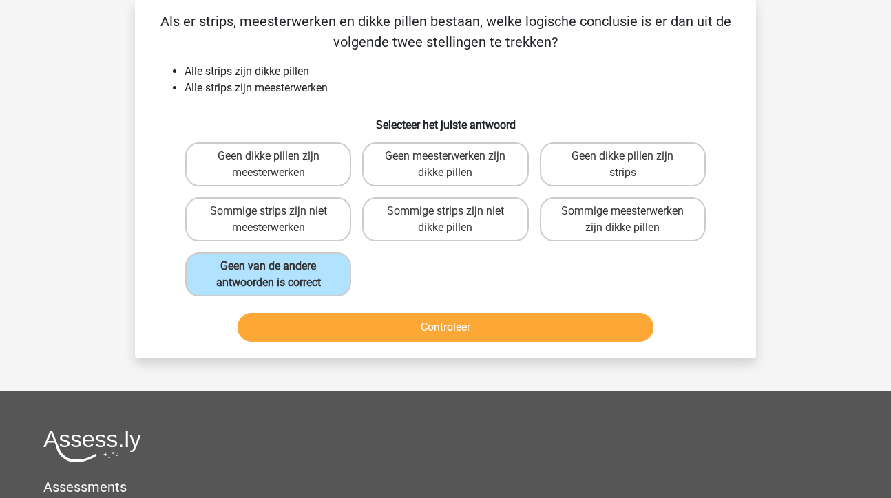
click at [366, 328] on button "Controleer" at bounding box center [446, 327] width 417 height 29
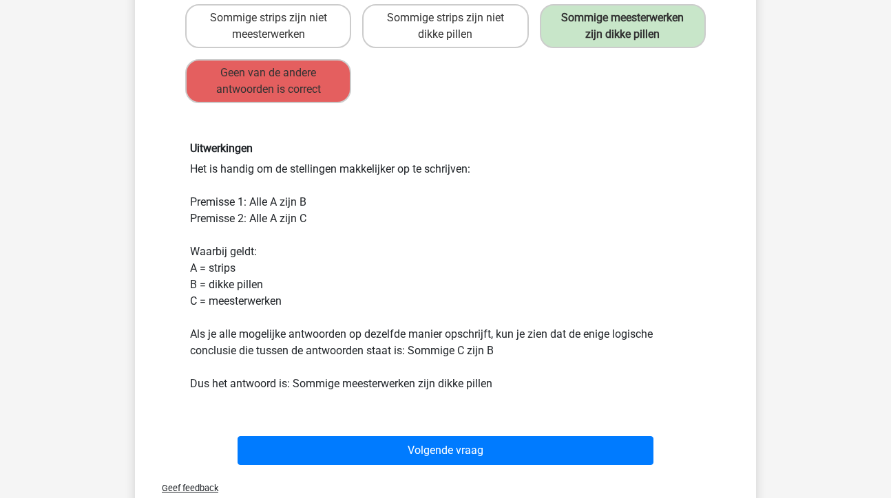
scroll to position [262, 0]
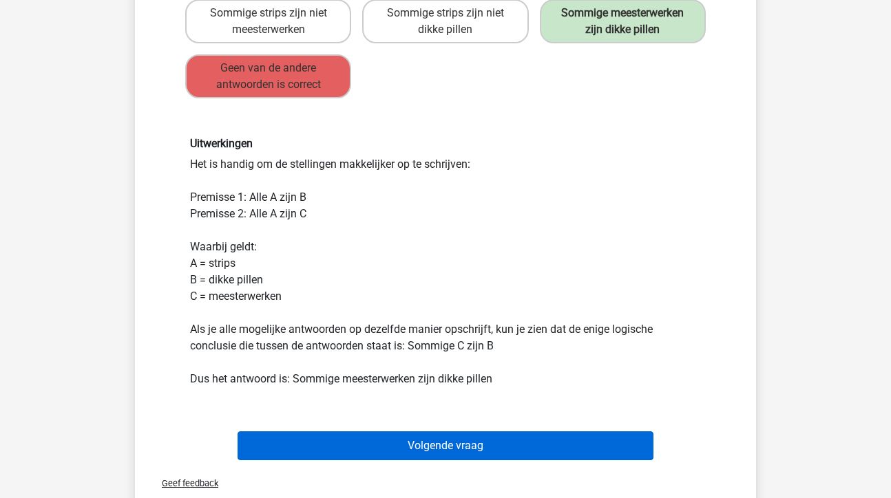
click at [420, 461] on button "Volgende vraag" at bounding box center [446, 446] width 417 height 29
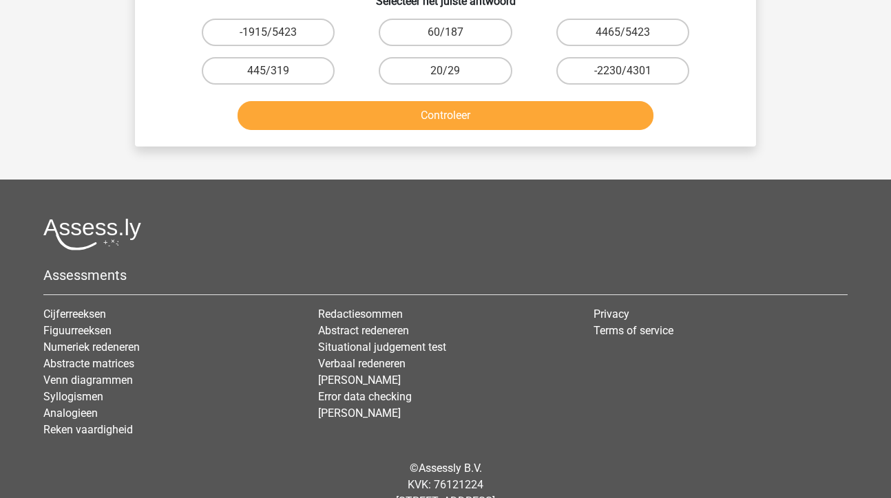
scroll to position [63, 0]
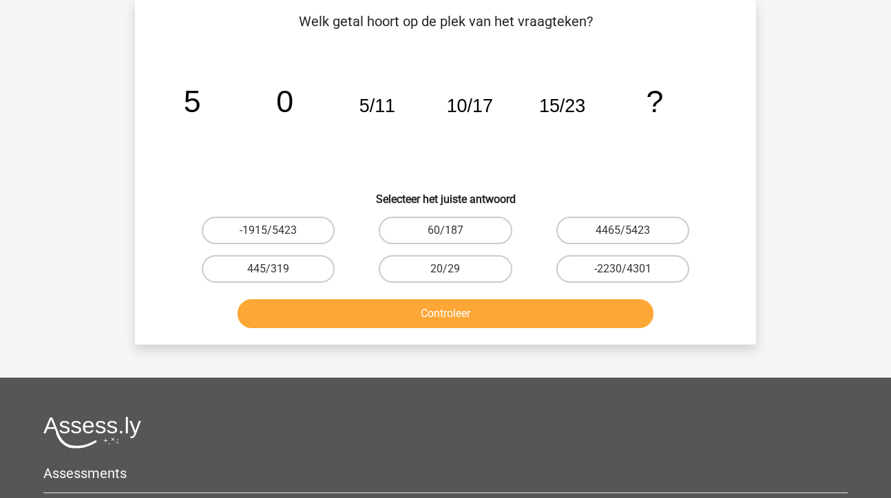
click at [450, 273] on input "20/29" at bounding box center [449, 273] width 9 height 9
radio input "true"
click at [456, 319] on button "Controleer" at bounding box center [446, 314] width 417 height 29
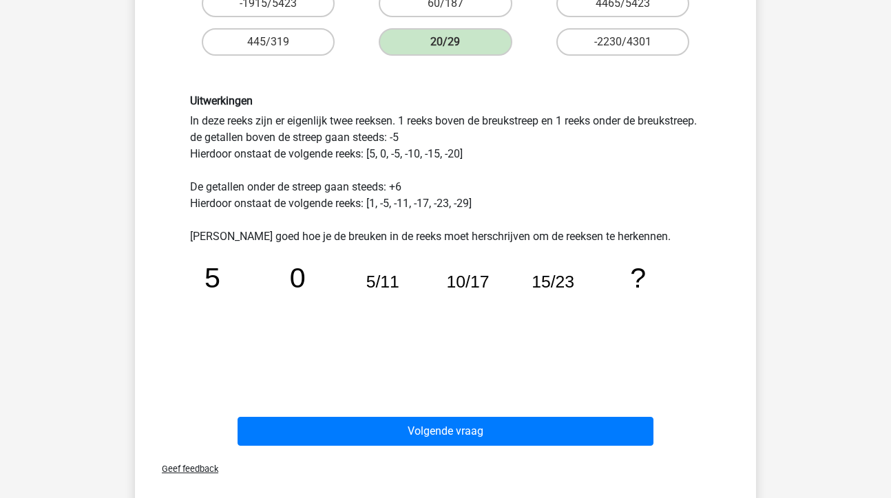
scroll to position [293, 0]
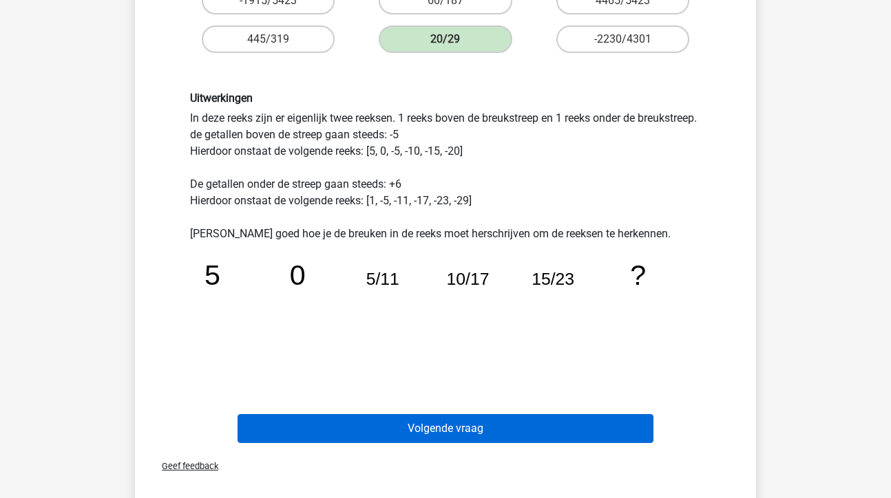
click at [445, 425] on button "Volgende vraag" at bounding box center [446, 428] width 417 height 29
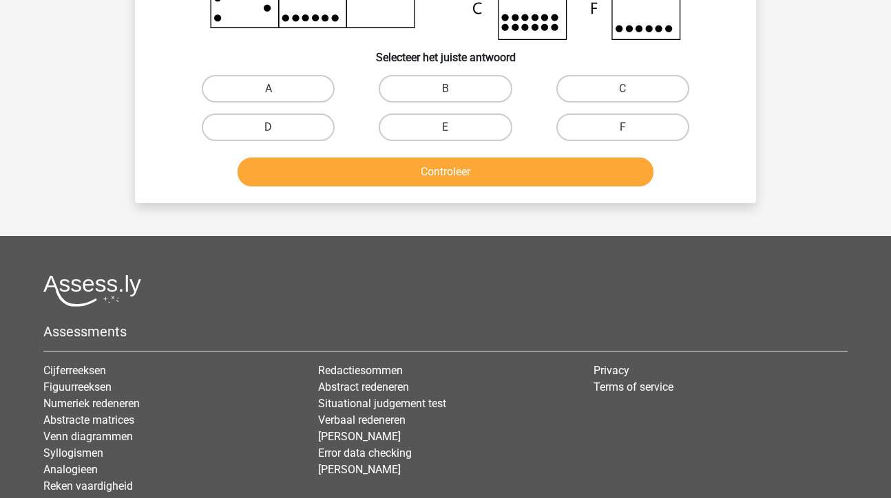
scroll to position [63, 0]
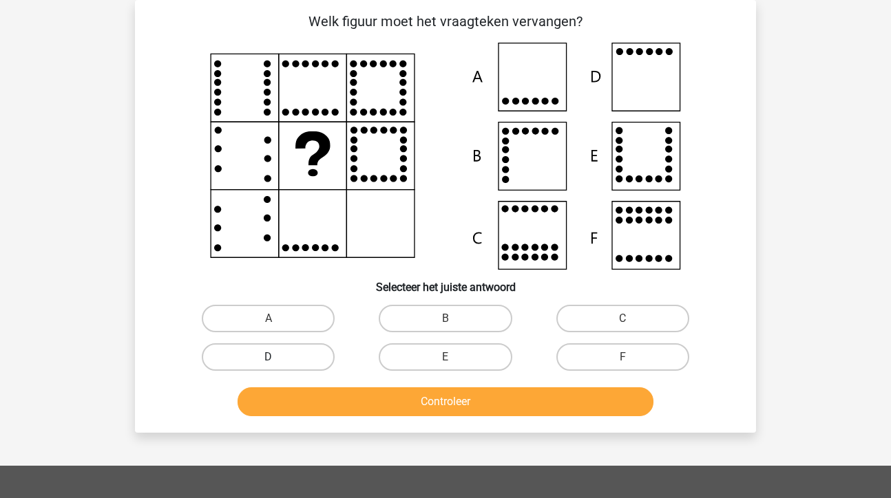
click at [291, 359] on label "D" at bounding box center [268, 358] width 133 height 28
click at [277, 359] on input "D" at bounding box center [273, 361] width 9 height 9
radio input "true"
click at [378, 403] on button "Controleer" at bounding box center [446, 402] width 417 height 29
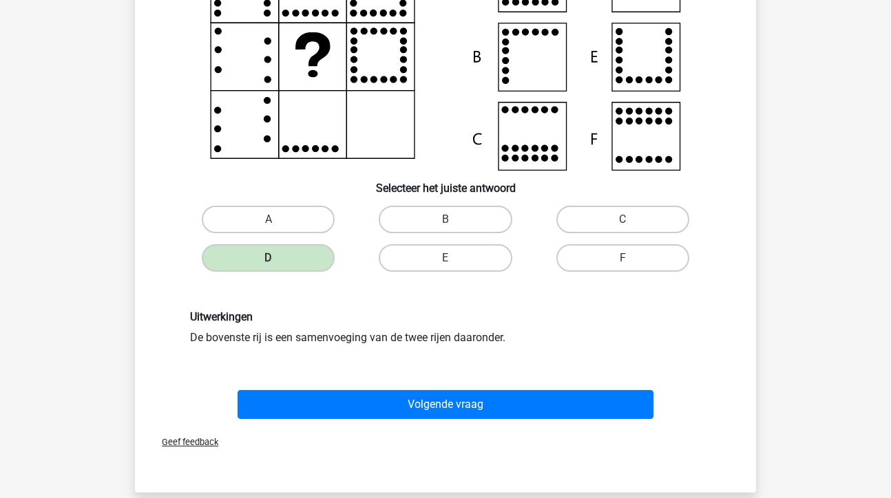
scroll to position [168, 0]
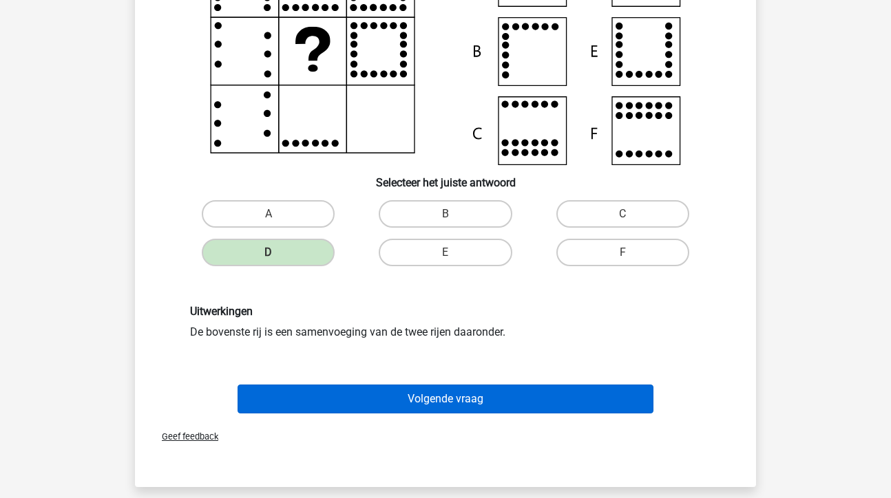
click at [459, 403] on button "Volgende vraag" at bounding box center [446, 399] width 417 height 29
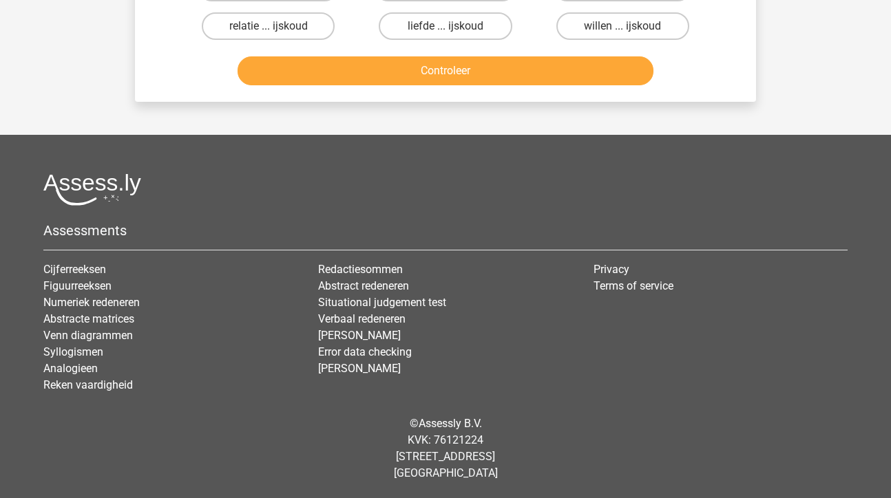
scroll to position [63, 0]
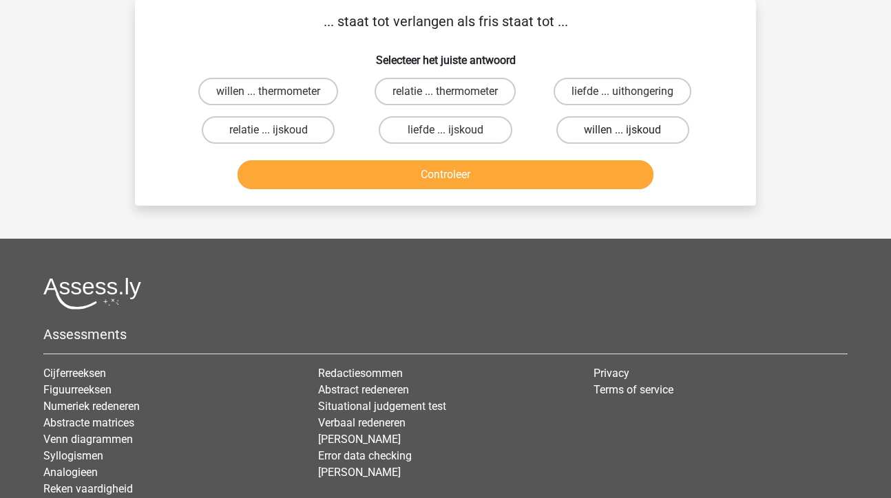
click at [598, 131] on label "willen ... ijskoud" at bounding box center [622, 130] width 133 height 28
click at [622, 131] on input "willen ... ijskoud" at bounding box center [626, 134] width 9 height 9
radio input "true"
click at [497, 168] on button "Controleer" at bounding box center [446, 174] width 417 height 29
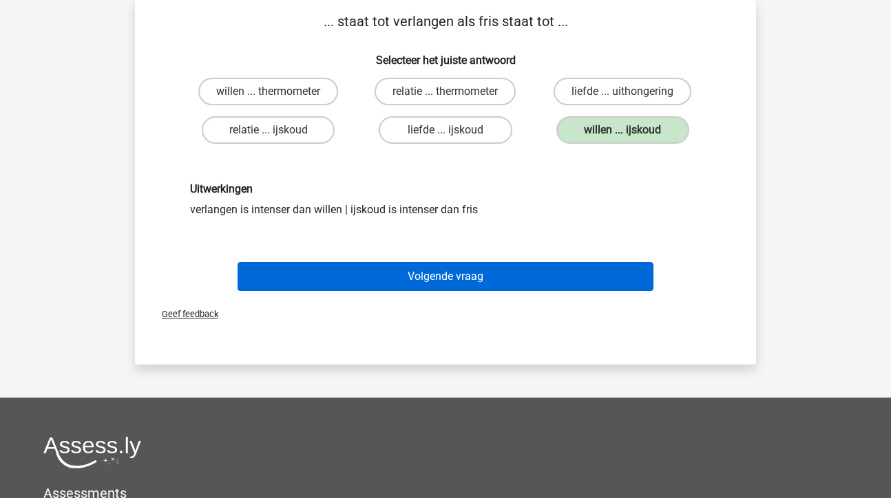
click at [462, 271] on button "Volgende vraag" at bounding box center [446, 276] width 417 height 29
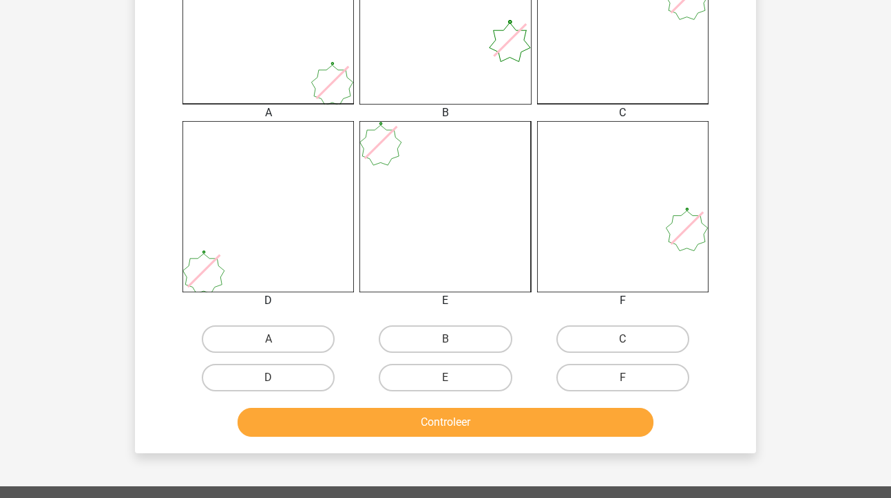
scroll to position [437, 0]
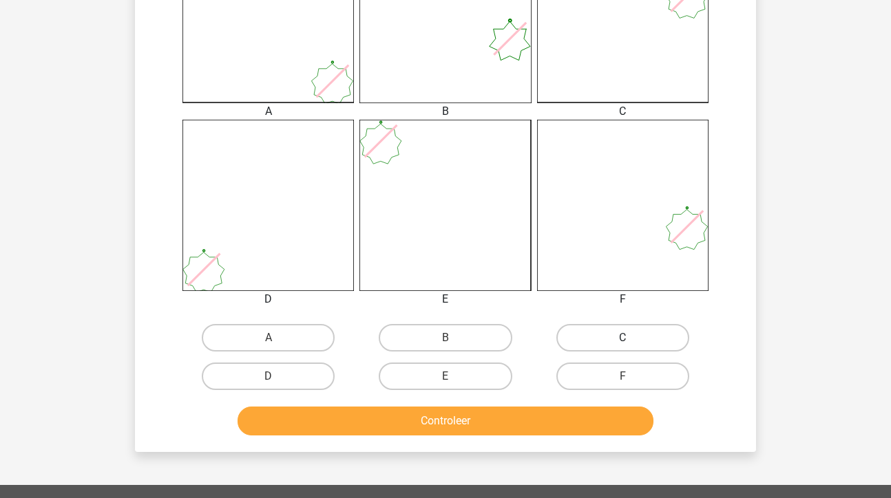
click at [600, 337] on label "C" at bounding box center [622, 338] width 133 height 28
click at [622, 338] on input "C" at bounding box center [626, 342] width 9 height 9
radio input "true"
click at [421, 421] on button "Controleer" at bounding box center [446, 421] width 417 height 29
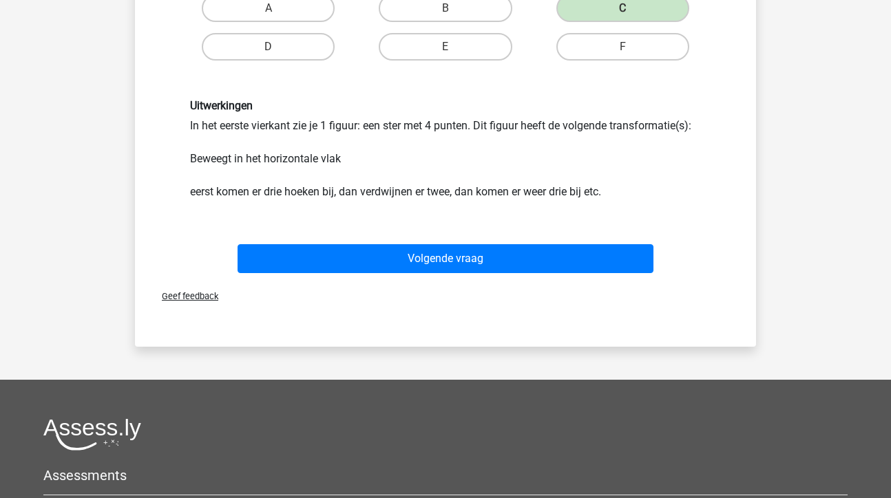
scroll to position [768, 0]
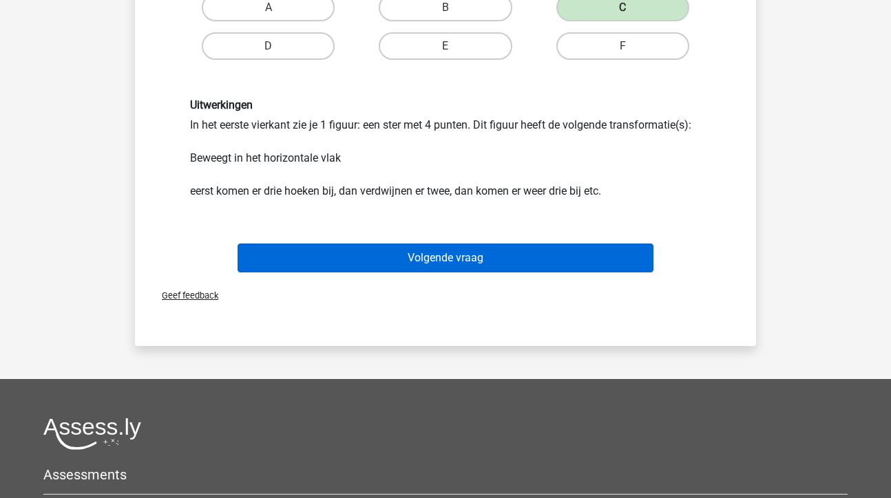
click at [419, 260] on button "Volgende vraag" at bounding box center [446, 258] width 417 height 29
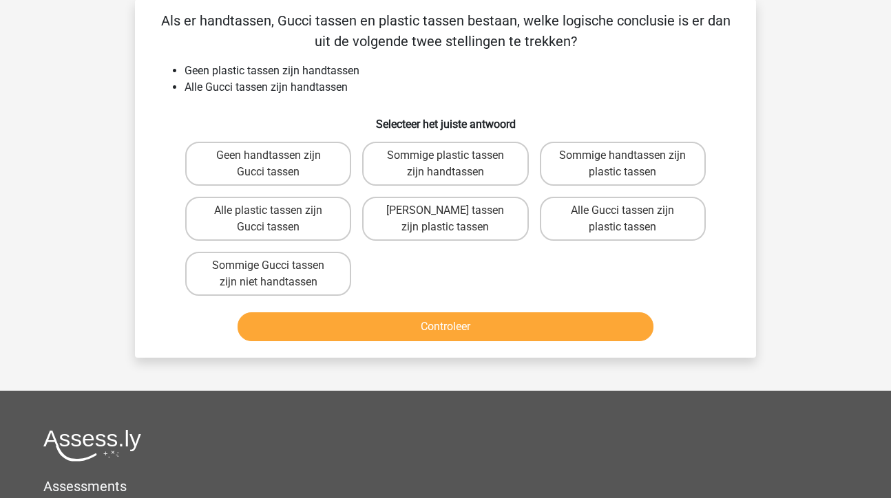
scroll to position [63, 0]
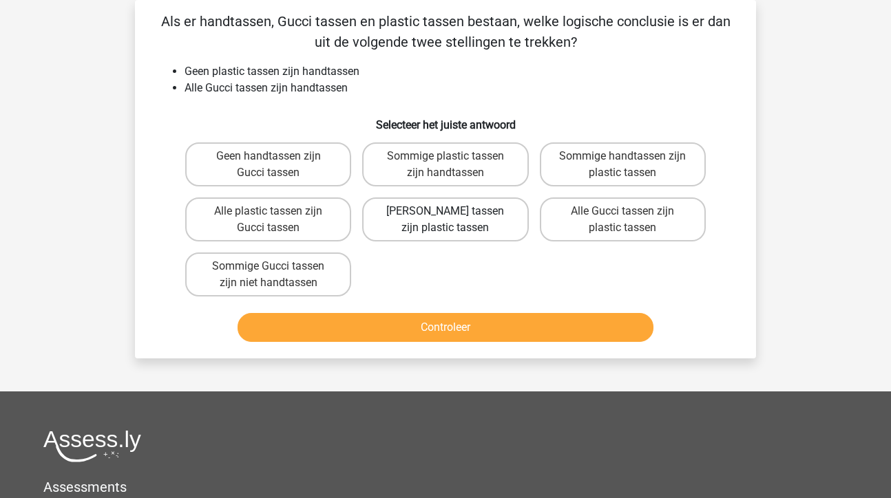
click at [467, 225] on label "[PERSON_NAME] tassen zijn plastic tassen" at bounding box center [445, 220] width 166 height 44
click at [454, 220] on input "[PERSON_NAME] tassen zijn plastic tassen" at bounding box center [449, 215] width 9 height 9
radio input "true"
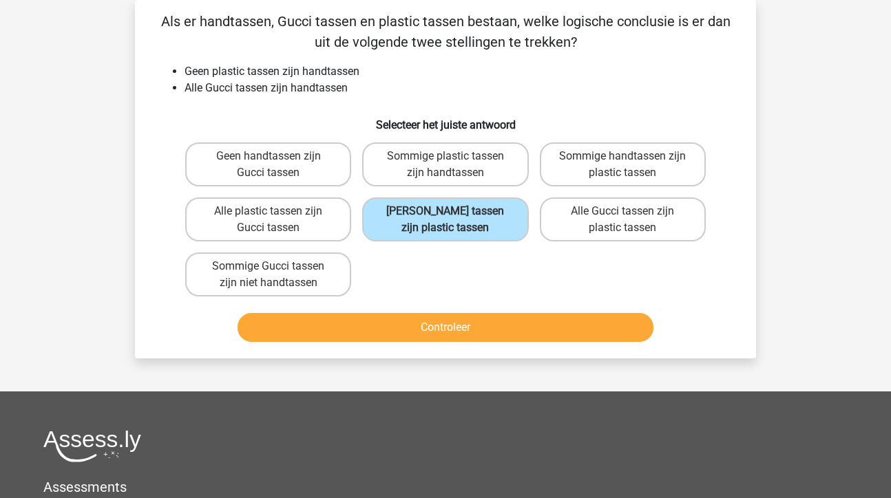
click at [423, 328] on button "Controleer" at bounding box center [446, 327] width 417 height 29
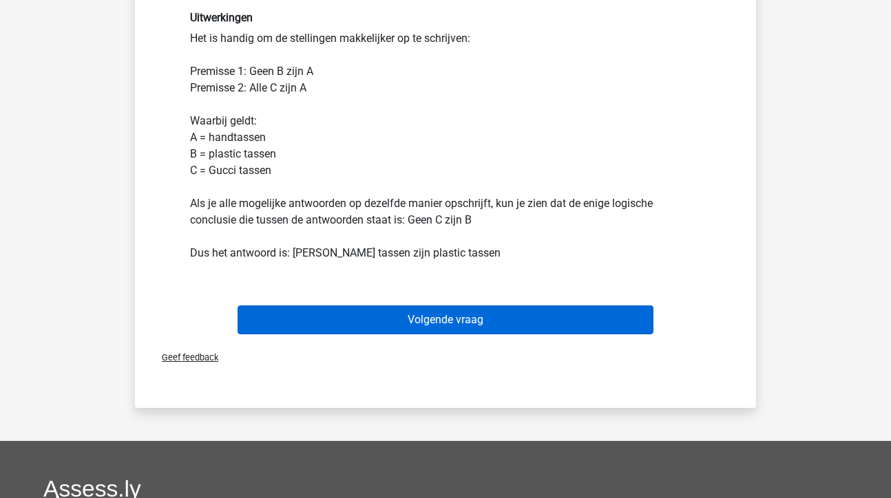
scroll to position [388, 0]
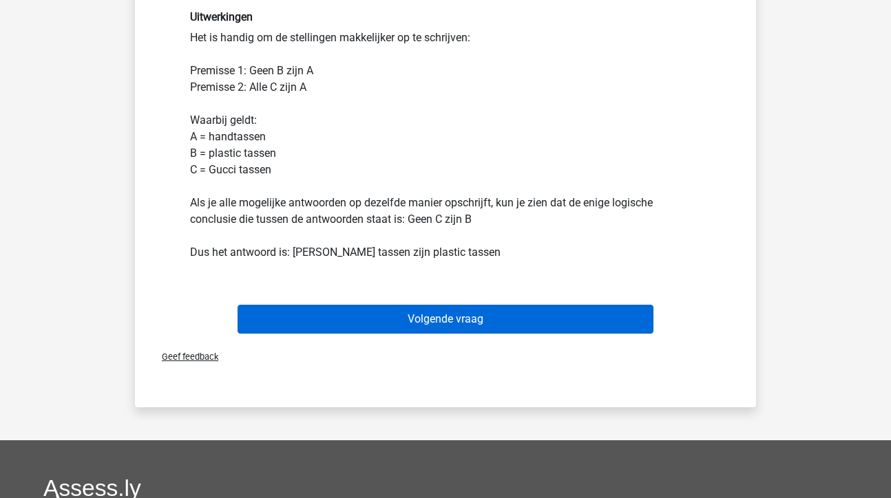
click at [444, 324] on button "Volgende vraag" at bounding box center [446, 319] width 417 height 29
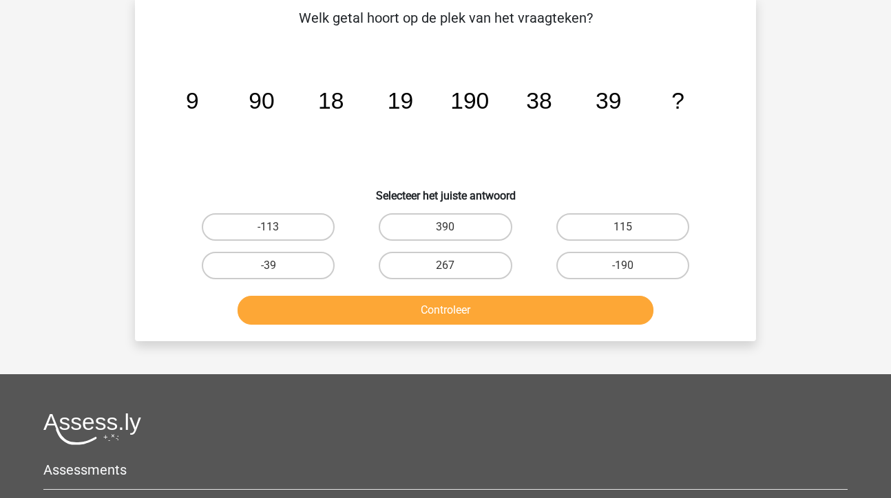
scroll to position [63, 0]
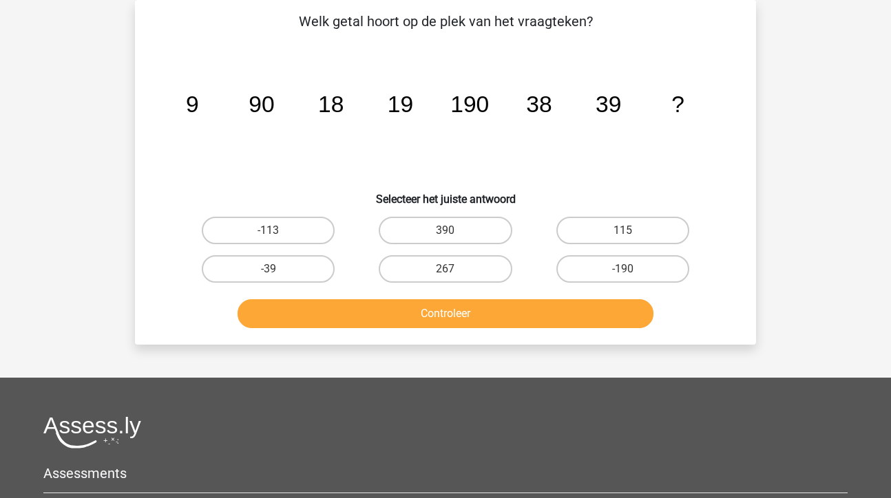
click at [448, 235] on input "390" at bounding box center [449, 235] width 9 height 9
radio input "true"
click at [461, 320] on button "Controleer" at bounding box center [446, 314] width 417 height 29
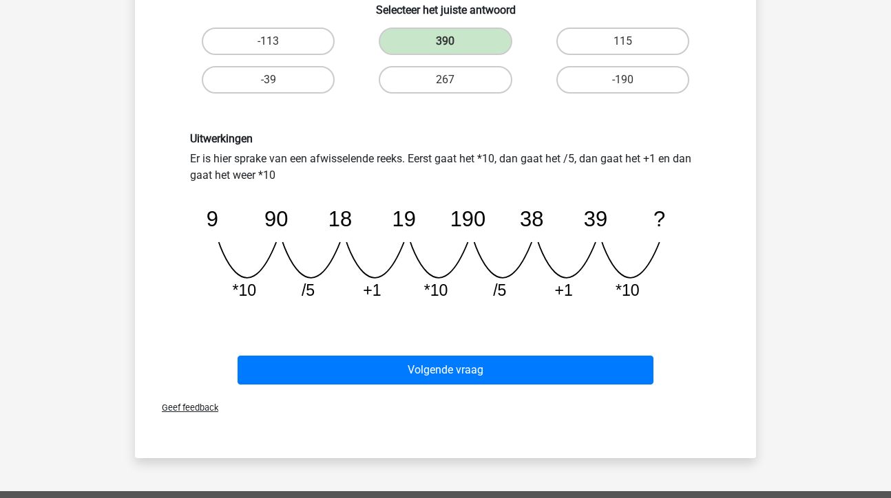
scroll to position [277, 0]
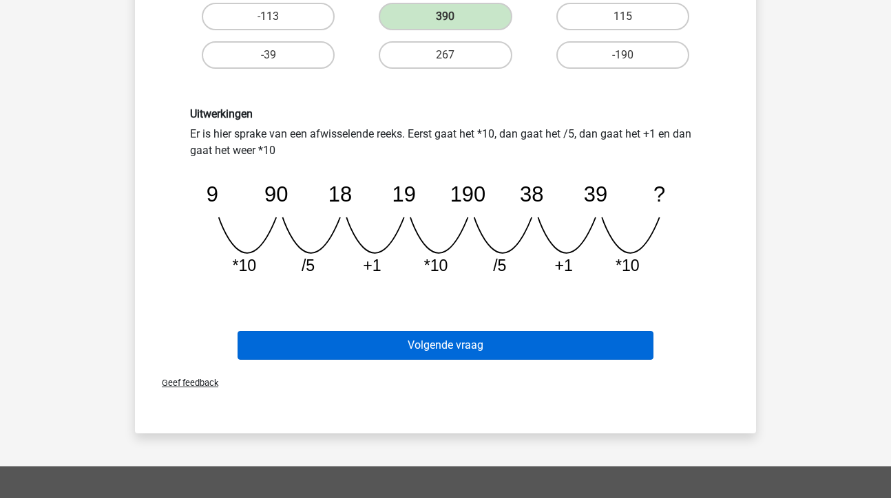
click at [478, 344] on button "Volgende vraag" at bounding box center [446, 345] width 417 height 29
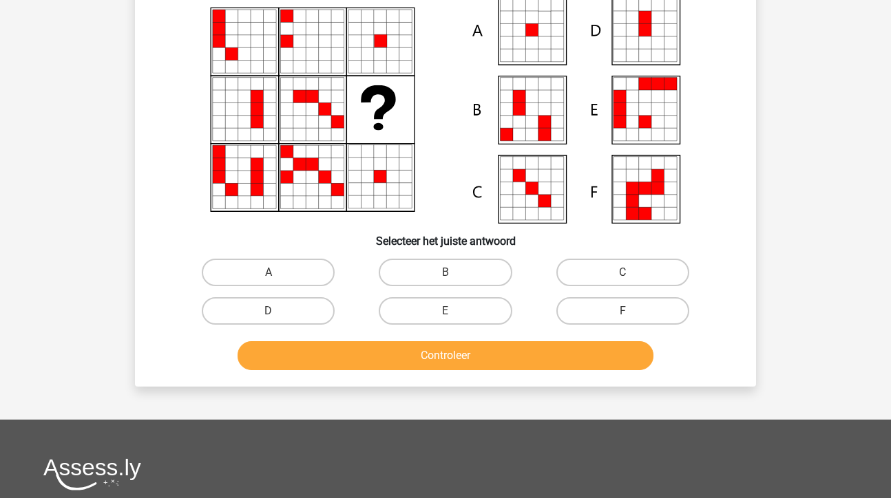
scroll to position [63, 0]
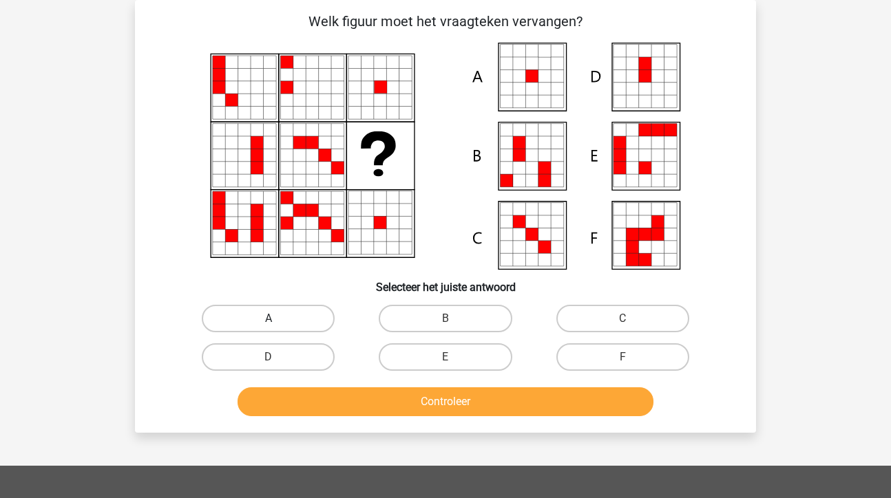
click at [291, 319] on label "A" at bounding box center [268, 319] width 133 height 28
click at [277, 319] on input "A" at bounding box center [273, 323] width 9 height 9
radio input "true"
click at [384, 408] on button "Controleer" at bounding box center [446, 402] width 417 height 29
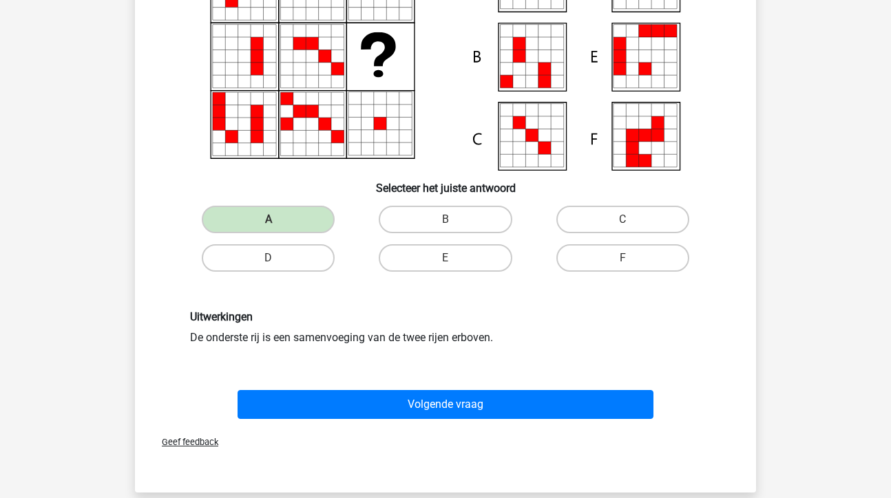
scroll to position [165, 0]
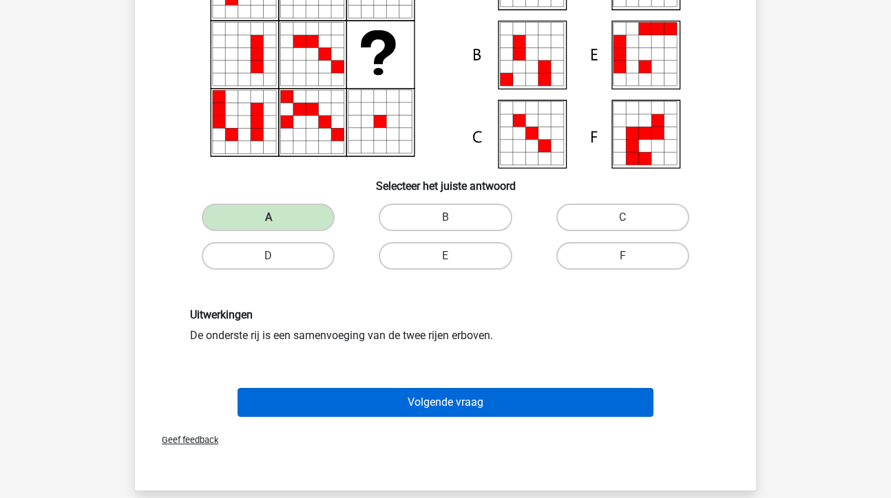
click at [442, 402] on button "Volgende vraag" at bounding box center [446, 402] width 417 height 29
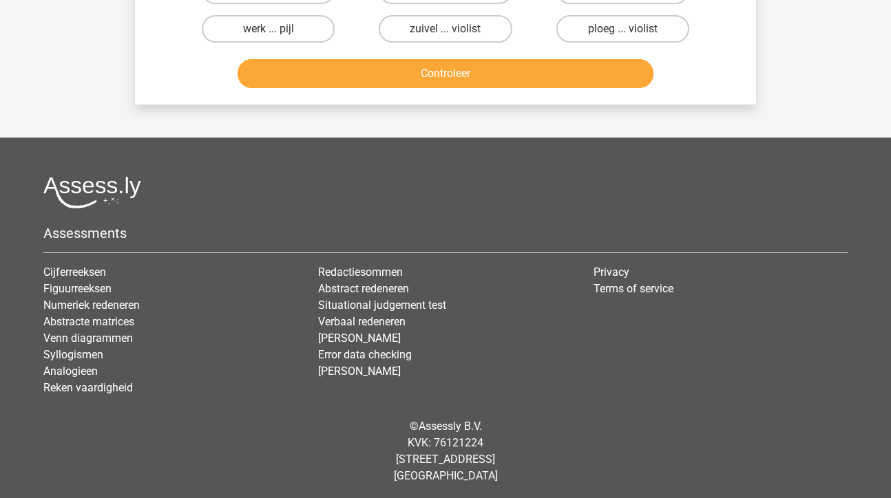
scroll to position [63, 0]
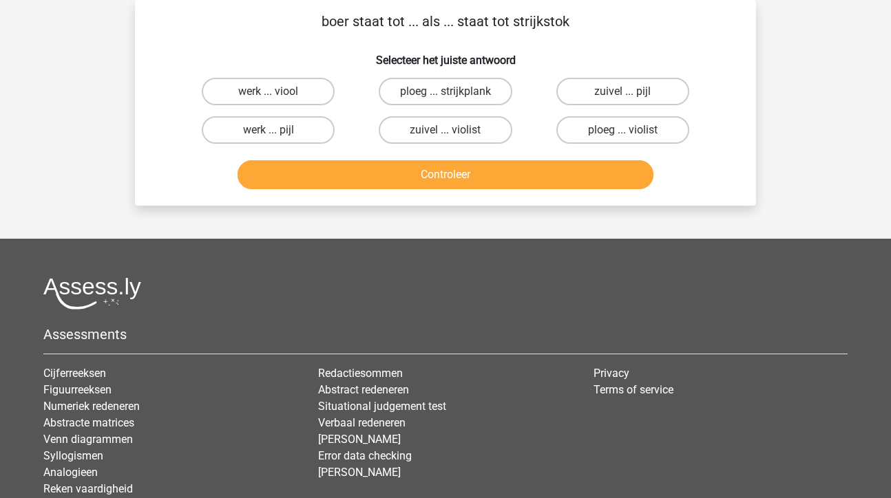
click at [446, 138] on input "zuivel ... violist" at bounding box center [449, 134] width 9 height 9
radio input "true"
click at [605, 129] on label "ploeg ... violist" at bounding box center [622, 130] width 133 height 28
click at [622, 130] on input "ploeg ... violist" at bounding box center [626, 134] width 9 height 9
radio input "true"
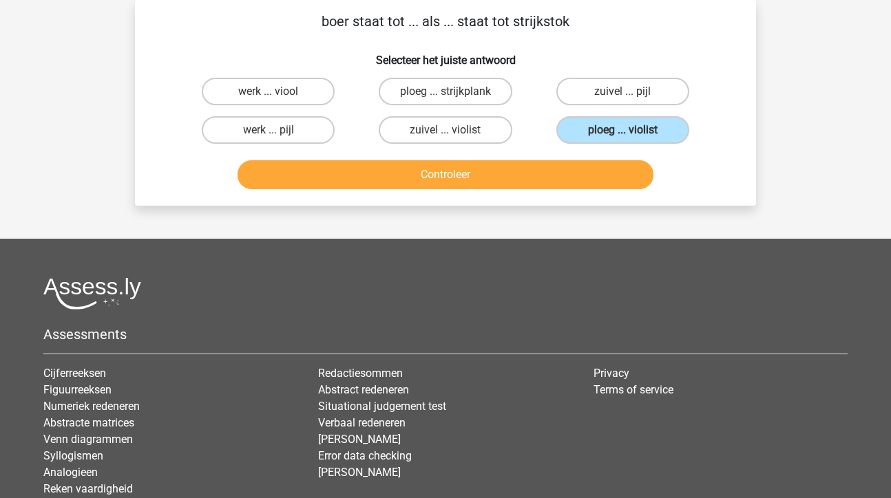
click at [423, 176] on button "Controleer" at bounding box center [446, 174] width 417 height 29
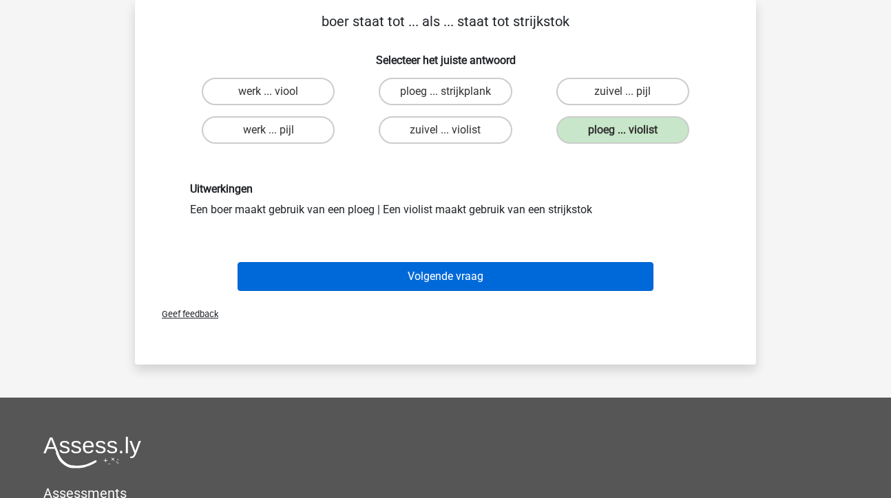
click at [437, 276] on button "Volgende vraag" at bounding box center [446, 276] width 417 height 29
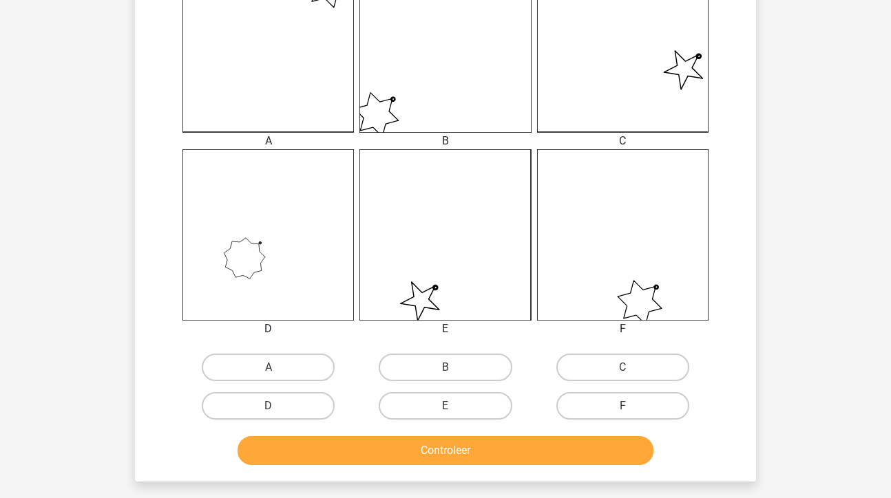
scroll to position [409, 0]
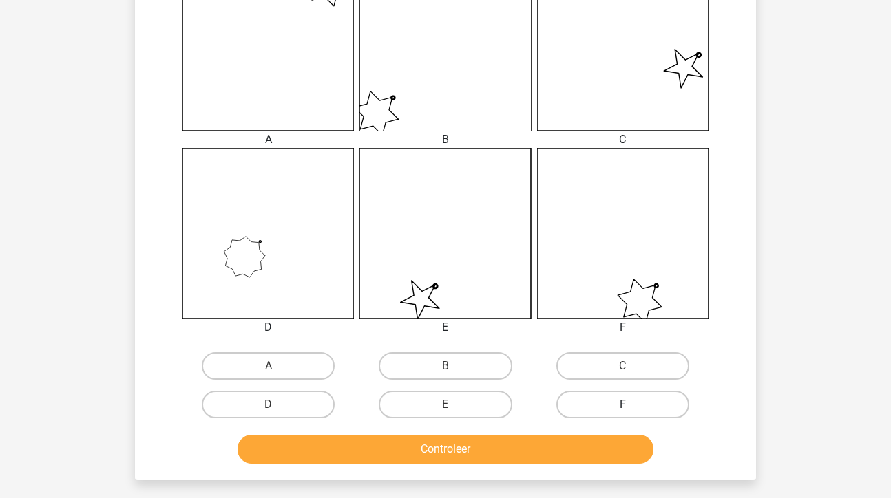
click at [637, 404] on label "F" at bounding box center [622, 405] width 133 height 28
click at [631, 405] on input "F" at bounding box center [626, 409] width 9 height 9
radio input "true"
click at [521, 454] on button "Controleer" at bounding box center [446, 449] width 417 height 29
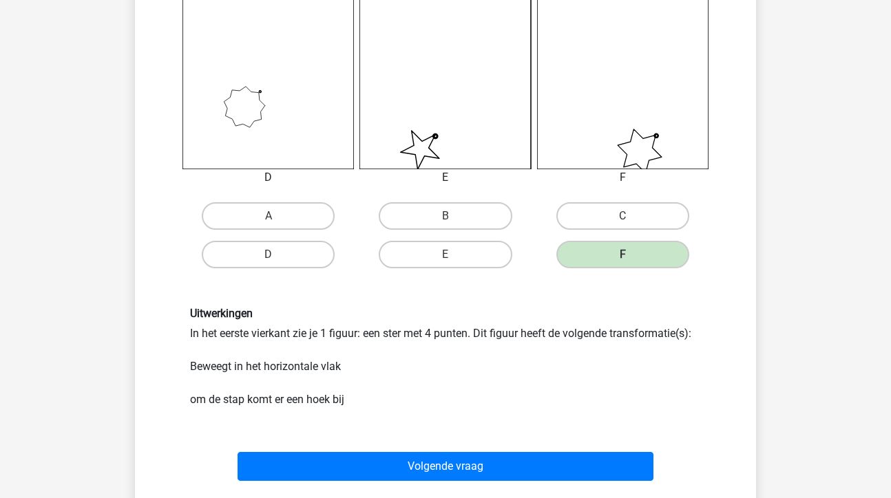
scroll to position [561, 0]
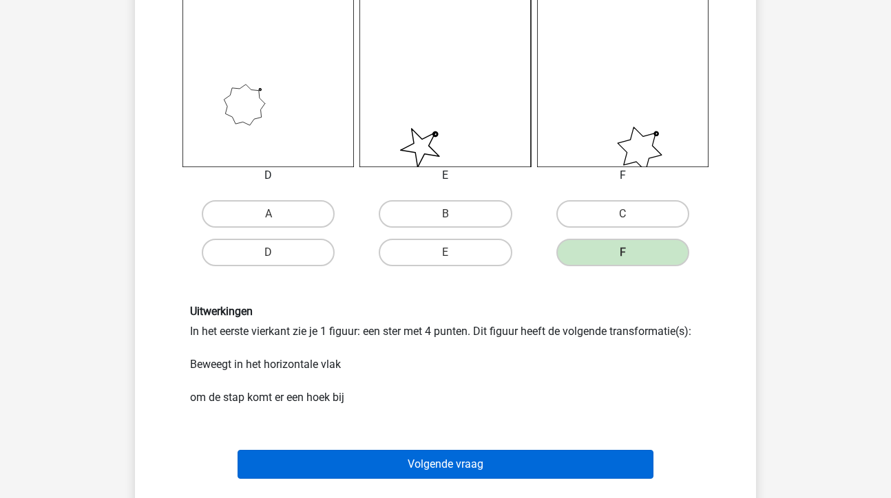
click at [450, 461] on button "Volgende vraag" at bounding box center [446, 464] width 417 height 29
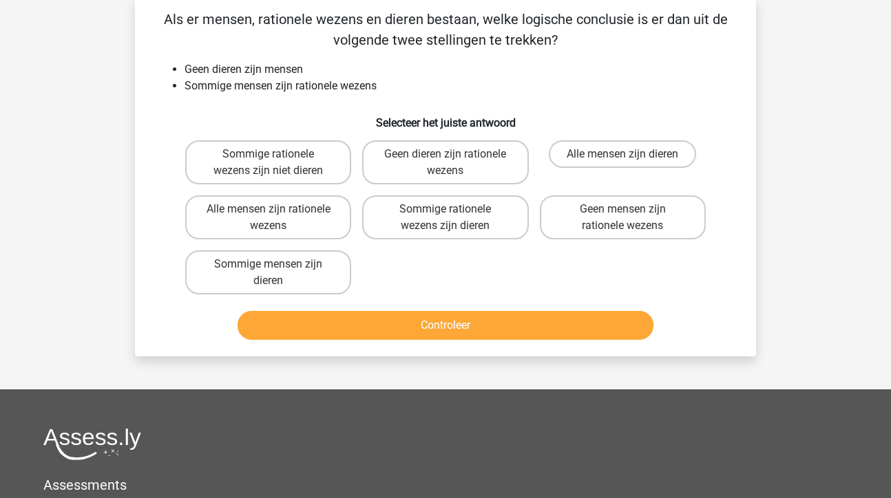
scroll to position [63, 0]
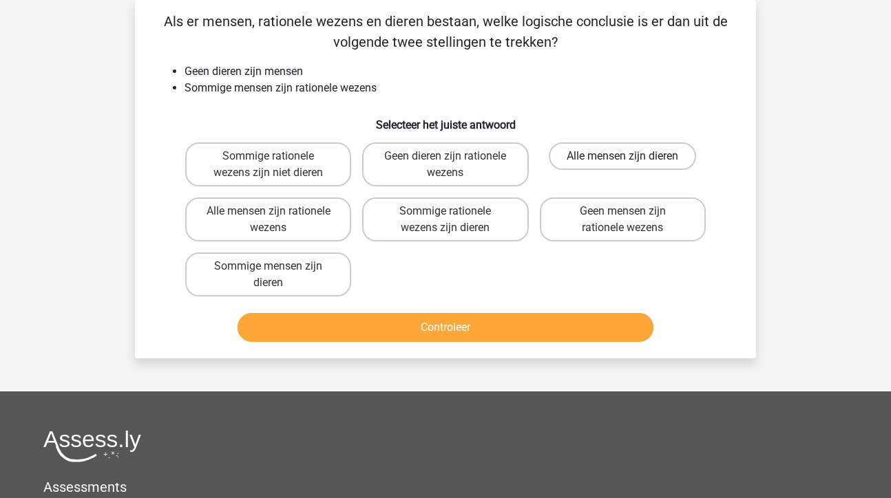
click at [569, 162] on label "Alle mensen zijn dieren" at bounding box center [622, 157] width 147 height 28
click at [622, 162] on input "Alle mensen zijn dieren" at bounding box center [626, 160] width 9 height 9
radio input "true"
click at [471, 335] on button "Controleer" at bounding box center [446, 327] width 417 height 29
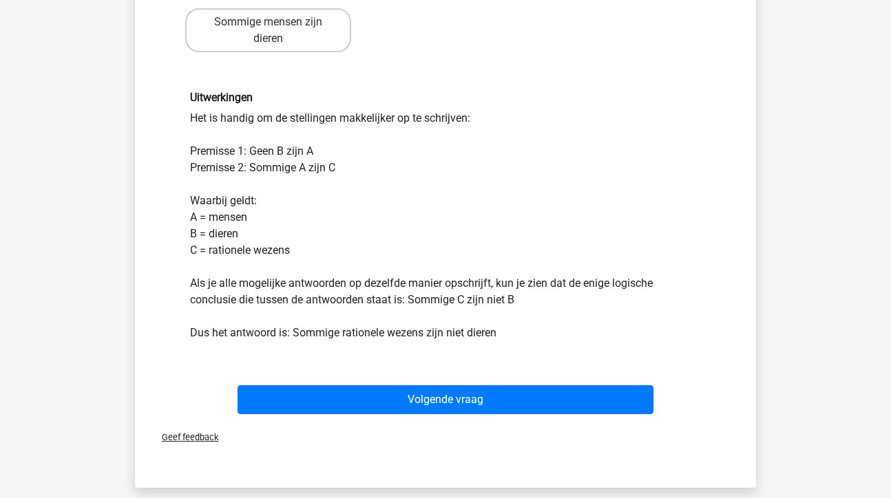
scroll to position [315, 0]
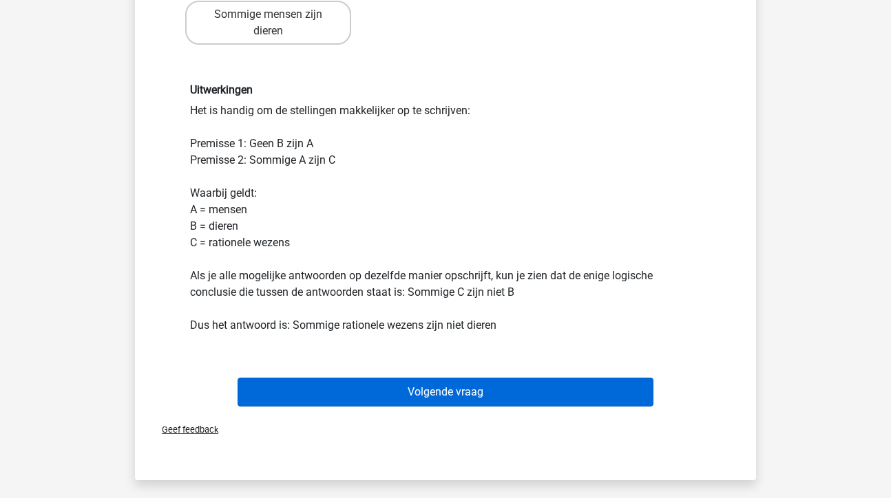
click at [462, 390] on button "Volgende vraag" at bounding box center [446, 392] width 417 height 29
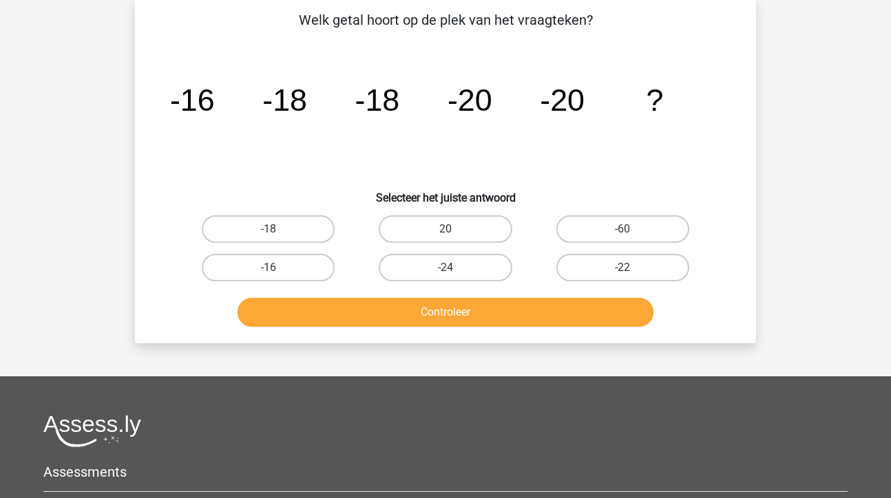
scroll to position [63, 0]
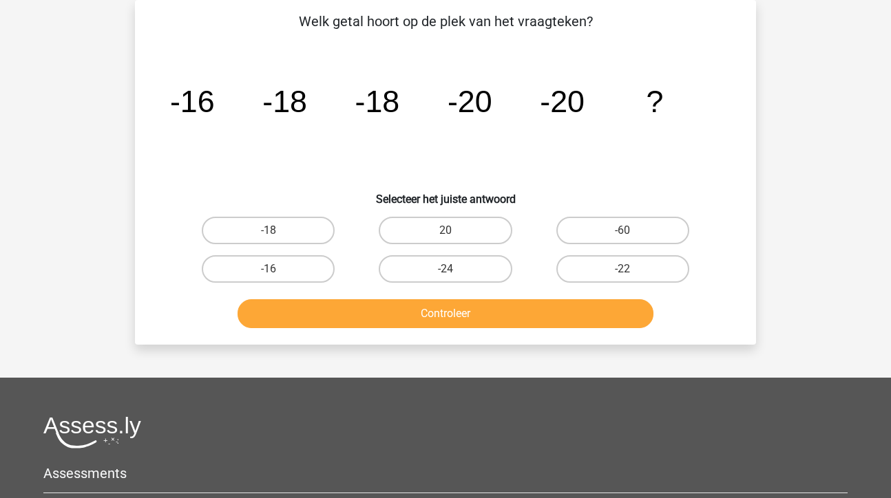
click at [614, 286] on div "-22" at bounding box center [622, 269] width 177 height 39
click at [610, 277] on label "-22" at bounding box center [622, 269] width 133 height 28
click at [622, 277] on input "-22" at bounding box center [626, 273] width 9 height 9
radio input "true"
click at [491, 322] on button "Controleer" at bounding box center [446, 314] width 417 height 29
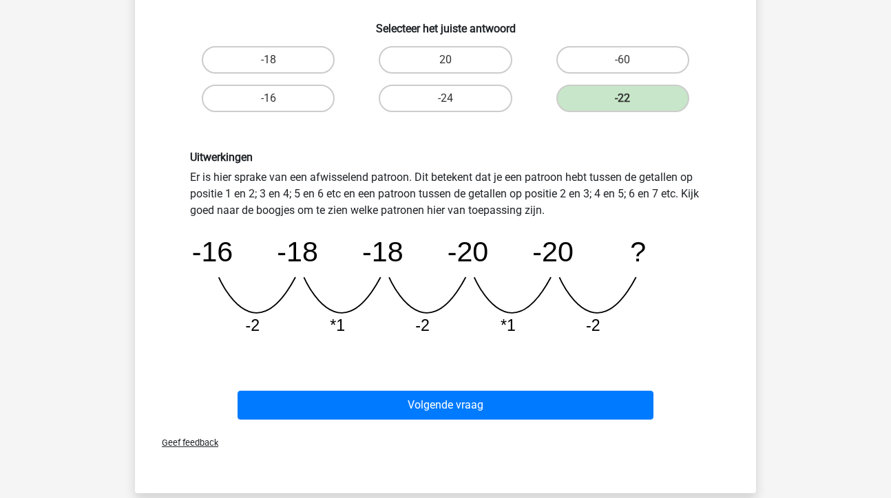
scroll to position [238, 0]
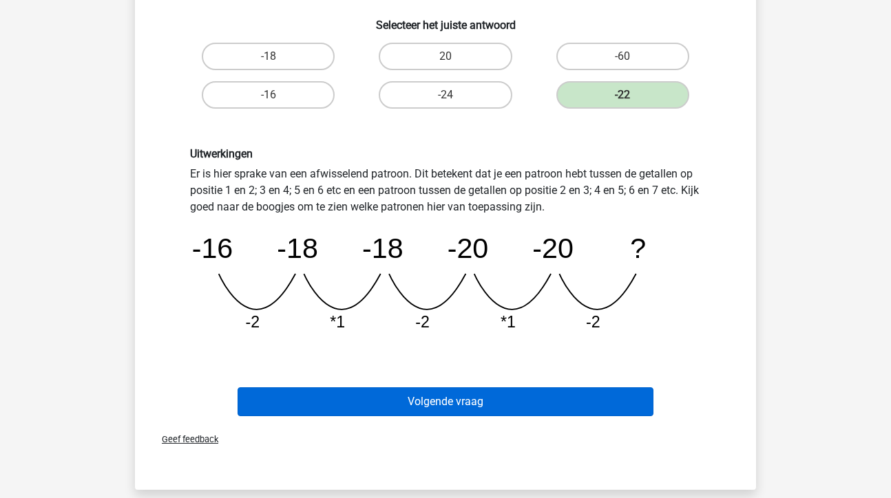
click at [483, 402] on button "Volgende vraag" at bounding box center [446, 402] width 417 height 29
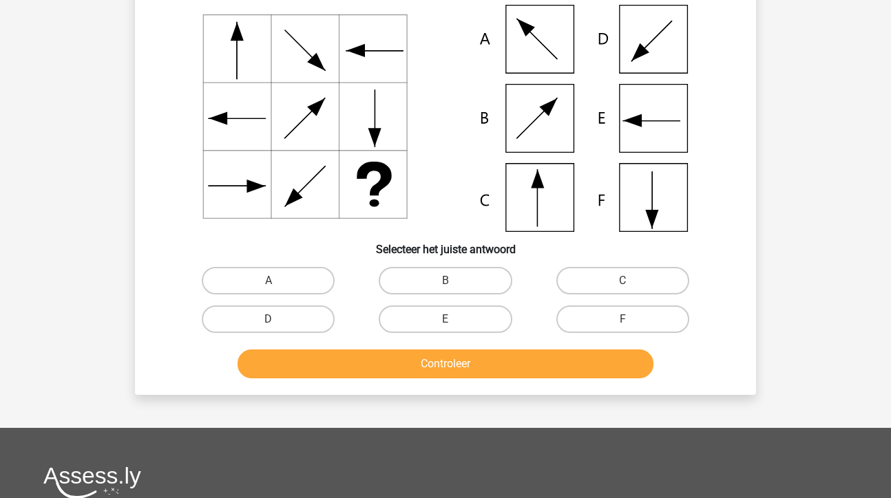
scroll to position [63, 0]
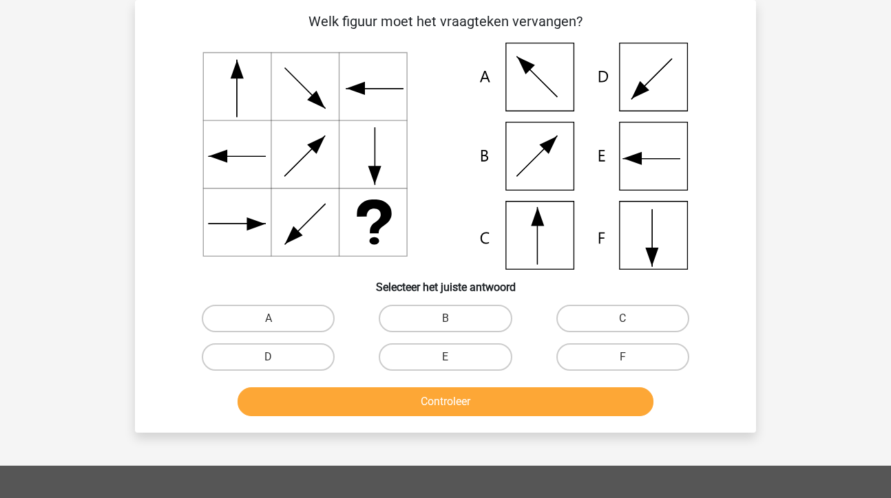
click at [273, 324] on input "A" at bounding box center [273, 323] width 9 height 9
radio input "true"
click at [382, 408] on button "Controleer" at bounding box center [446, 402] width 417 height 29
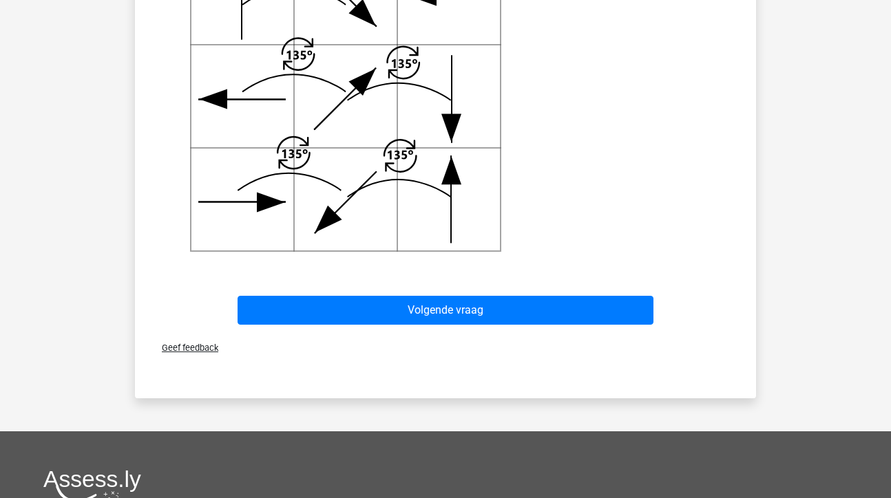
scroll to position [636, 0]
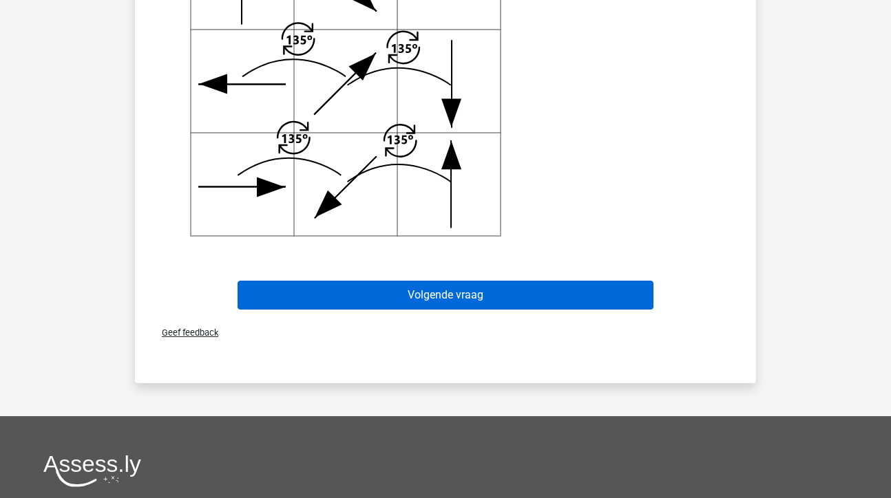
click at [424, 292] on button "Volgende vraag" at bounding box center [446, 295] width 417 height 29
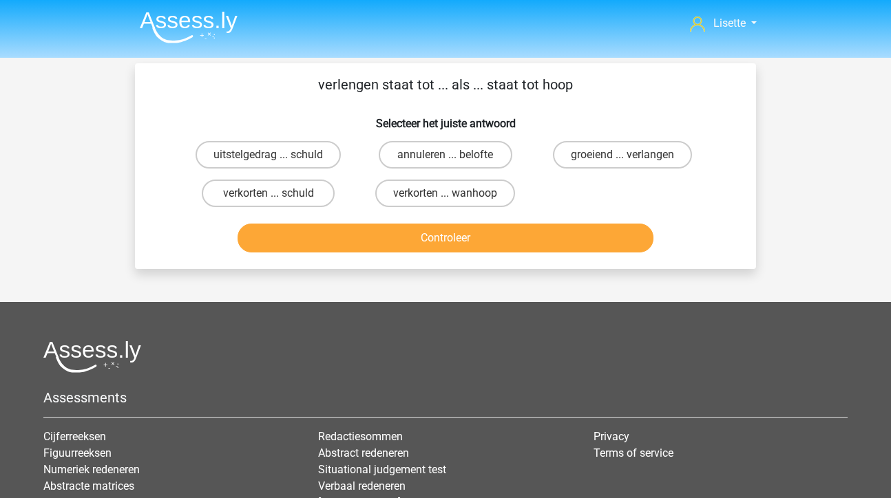
scroll to position [0, 0]
click at [445, 193] on label "verkorten ... wanhoop" at bounding box center [445, 194] width 140 height 28
click at [445, 193] on input "verkorten ... wanhoop" at bounding box center [449, 197] width 9 height 9
radio input "true"
click at [448, 239] on button "Controleer" at bounding box center [446, 238] width 417 height 29
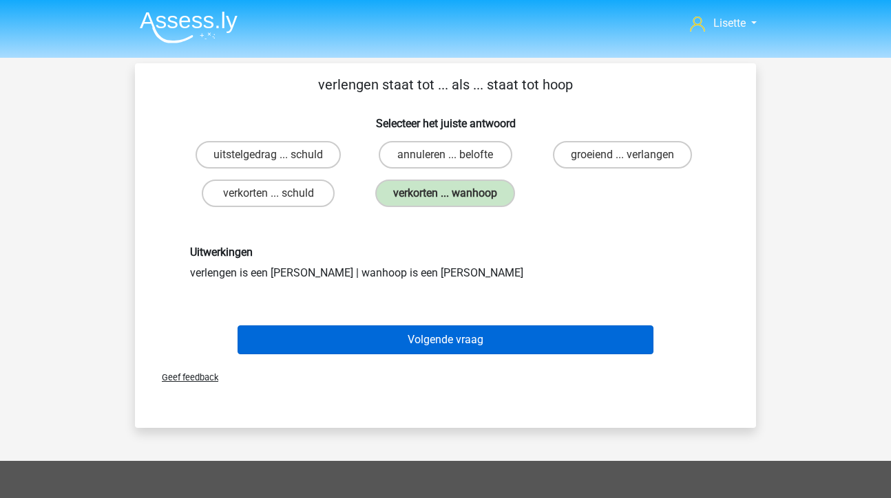
click at [432, 348] on button "Volgende vraag" at bounding box center [446, 340] width 417 height 29
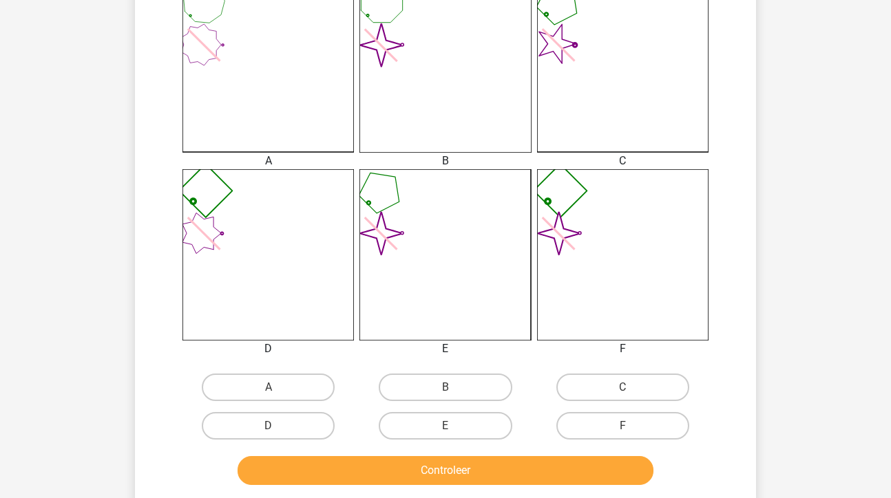
scroll to position [392, 0]
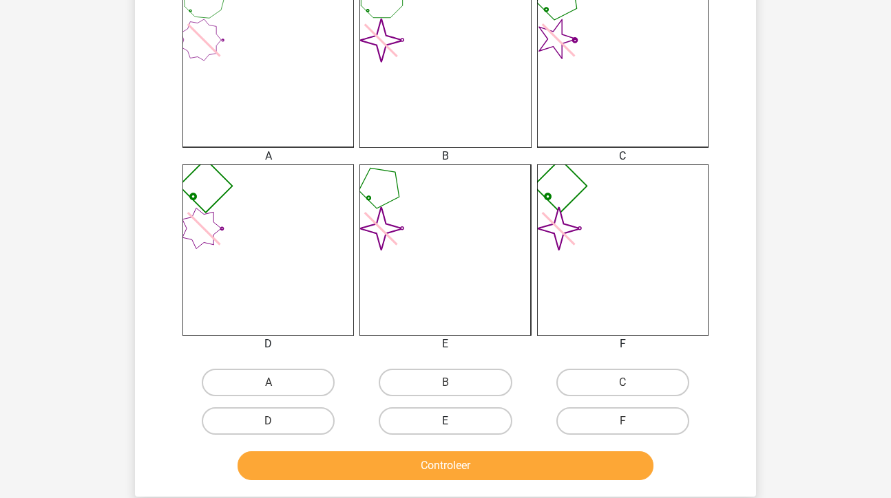
click at [438, 417] on label "E" at bounding box center [445, 422] width 133 height 28
click at [445, 421] on input "E" at bounding box center [449, 425] width 9 height 9
radio input "true"
click at [437, 469] on button "Controleer" at bounding box center [446, 466] width 417 height 29
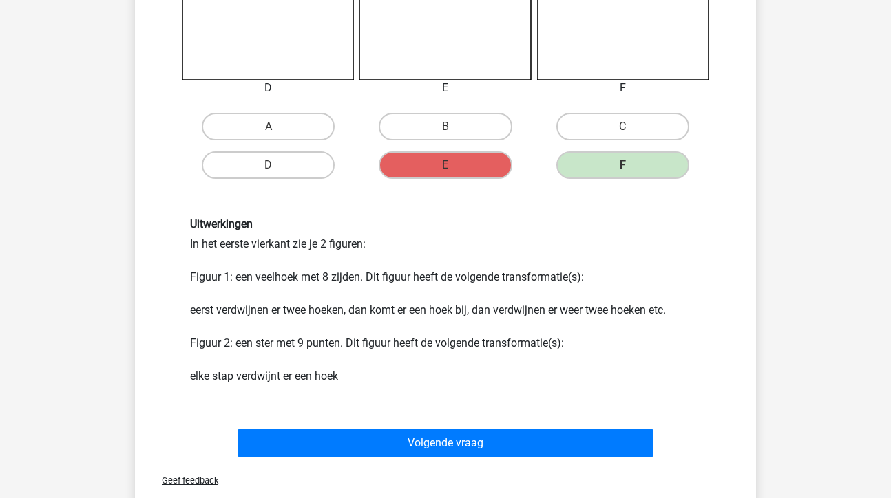
scroll to position [659, 0]
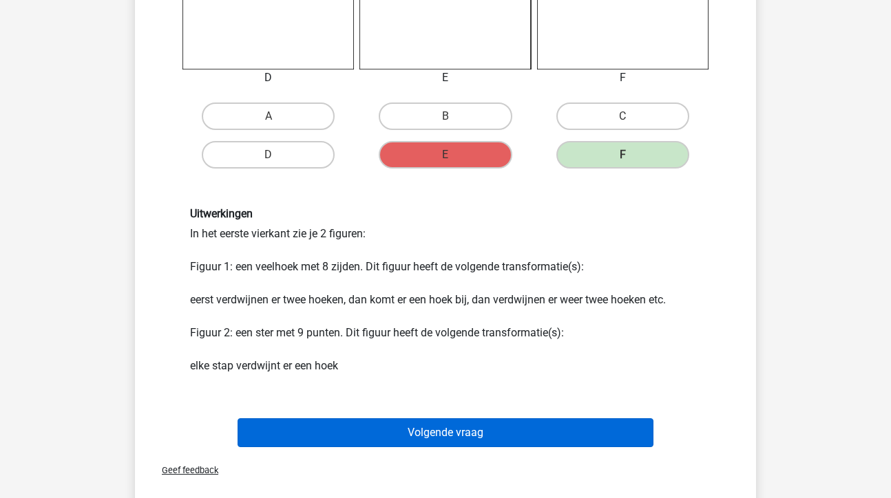
click at [431, 433] on button "Volgende vraag" at bounding box center [446, 433] width 417 height 29
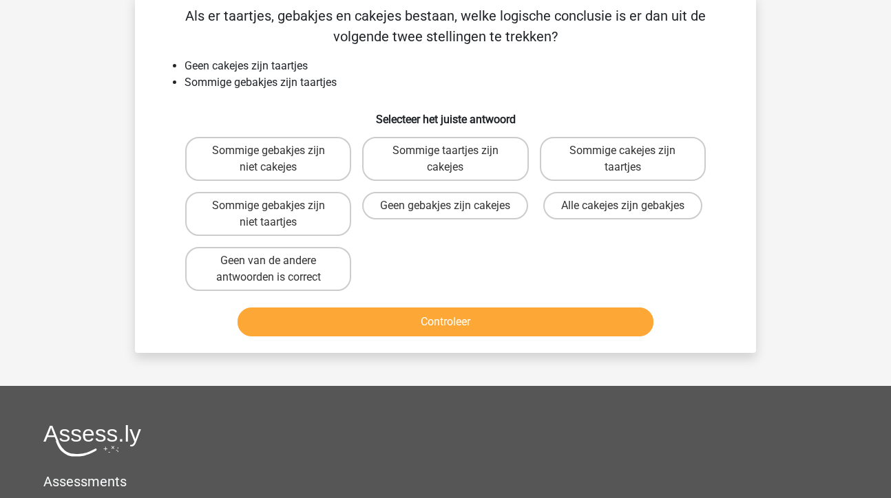
scroll to position [63, 0]
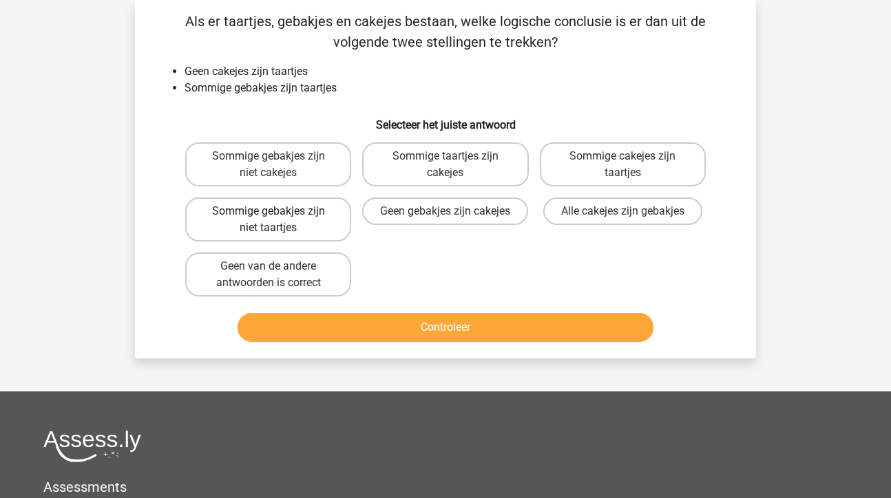
click at [242, 214] on label "Sommige gebakjes zijn niet taartjes" at bounding box center [268, 220] width 166 height 44
click at [269, 214] on input "Sommige gebakjes zijn niet taartjes" at bounding box center [273, 215] width 9 height 9
radio input "true"
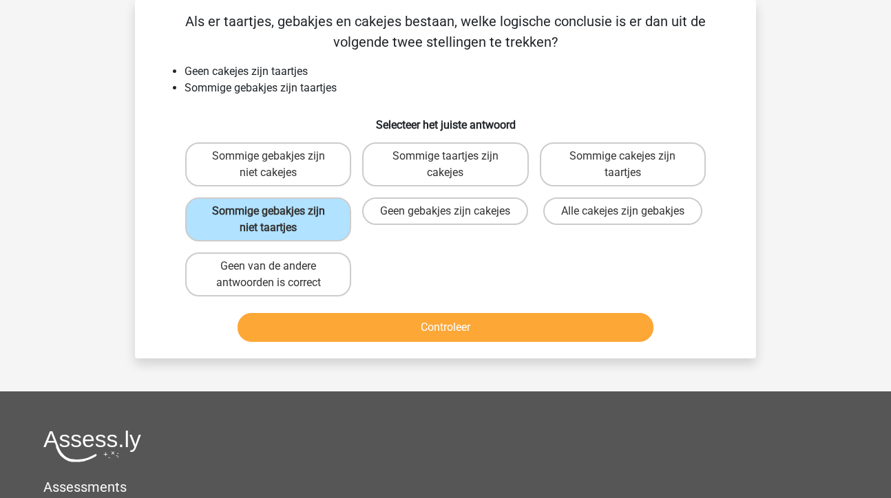
click at [365, 326] on button "Controleer" at bounding box center [446, 327] width 417 height 29
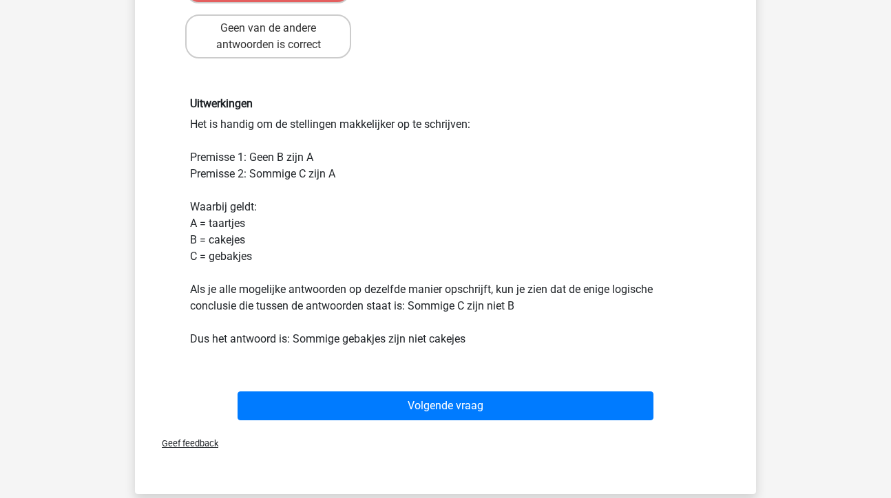
scroll to position [310, 0]
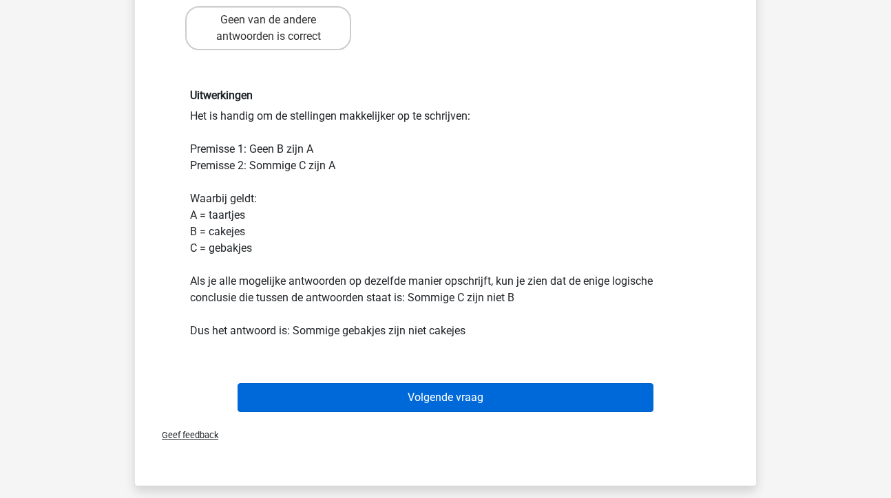
click at [418, 397] on button "Volgende vraag" at bounding box center [446, 398] width 417 height 29
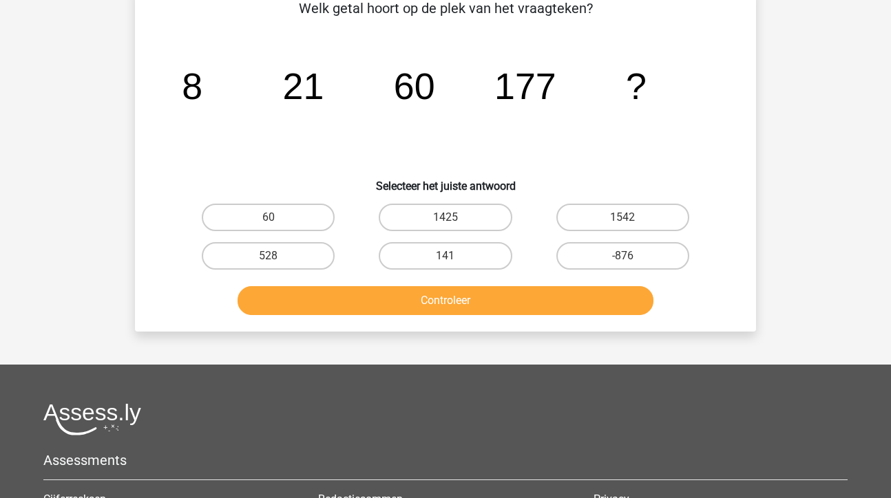
scroll to position [63, 0]
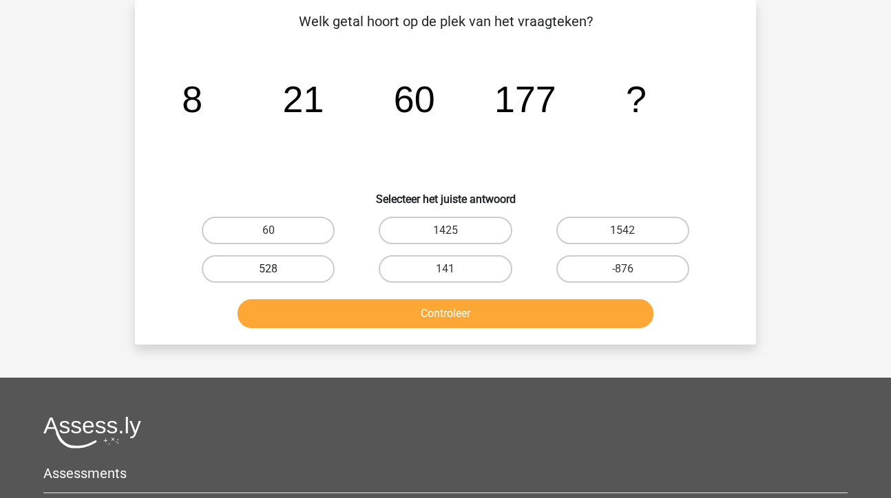
click at [274, 269] on label "528" at bounding box center [268, 269] width 133 height 28
click at [274, 269] on input "528" at bounding box center [273, 273] width 9 height 9
radio input "true"
click at [357, 316] on button "Controleer" at bounding box center [446, 314] width 417 height 29
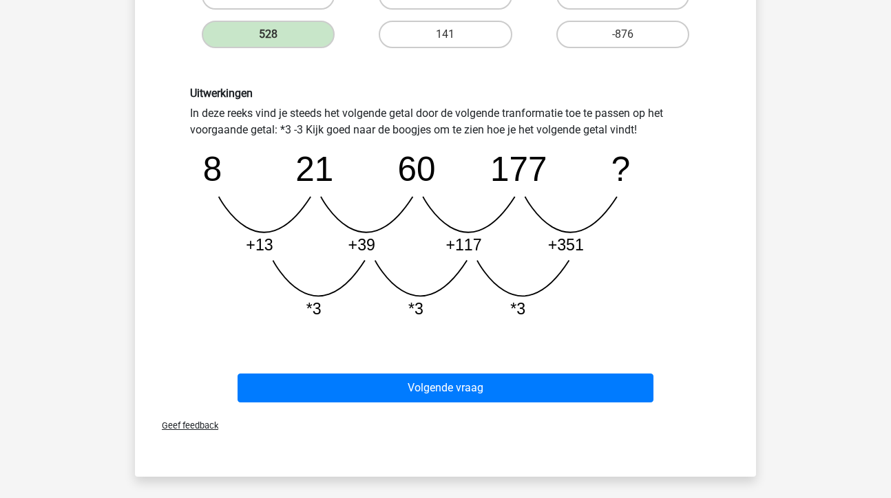
scroll to position [300, 0]
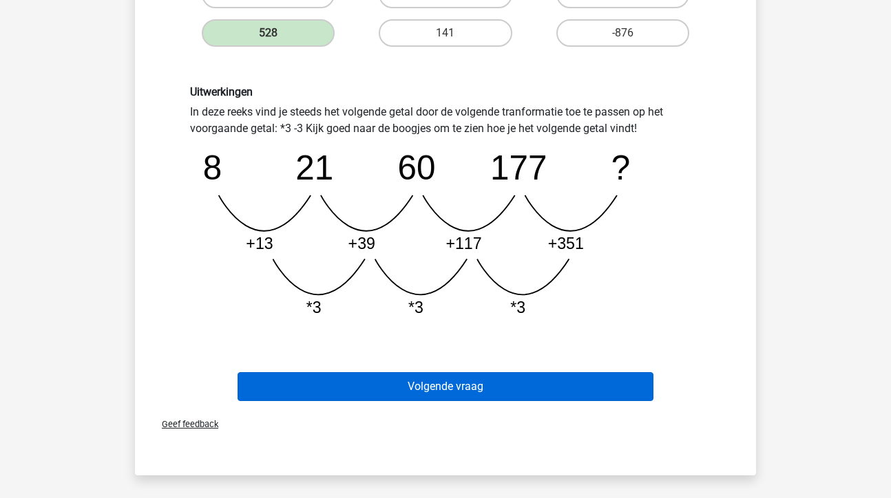
click at [391, 386] on button "Volgende vraag" at bounding box center [446, 386] width 417 height 29
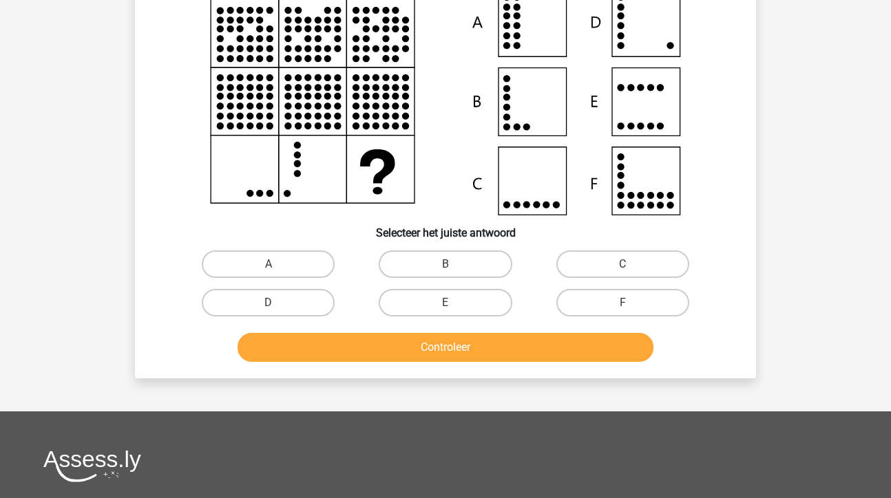
scroll to position [63, 0]
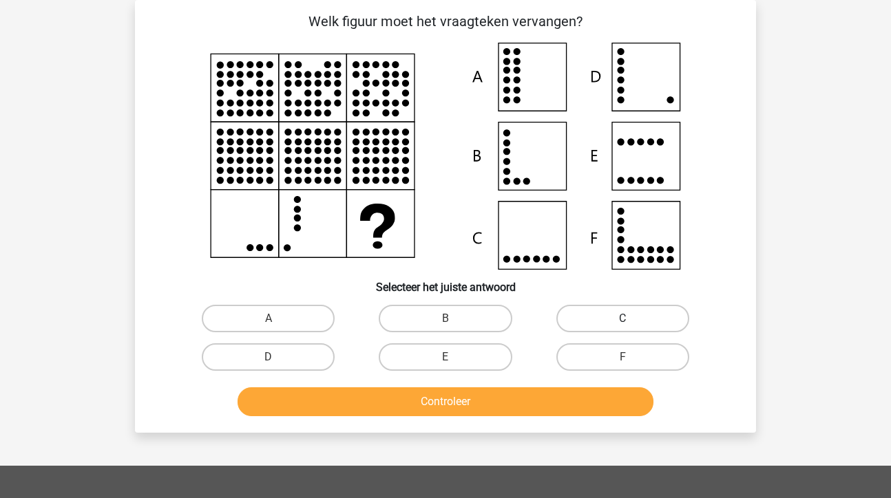
click at [578, 324] on label "C" at bounding box center [622, 319] width 133 height 28
click at [622, 324] on input "C" at bounding box center [626, 323] width 9 height 9
radio input "true"
click at [448, 399] on button "Controleer" at bounding box center [446, 402] width 417 height 29
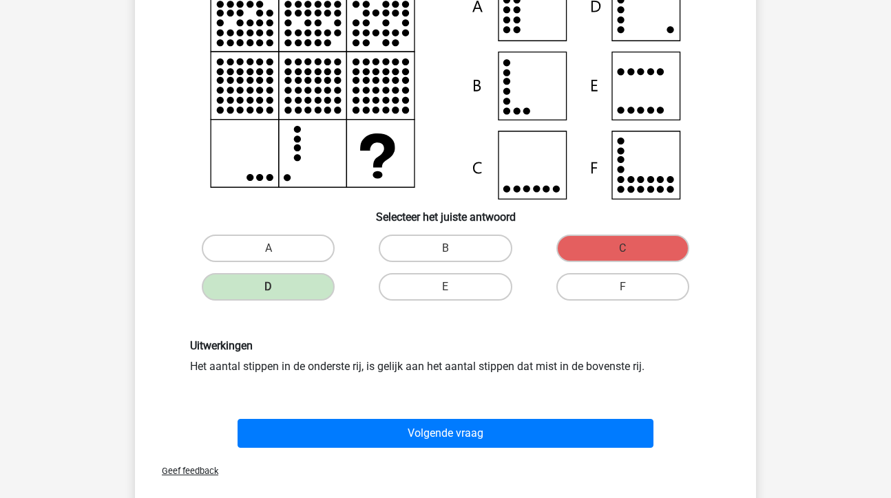
scroll to position [166, 0]
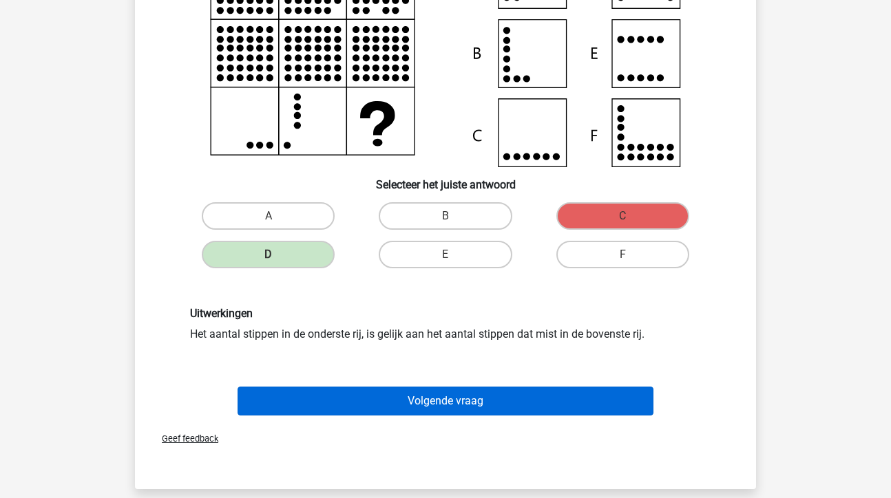
click at [430, 397] on button "Volgende vraag" at bounding box center [446, 401] width 417 height 29
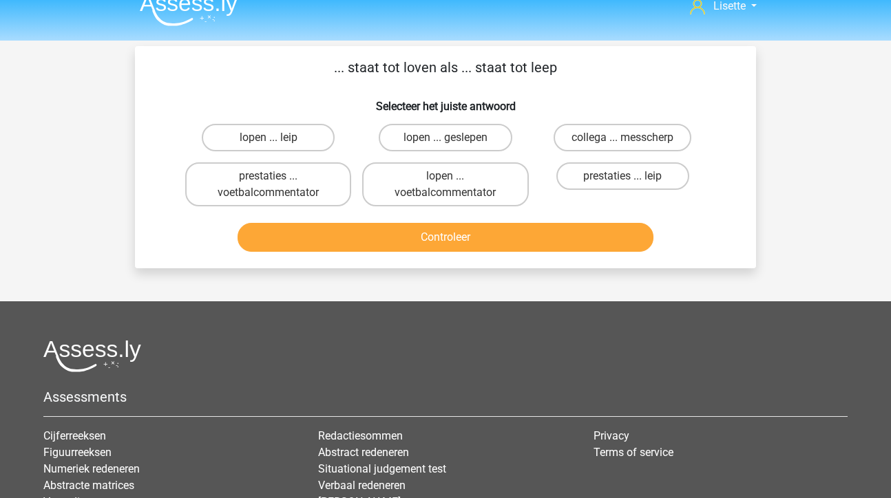
scroll to position [-1, 0]
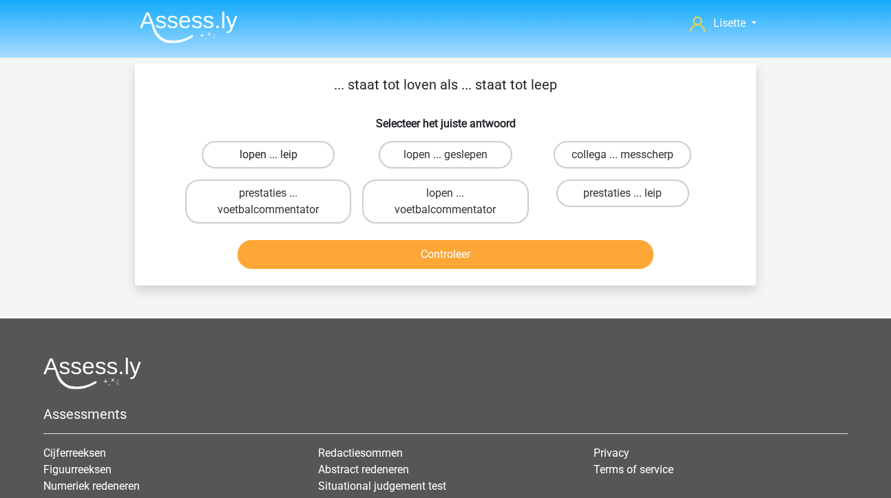
click at [281, 154] on label "lopen ... leip" at bounding box center [268, 155] width 133 height 28
click at [277, 155] on input "lopen ... leip" at bounding box center [273, 159] width 9 height 9
radio input "true"
click at [368, 264] on button "Controleer" at bounding box center [446, 254] width 417 height 29
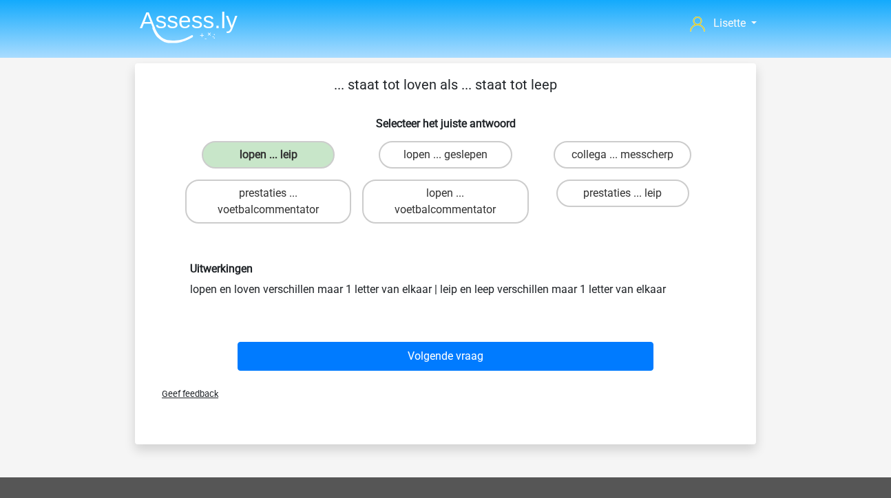
scroll to position [0, 0]
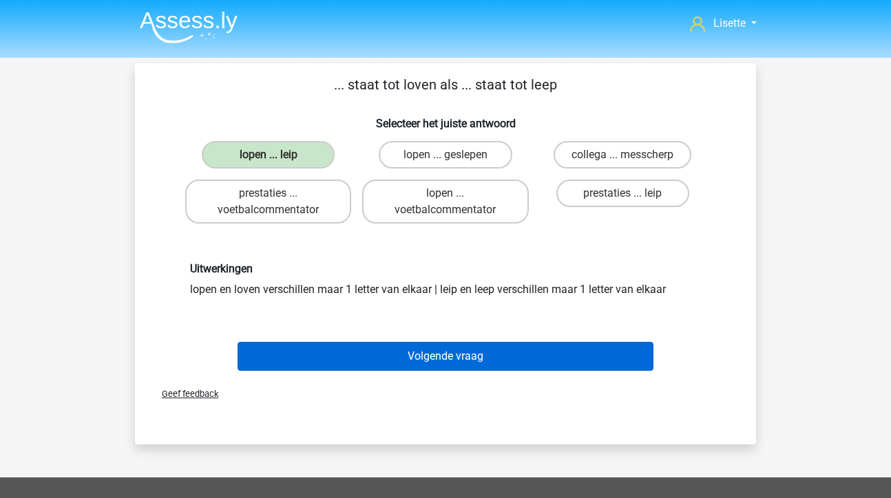
click at [489, 356] on button "Volgende vraag" at bounding box center [446, 356] width 417 height 29
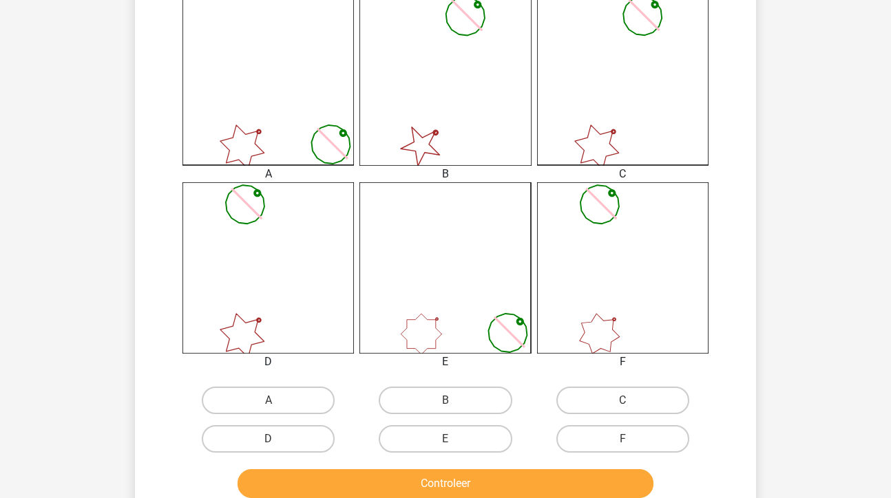
scroll to position [381, 0]
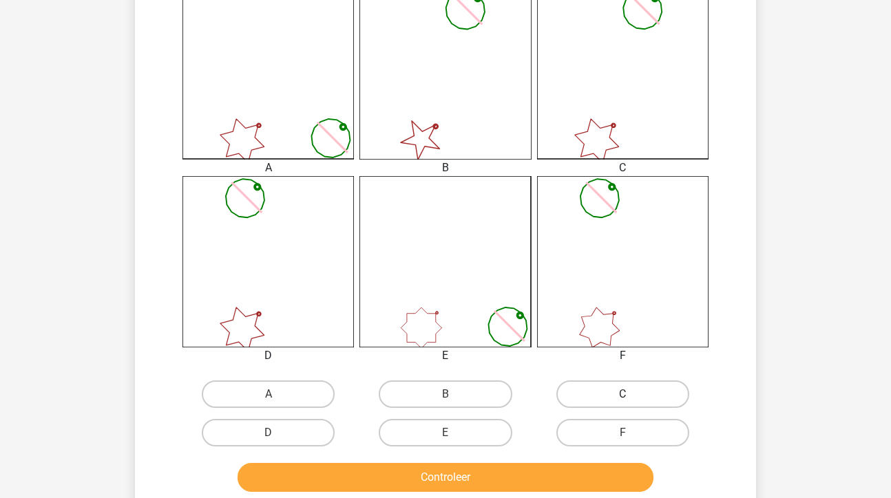
click at [629, 386] on label "C" at bounding box center [622, 395] width 133 height 28
click at [629, 395] on input "C" at bounding box center [626, 399] width 9 height 9
radio input "true"
click at [455, 481] on button "Controleer" at bounding box center [446, 477] width 417 height 29
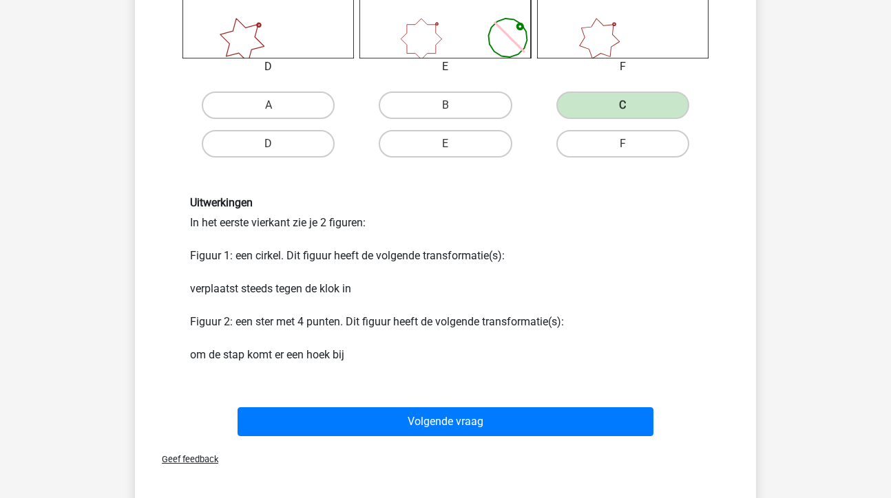
scroll to position [674, 0]
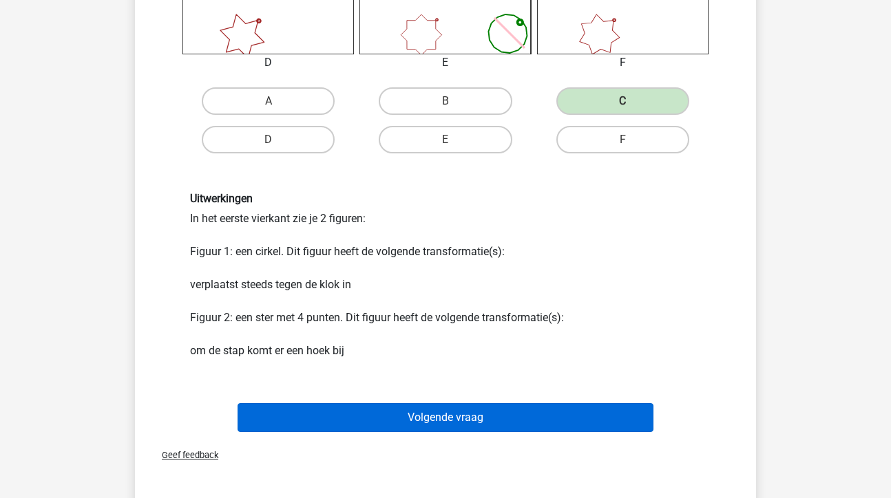
click at [459, 419] on button "Volgende vraag" at bounding box center [446, 417] width 417 height 29
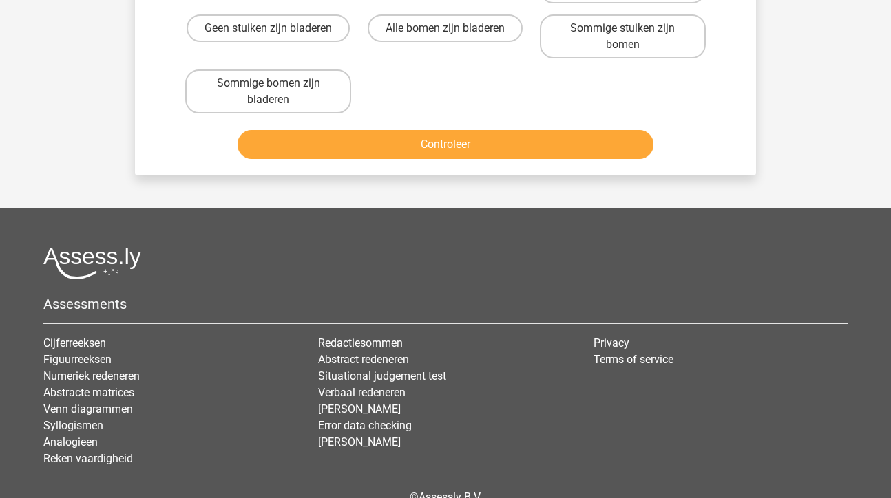
scroll to position [63, 0]
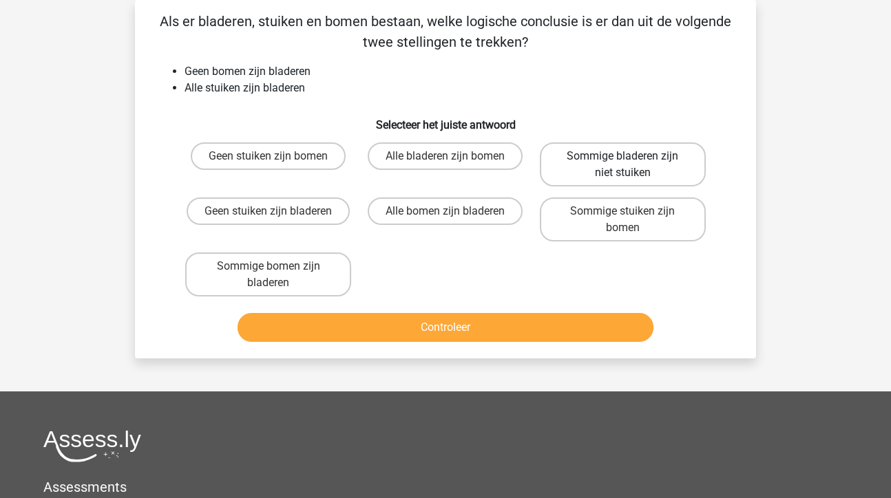
click at [629, 167] on label "Sommige bladeren zijn niet stuiken" at bounding box center [623, 165] width 166 height 44
click at [629, 165] on input "Sommige bladeren zijn niet stuiken" at bounding box center [626, 160] width 9 height 9
radio input "true"
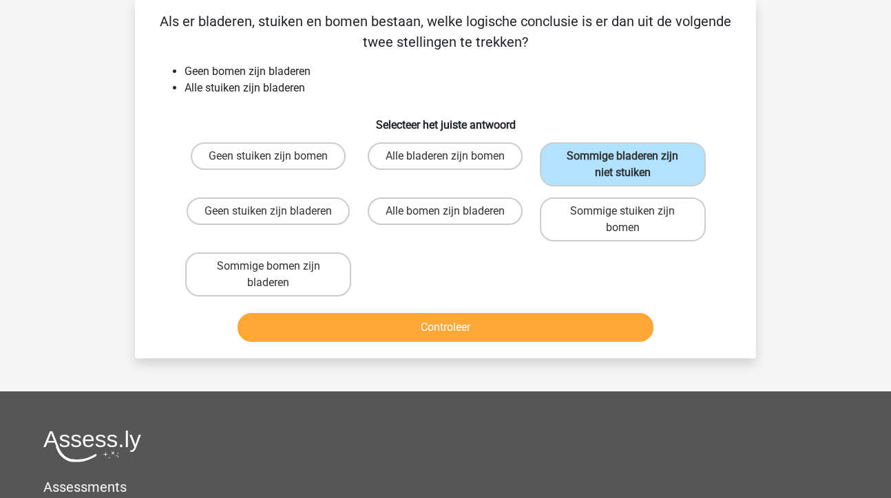
click at [457, 323] on button "Controleer" at bounding box center [446, 327] width 417 height 29
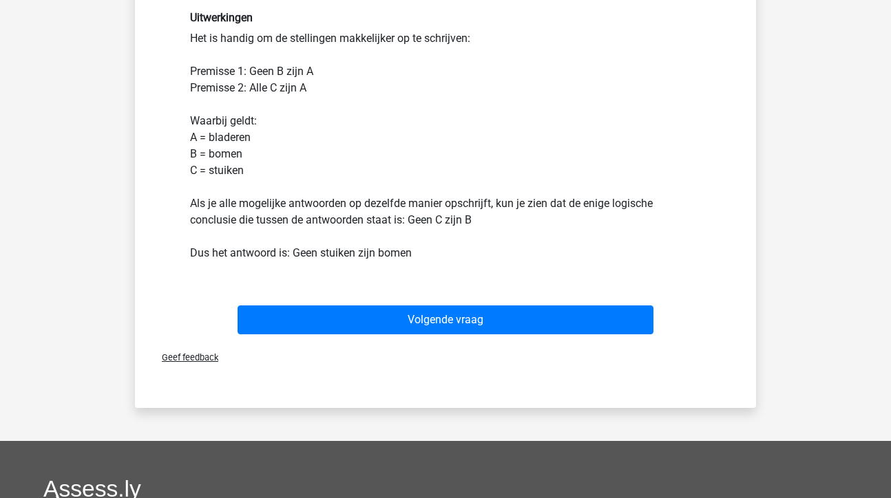
scroll to position [403, 0]
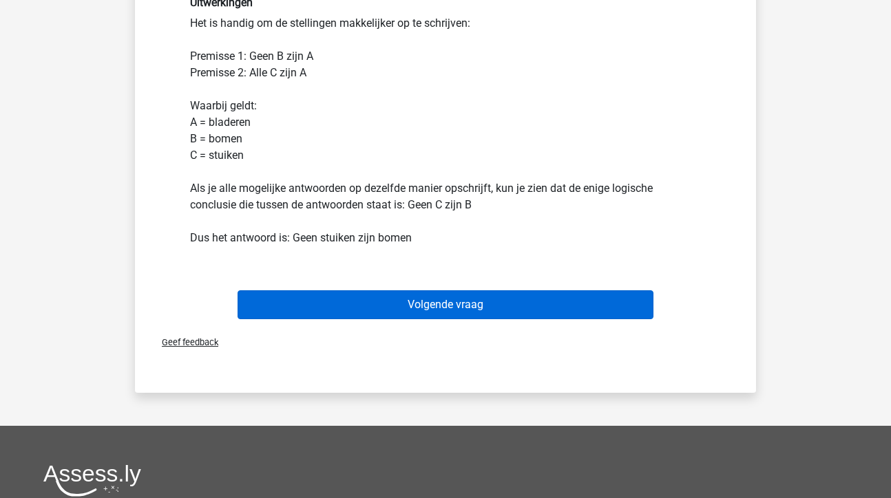
click at [464, 306] on button "Volgende vraag" at bounding box center [446, 305] width 417 height 29
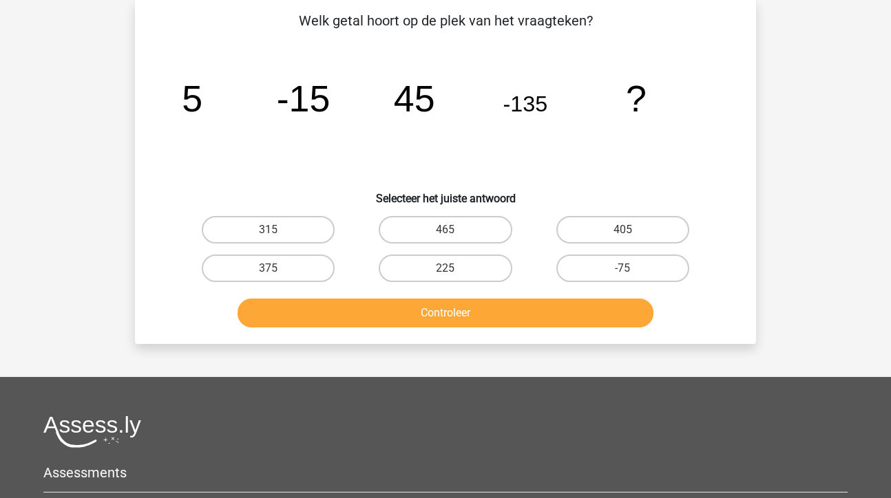
scroll to position [63, 0]
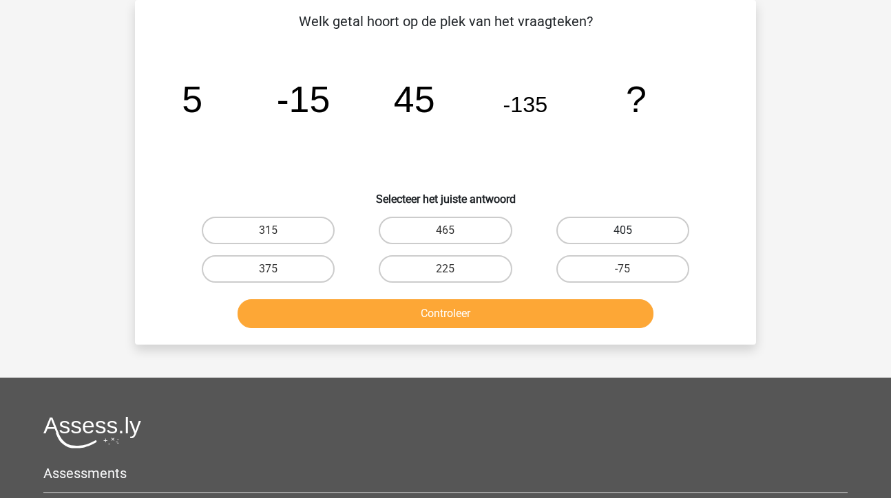
click at [622, 238] on label "405" at bounding box center [622, 231] width 133 height 28
click at [622, 238] on input "405" at bounding box center [626, 235] width 9 height 9
radio input "true"
click at [455, 324] on button "Controleer" at bounding box center [446, 314] width 417 height 29
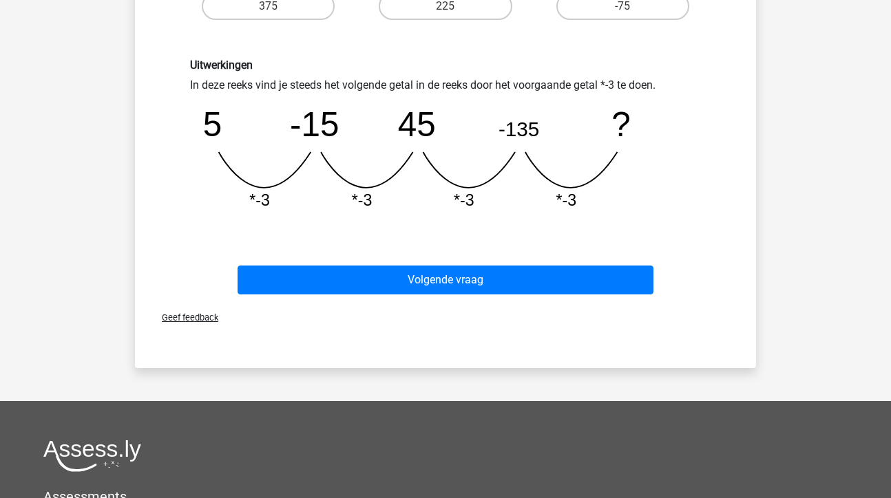
scroll to position [379, 0]
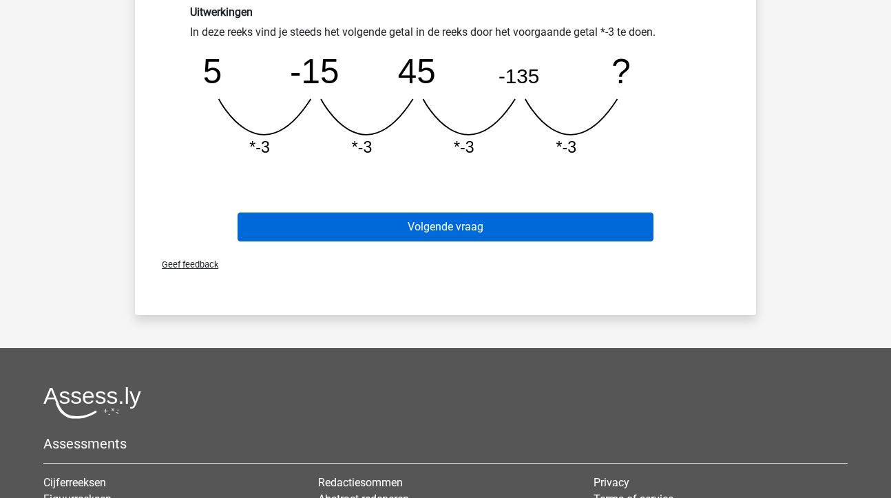
click at [474, 228] on button "Volgende vraag" at bounding box center [446, 227] width 417 height 29
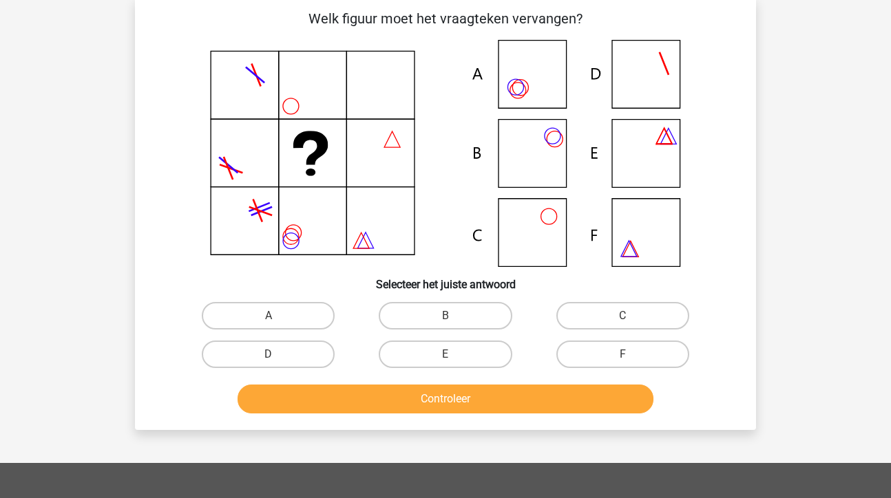
scroll to position [63, 0]
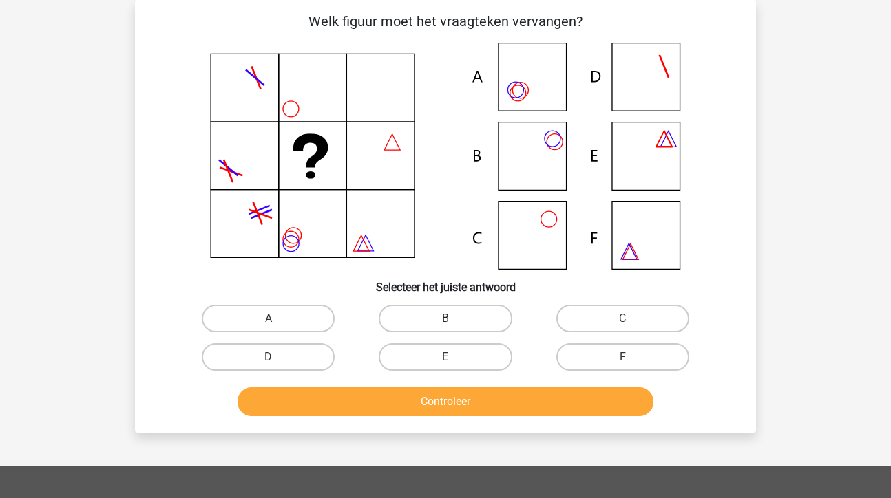
click at [486, 319] on label "B" at bounding box center [445, 319] width 133 height 28
click at [454, 319] on input "B" at bounding box center [449, 323] width 9 height 9
radio input "true"
click at [446, 397] on button "Controleer" at bounding box center [446, 402] width 417 height 29
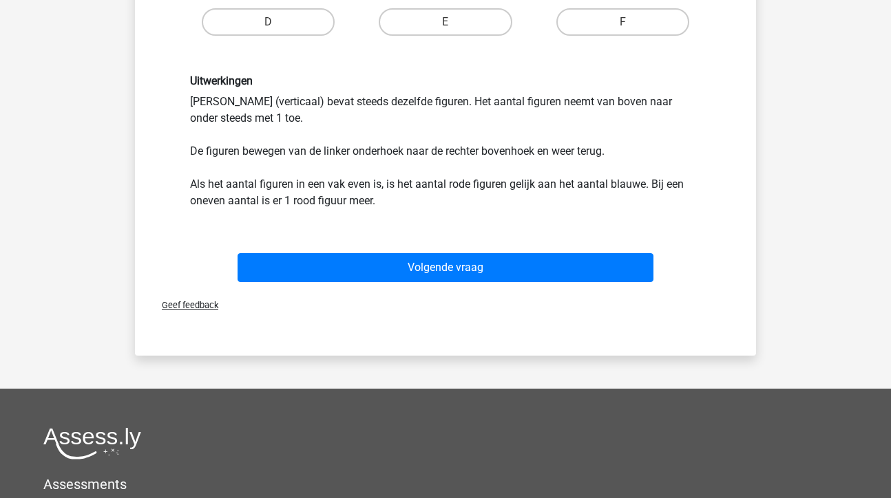
scroll to position [402, 0]
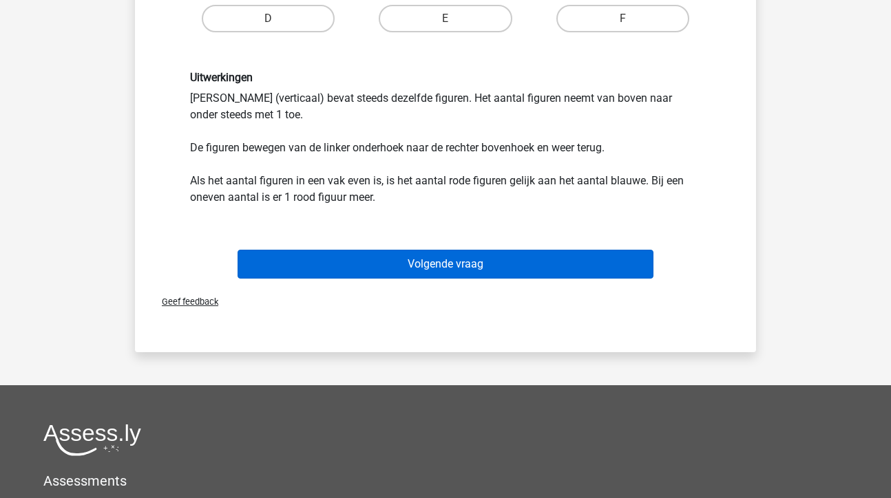
click at [491, 263] on button "Volgende vraag" at bounding box center [446, 264] width 417 height 29
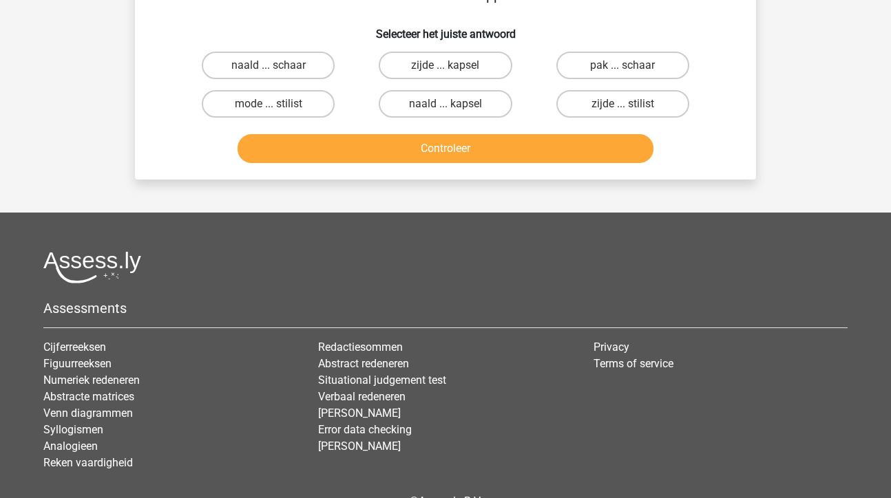
scroll to position [63, 0]
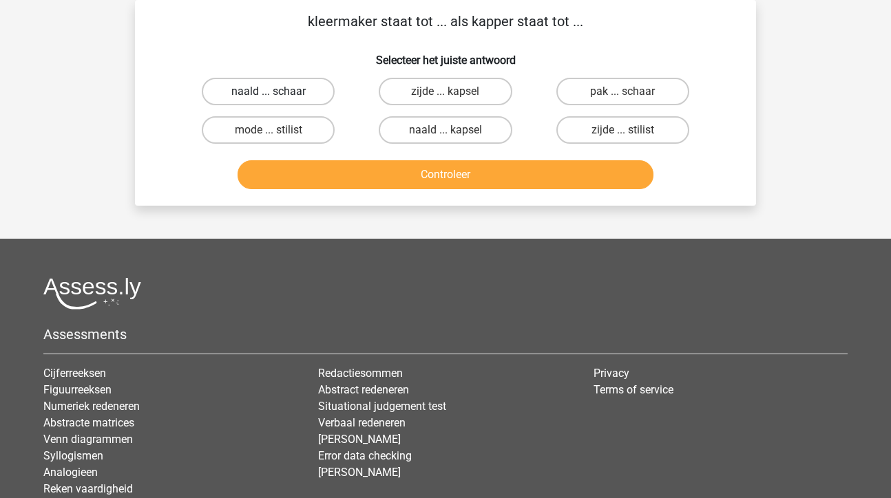
click at [282, 92] on label "naald ... schaar" at bounding box center [268, 92] width 133 height 28
click at [277, 92] on input "naald ... schaar" at bounding box center [273, 96] width 9 height 9
radio input "true"
click at [471, 174] on button "Controleer" at bounding box center [446, 174] width 417 height 29
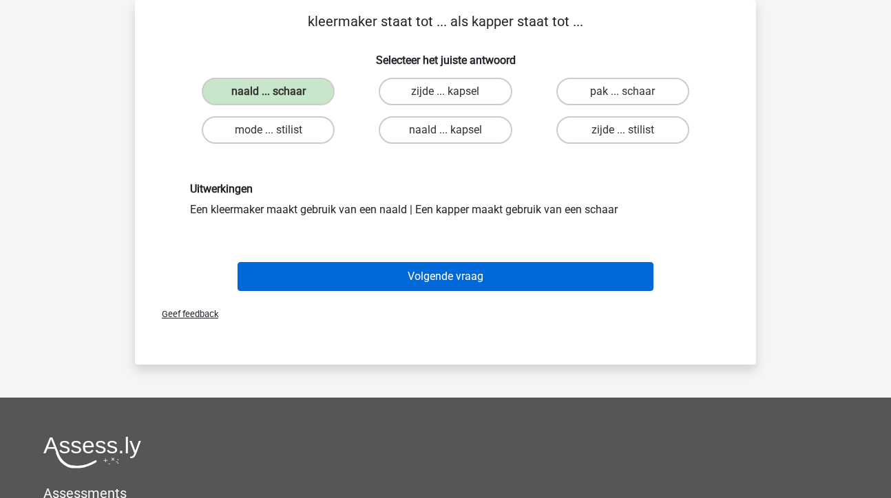
click at [448, 281] on button "Volgende vraag" at bounding box center [446, 276] width 417 height 29
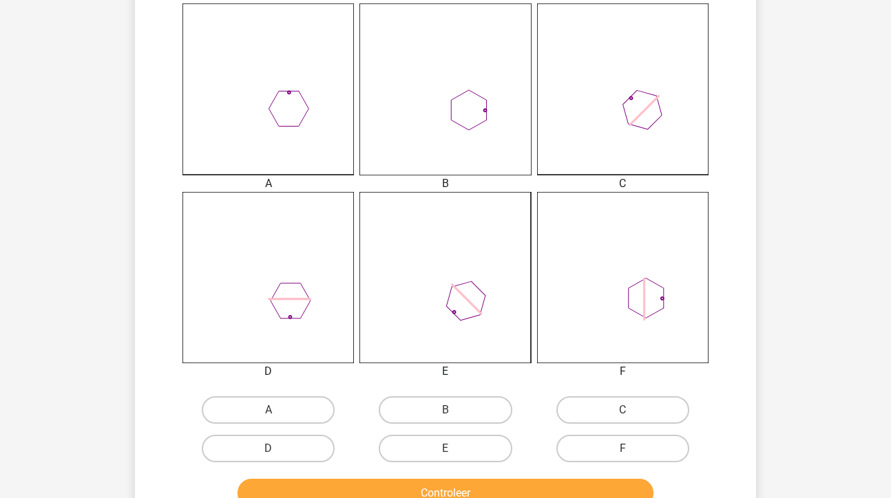
scroll to position [391, 0]
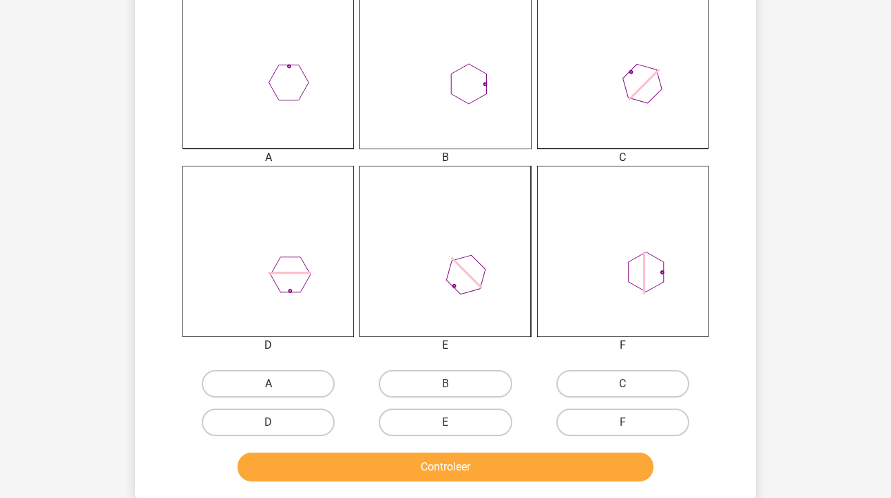
click at [285, 381] on label "A" at bounding box center [268, 384] width 133 height 28
click at [277, 384] on input "A" at bounding box center [273, 388] width 9 height 9
radio input "true"
click at [326, 463] on button "Controleer" at bounding box center [446, 467] width 417 height 29
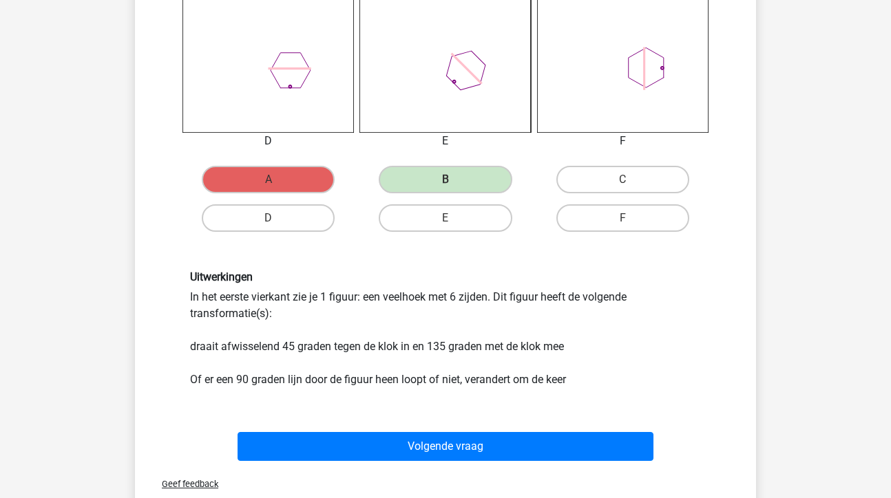
scroll to position [596, 0]
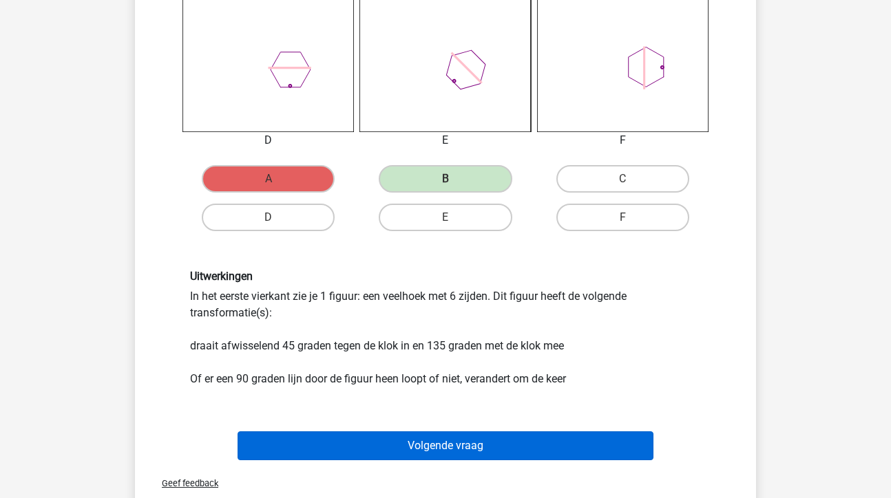
click at [434, 445] on button "Volgende vraag" at bounding box center [446, 446] width 417 height 29
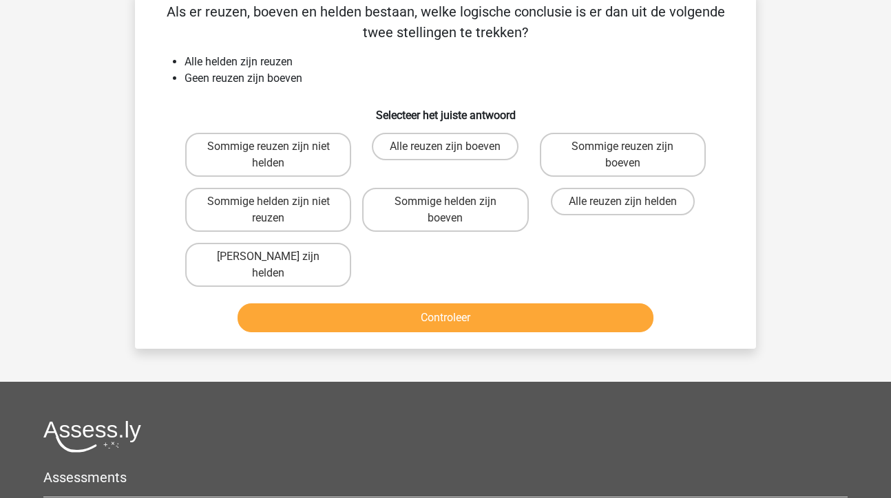
scroll to position [63, 0]
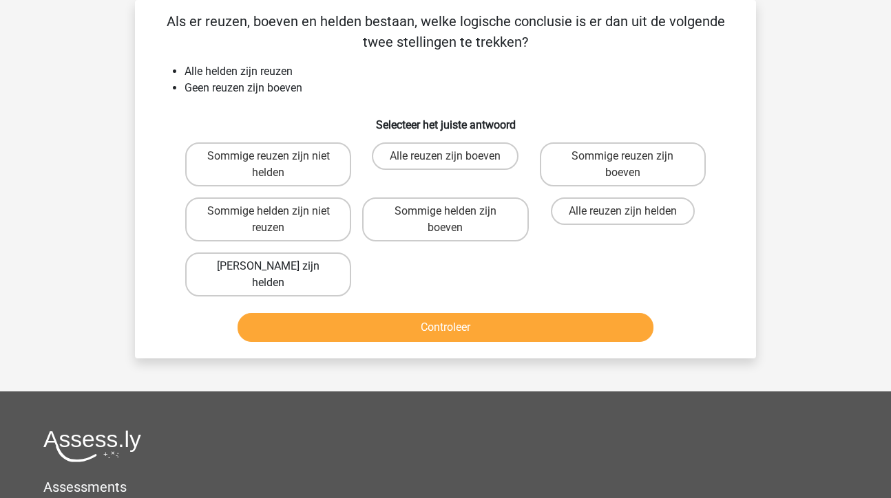
click at [281, 264] on label "[PERSON_NAME] zijn helden" at bounding box center [268, 275] width 166 height 44
click at [277, 266] on input "[PERSON_NAME] zijn helden" at bounding box center [273, 270] width 9 height 9
radio input "true"
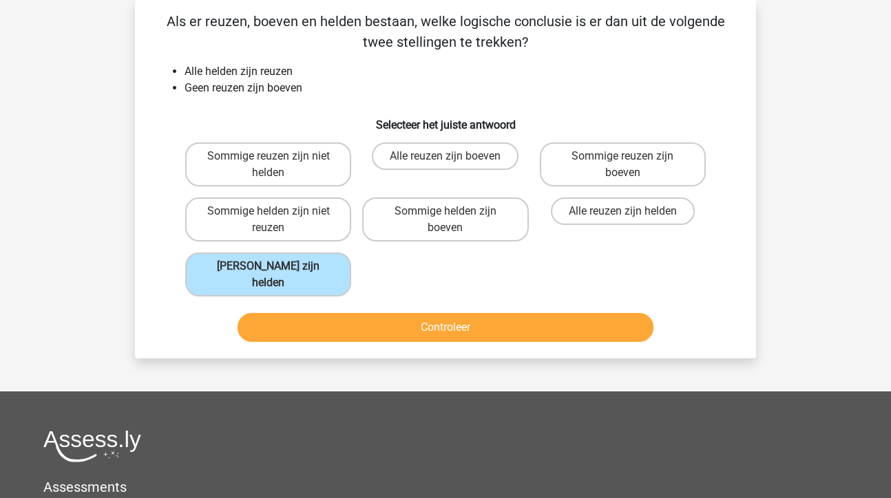
click at [388, 326] on button "Controleer" at bounding box center [446, 327] width 417 height 29
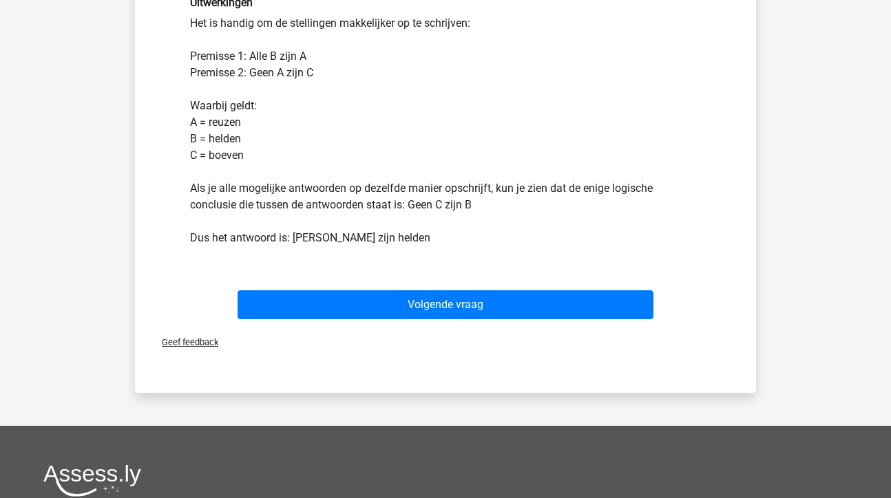
scroll to position [405, 0]
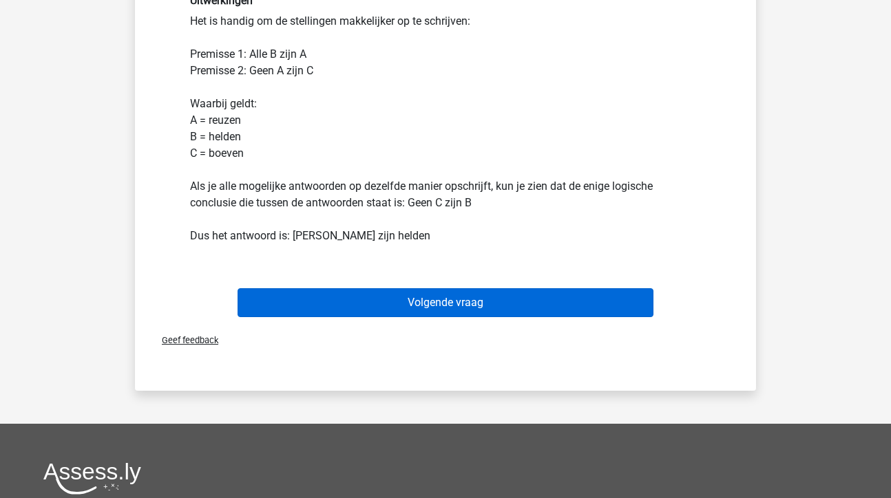
click at [422, 300] on button "Volgende vraag" at bounding box center [446, 302] width 417 height 29
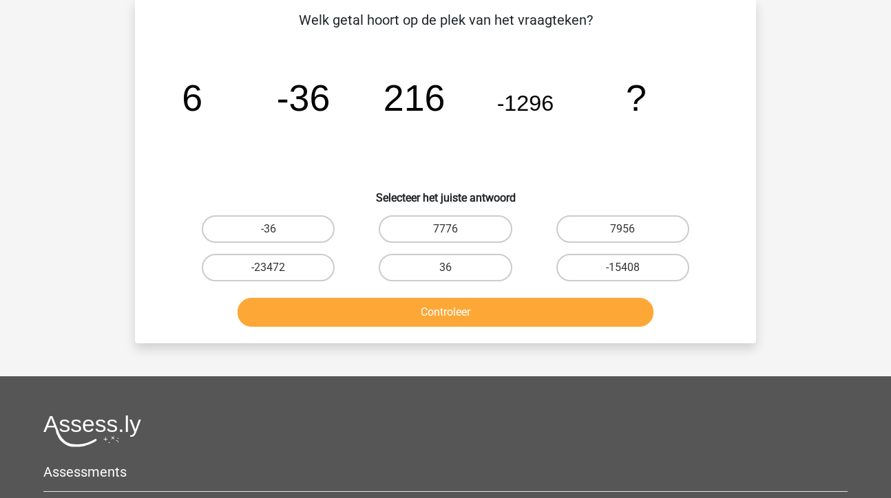
scroll to position [63, 0]
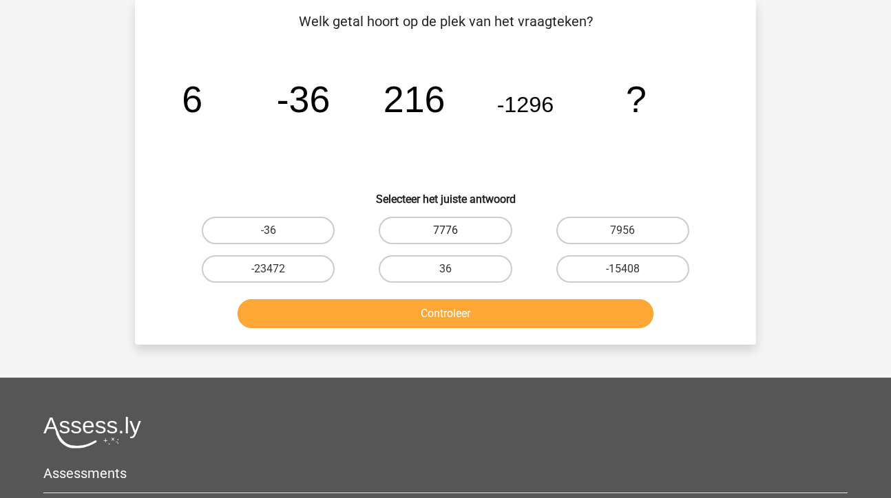
click at [430, 231] on label "7776" at bounding box center [445, 231] width 133 height 28
click at [445, 231] on input "7776" at bounding box center [449, 235] width 9 height 9
radio input "true"
click at [441, 317] on button "Controleer" at bounding box center [446, 314] width 417 height 29
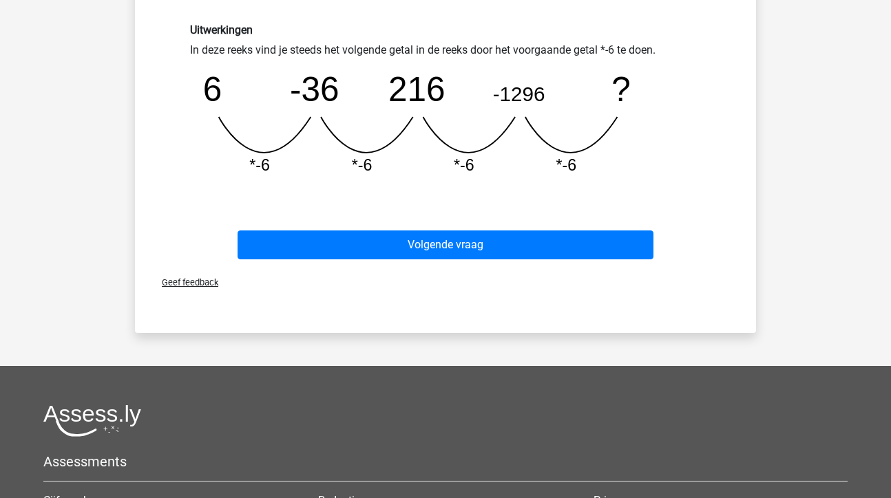
scroll to position [377, 0]
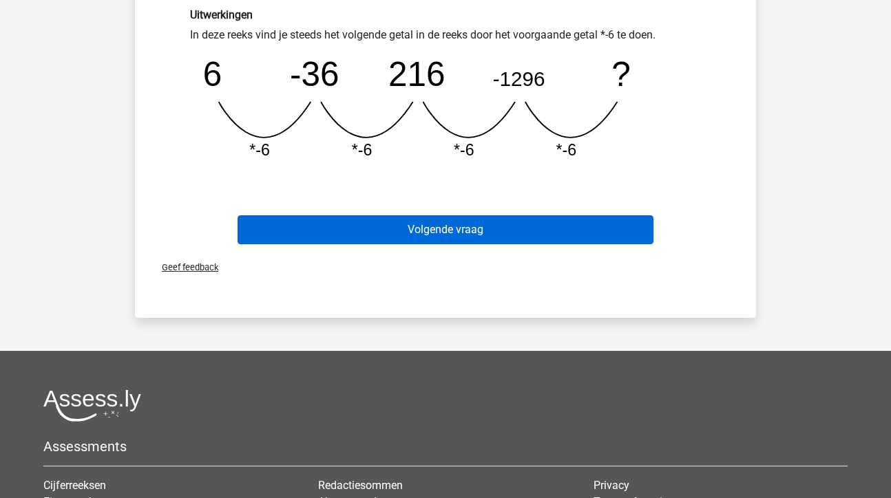
click at [428, 236] on button "Volgende vraag" at bounding box center [446, 230] width 417 height 29
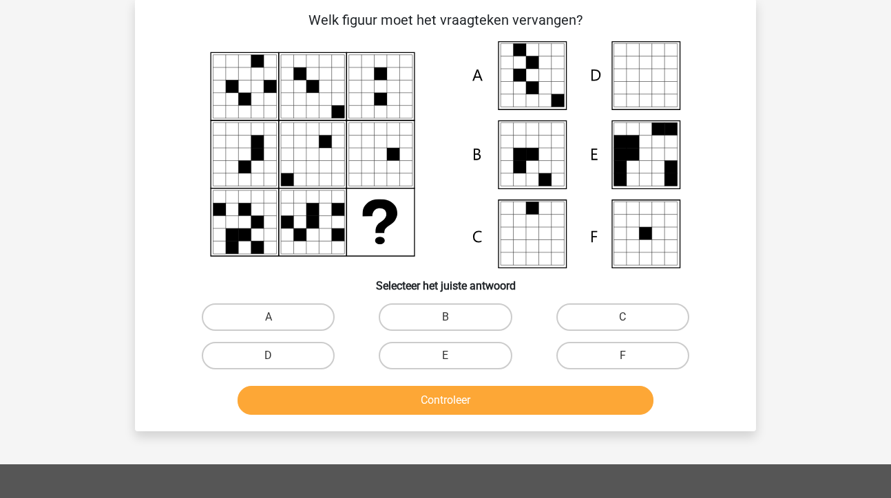
scroll to position [63, 0]
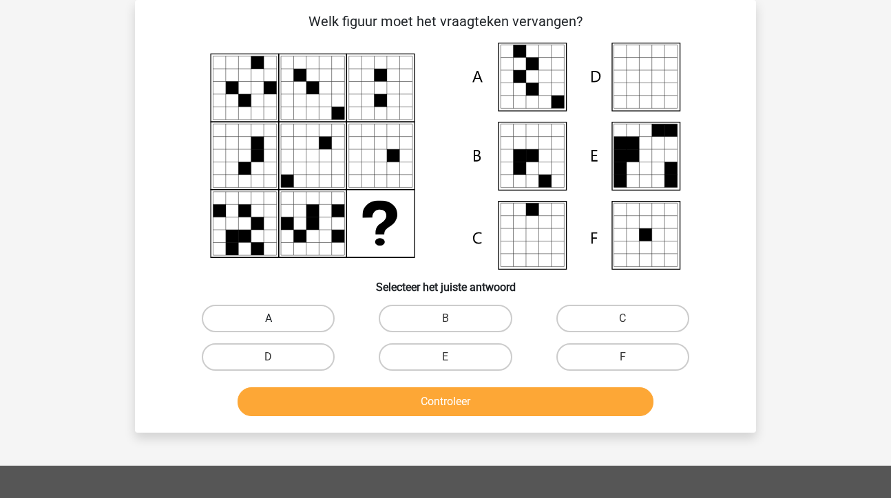
click at [286, 317] on label "A" at bounding box center [268, 319] width 133 height 28
click at [277, 319] on input "A" at bounding box center [273, 323] width 9 height 9
radio input "true"
click at [367, 409] on button "Controleer" at bounding box center [446, 402] width 417 height 29
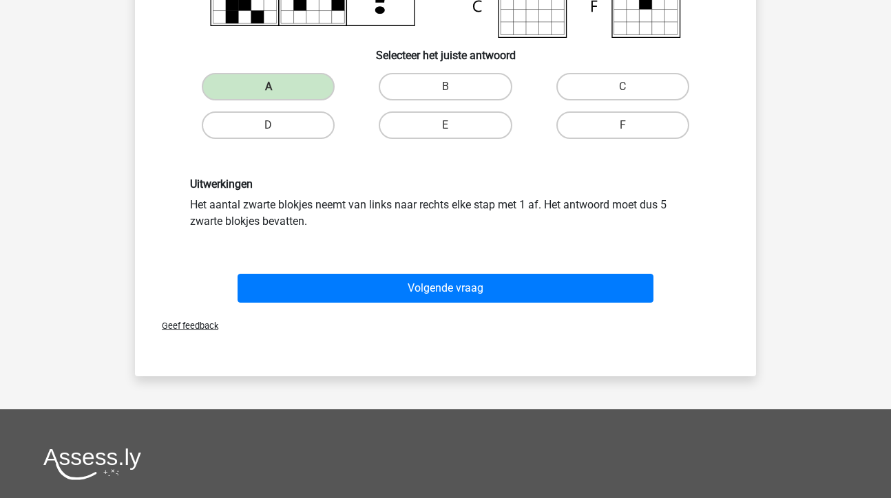
scroll to position [362, 0]
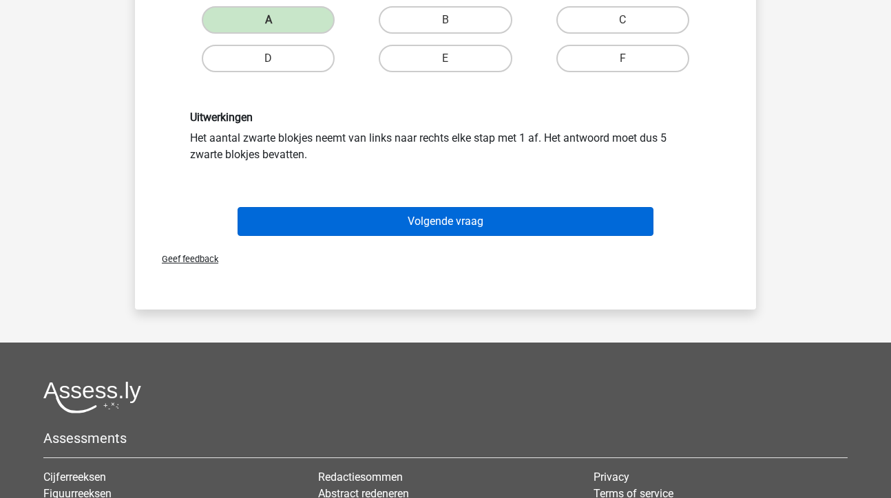
click at [443, 222] on button "Volgende vraag" at bounding box center [446, 221] width 417 height 29
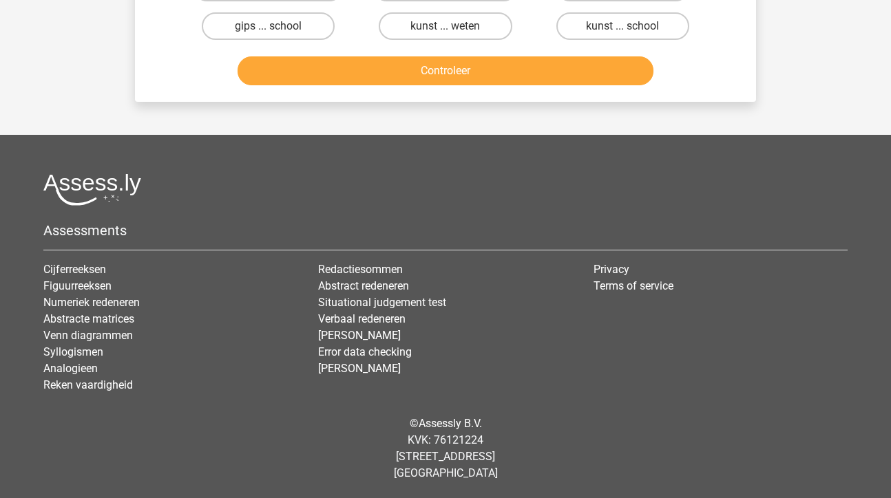
scroll to position [63, 0]
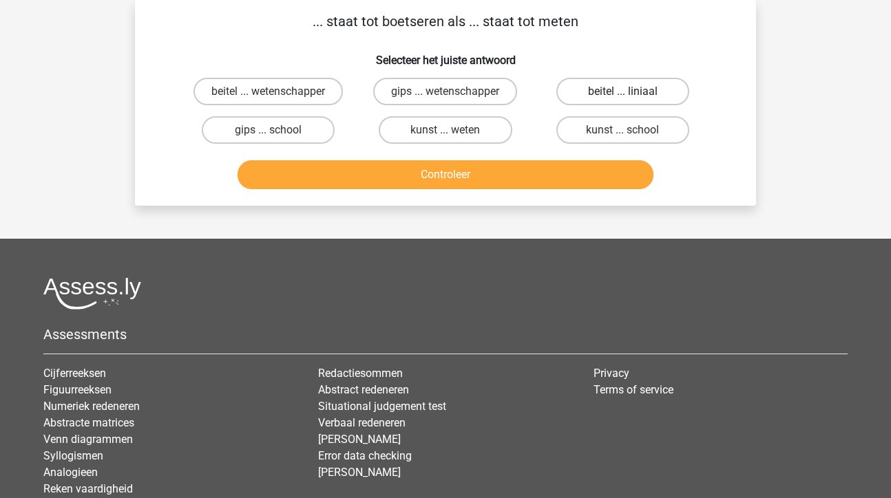
click at [607, 93] on label "beitel ... liniaal" at bounding box center [622, 92] width 133 height 28
click at [622, 93] on input "beitel ... liniaal" at bounding box center [626, 96] width 9 height 9
radio input "true"
click at [485, 178] on button "Controleer" at bounding box center [446, 174] width 417 height 29
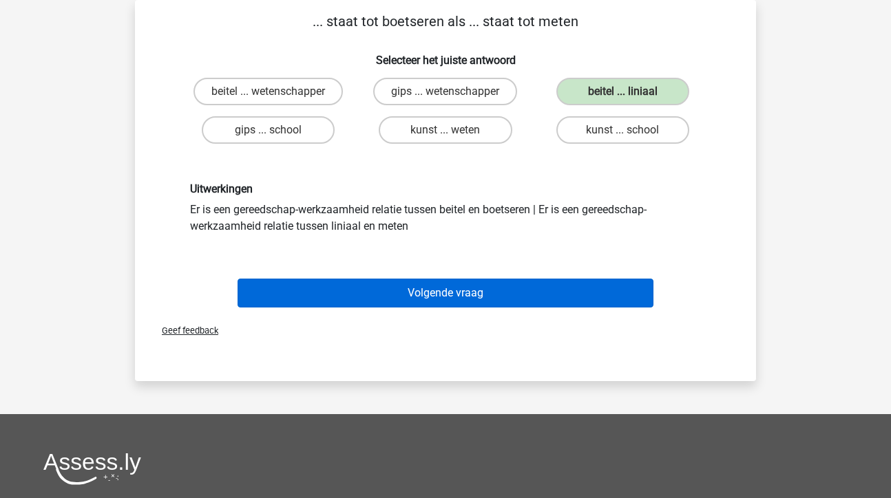
click at [470, 291] on button "Volgende vraag" at bounding box center [446, 293] width 417 height 29
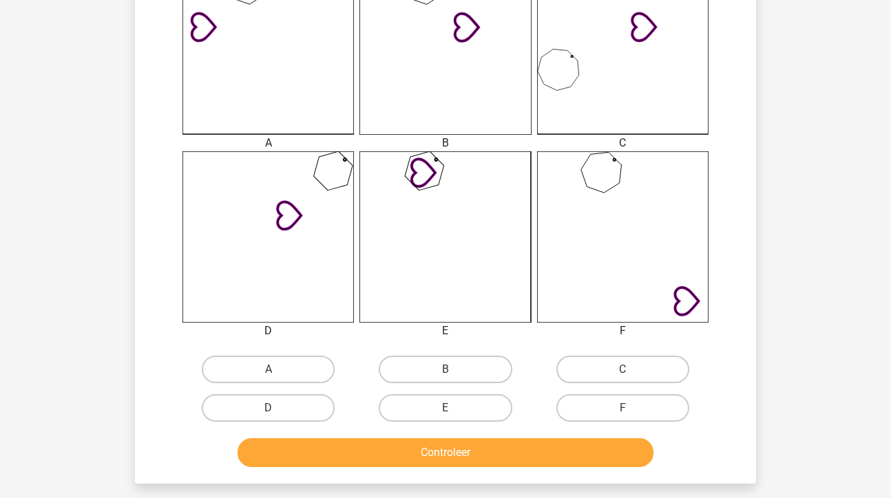
scroll to position [418, 0]
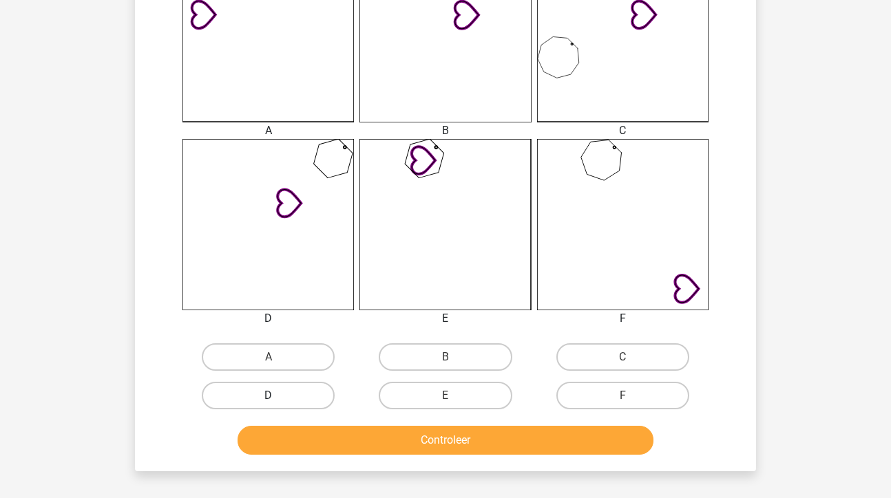
click at [308, 390] on label "D" at bounding box center [268, 396] width 133 height 28
click at [277, 396] on input "D" at bounding box center [273, 400] width 9 height 9
radio input "true"
click at [377, 445] on button "Controleer" at bounding box center [446, 440] width 417 height 29
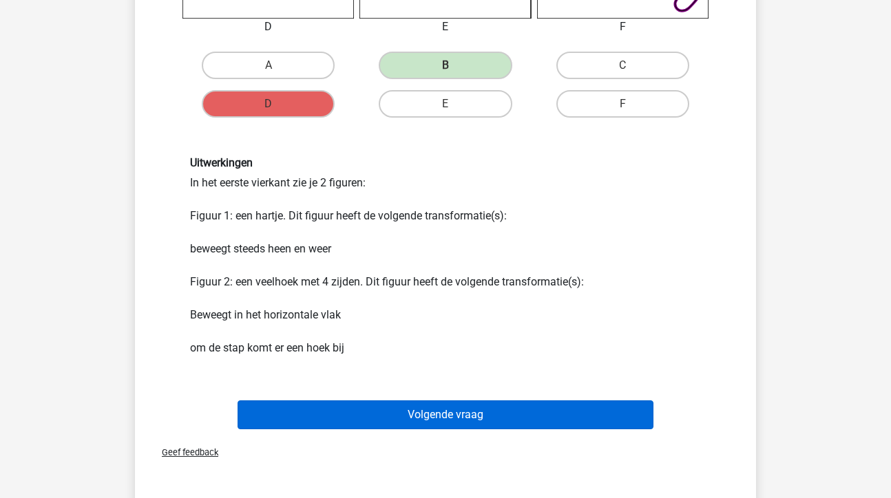
scroll to position [715, 0]
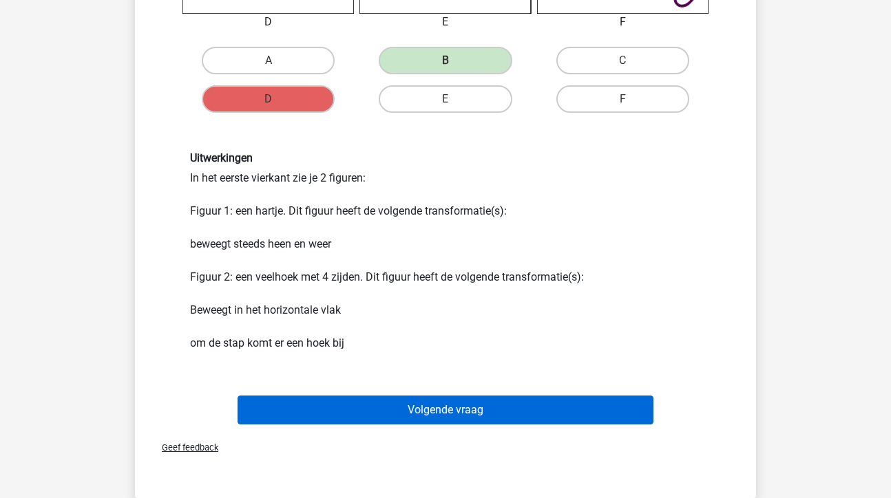
click at [429, 399] on button "Volgende vraag" at bounding box center [446, 410] width 417 height 29
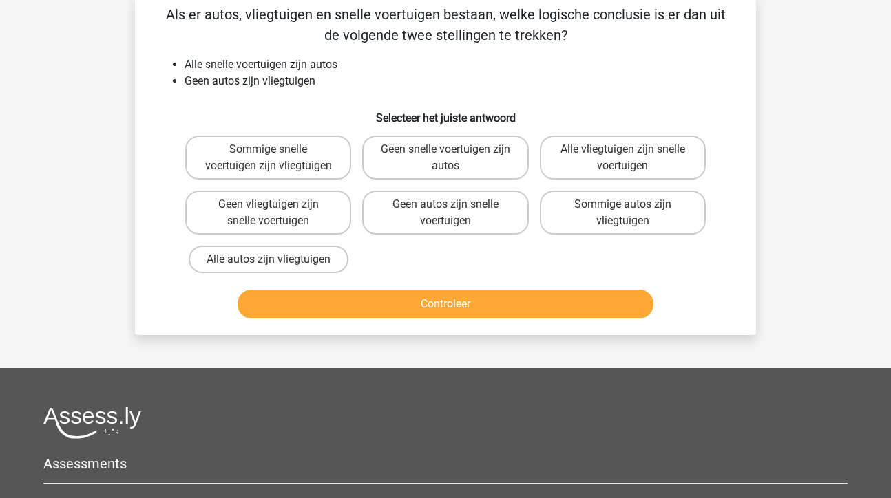
scroll to position [63, 0]
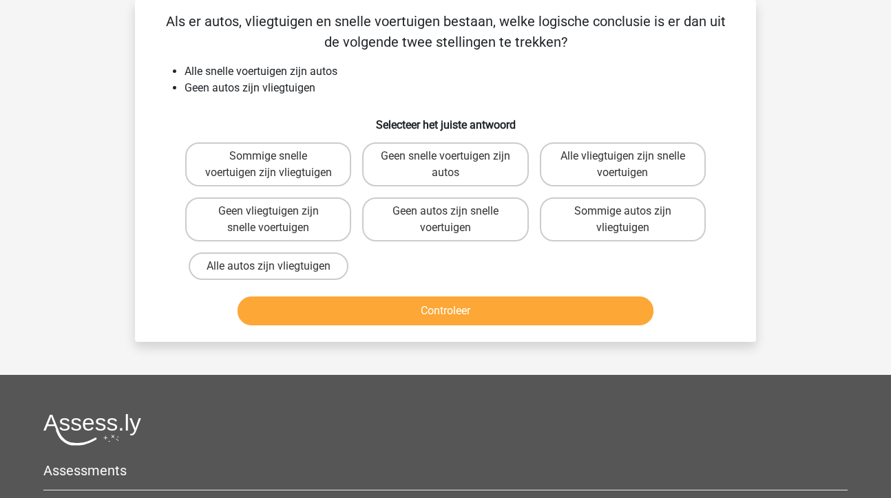
click at [629, 160] on input "Alle vliegtuigen zijn snelle voertuigen" at bounding box center [626, 160] width 9 height 9
radio input "true"
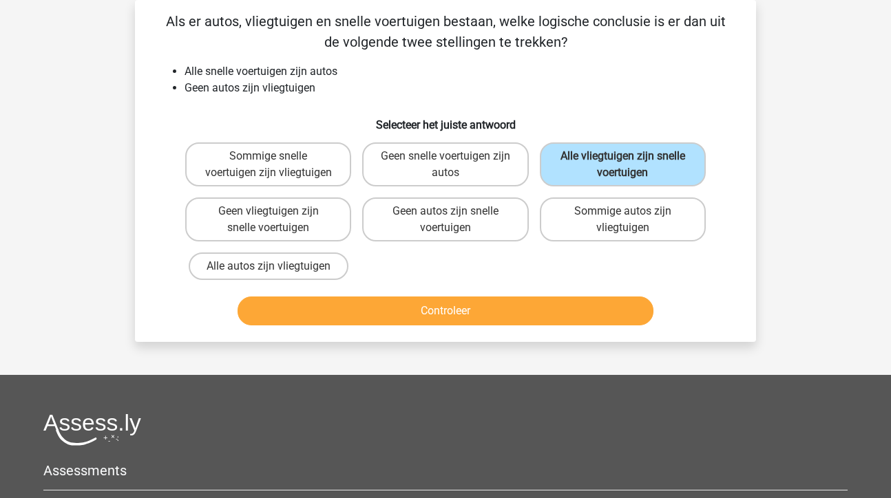
click at [437, 312] on button "Controleer" at bounding box center [446, 311] width 417 height 29
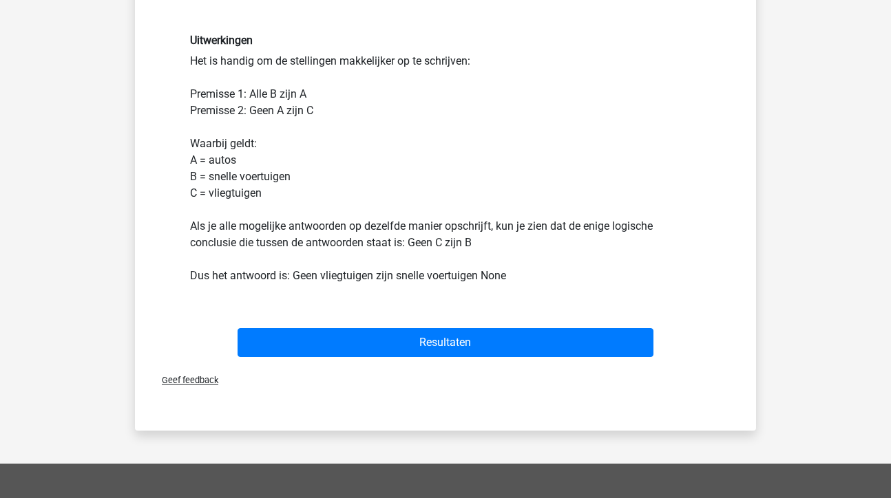
scroll to position [364, 0]
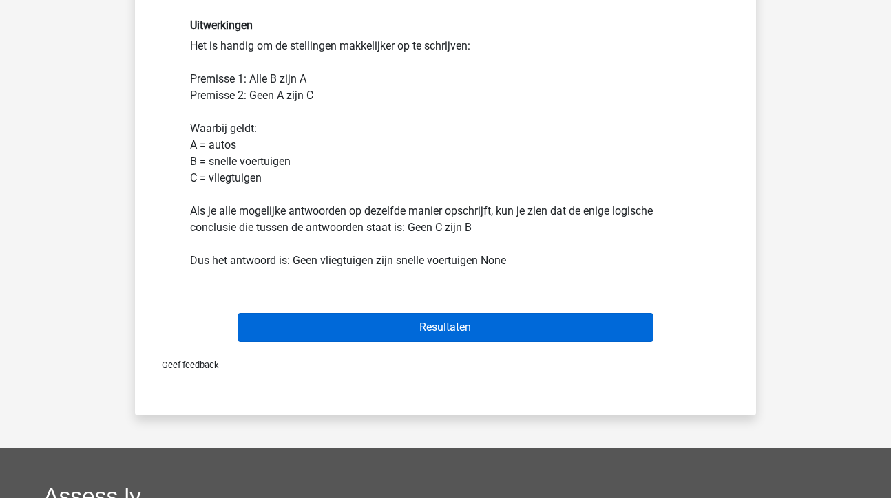
click at [455, 328] on button "Resultaten" at bounding box center [446, 327] width 417 height 29
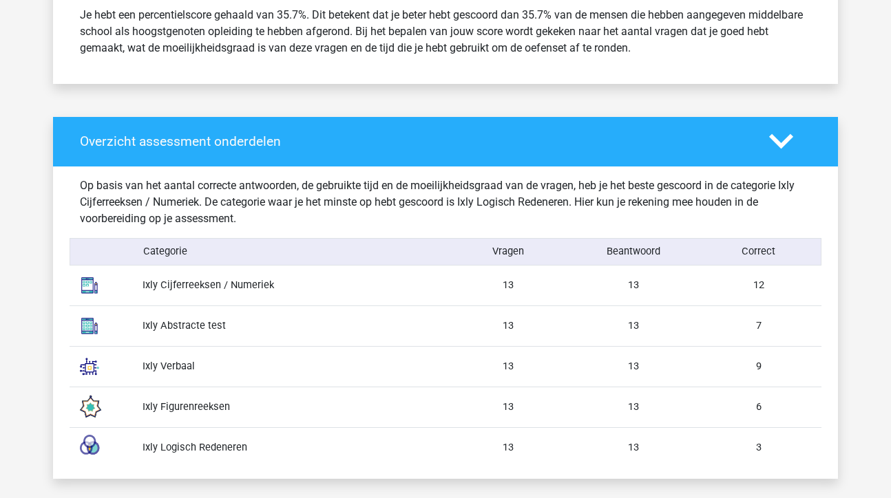
scroll to position [627, 0]
